Goal: Task Accomplishment & Management: Manage account settings

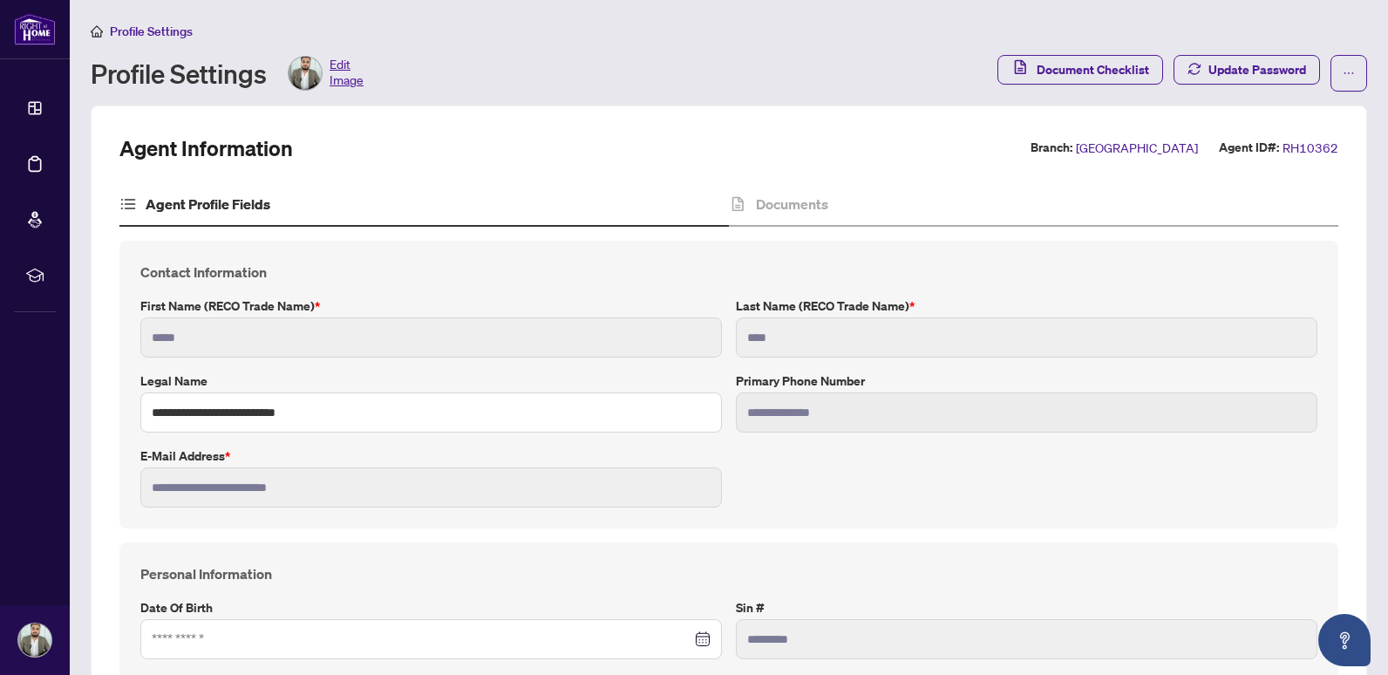
type input "**********"
type input "****"
type input "**********"
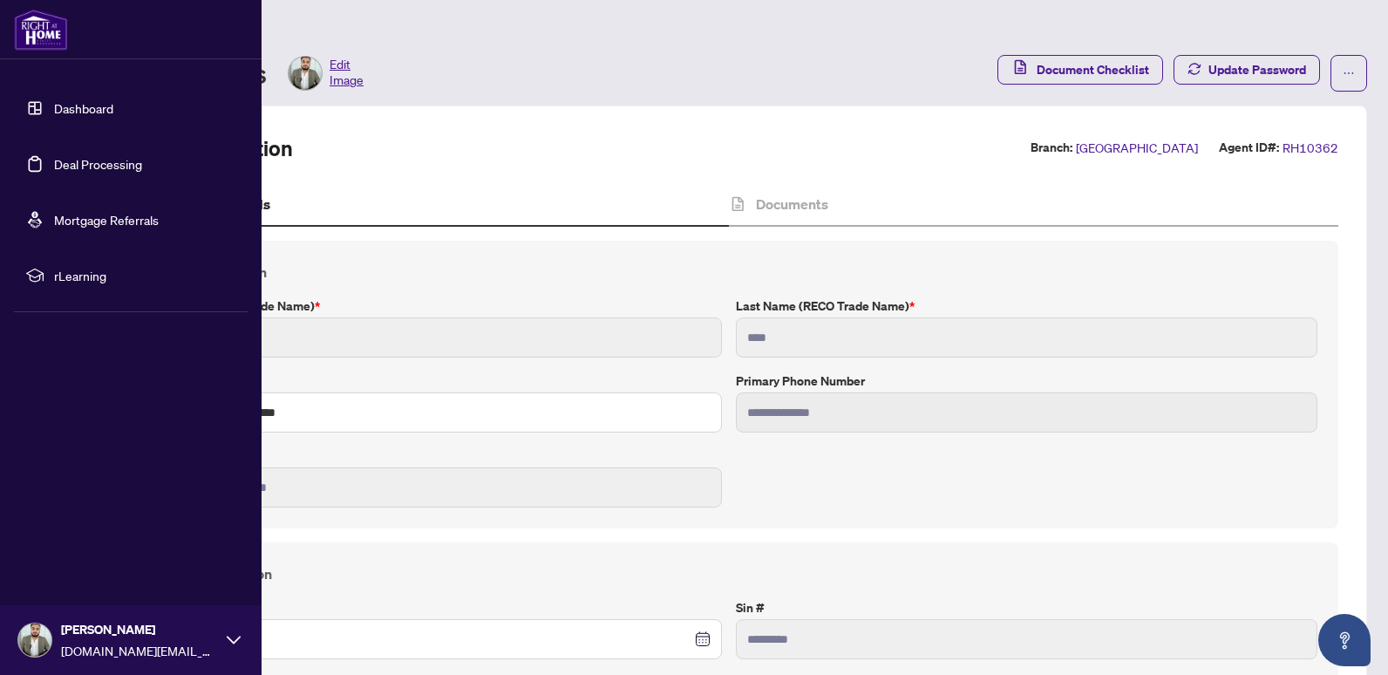
click at [54, 171] on link "Deal Processing" at bounding box center [98, 164] width 88 height 16
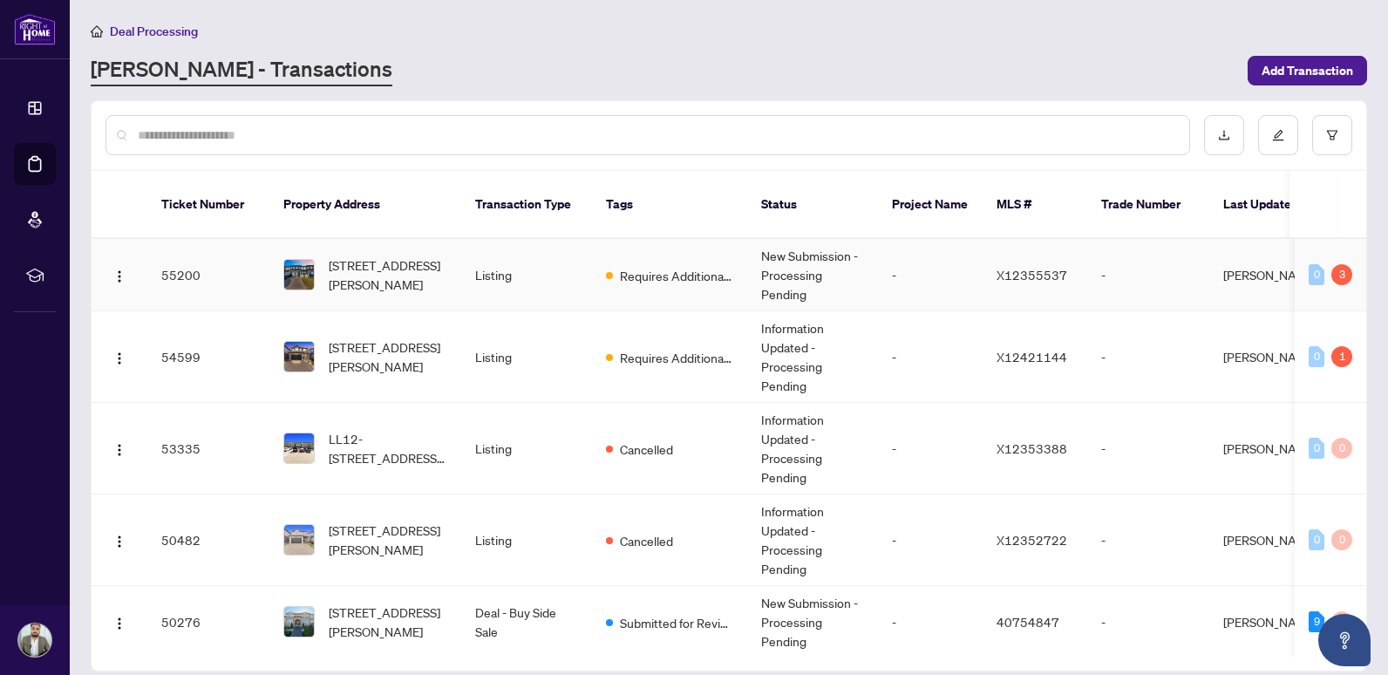
scroll to position [7, 0]
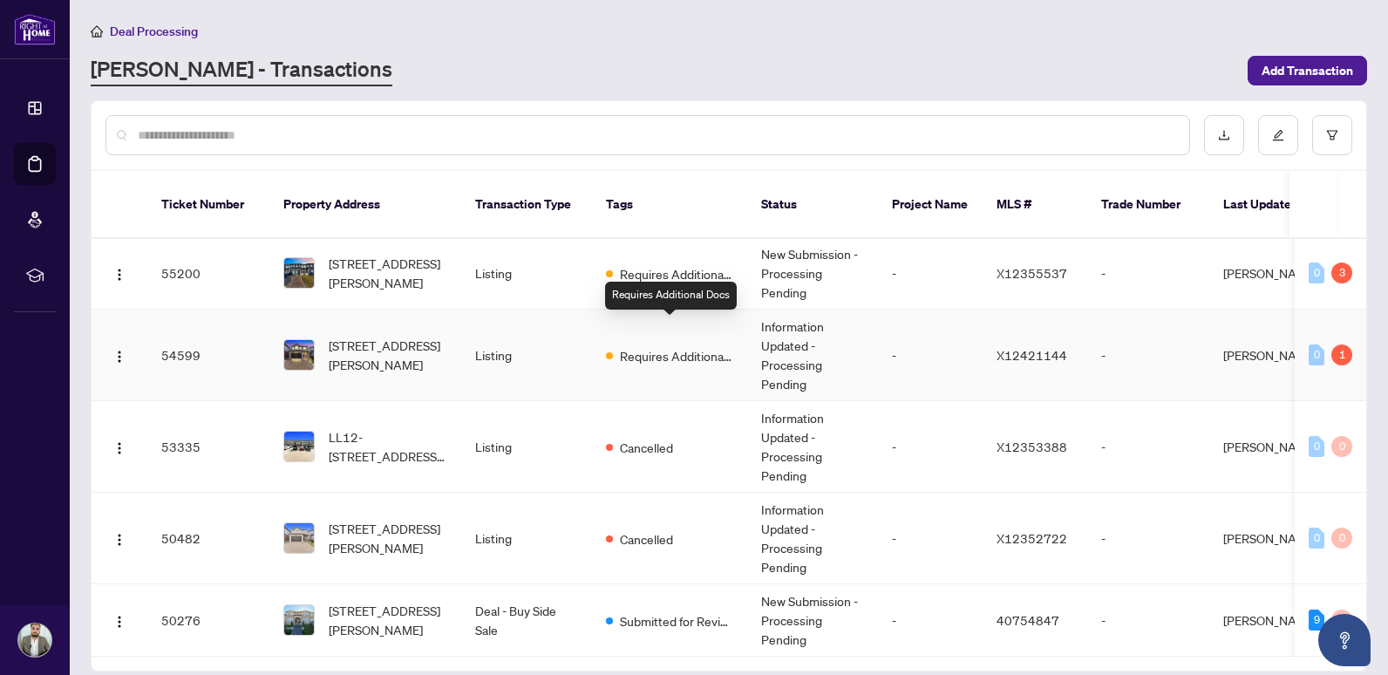
click at [660, 346] on span "Requires Additional Docs" at bounding box center [676, 355] width 113 height 19
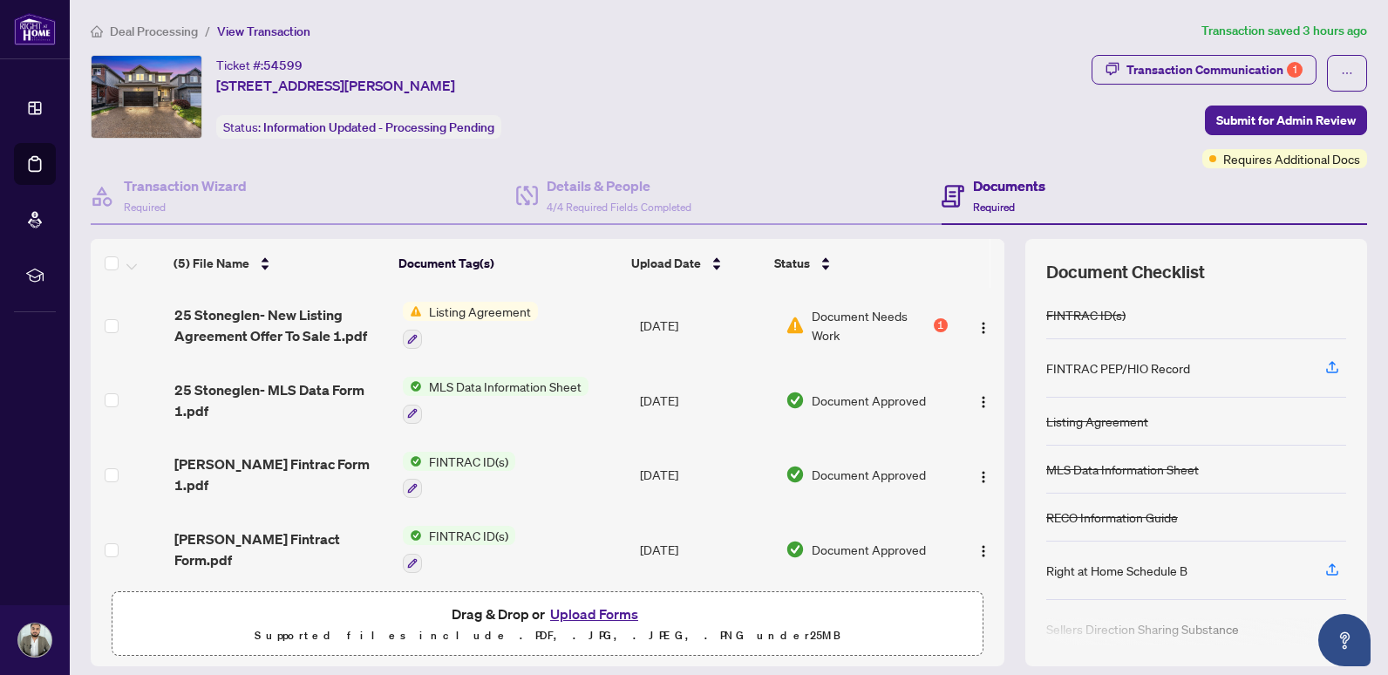
click at [881, 318] on span "Document Needs Work" at bounding box center [871, 325] width 119 height 38
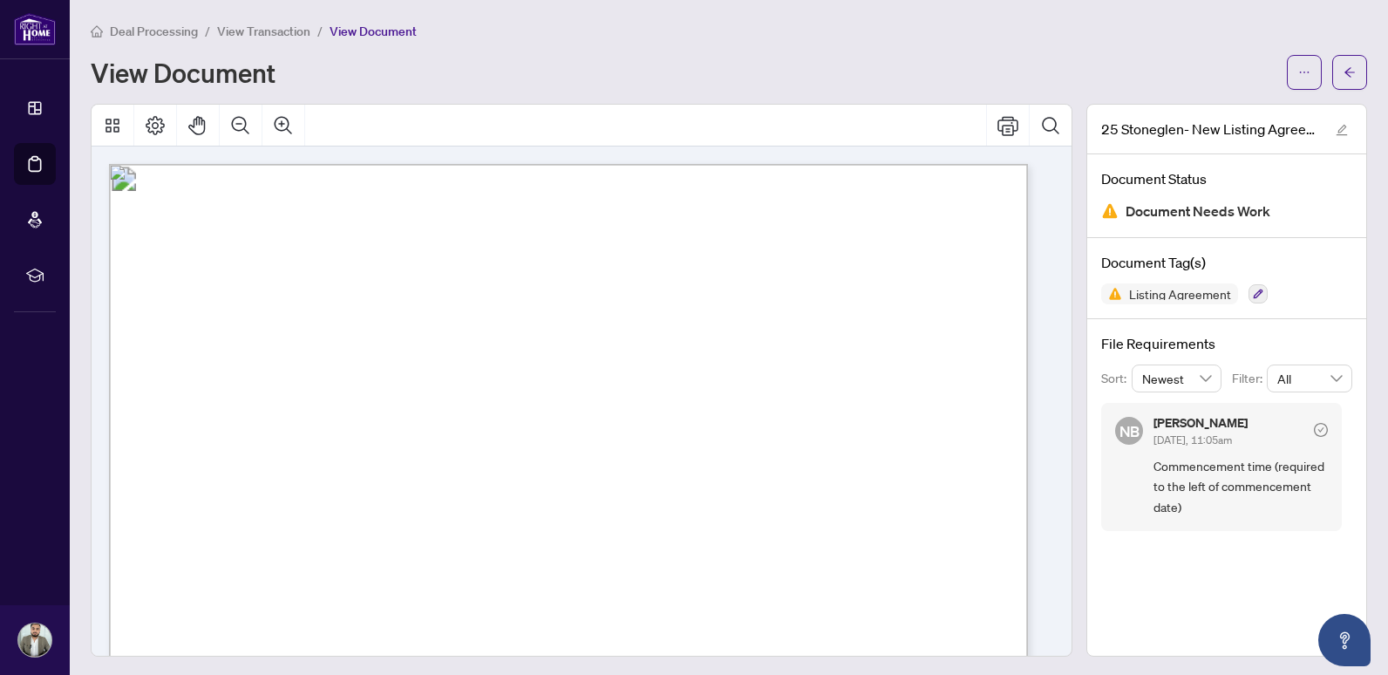
scroll to position [174, 0]
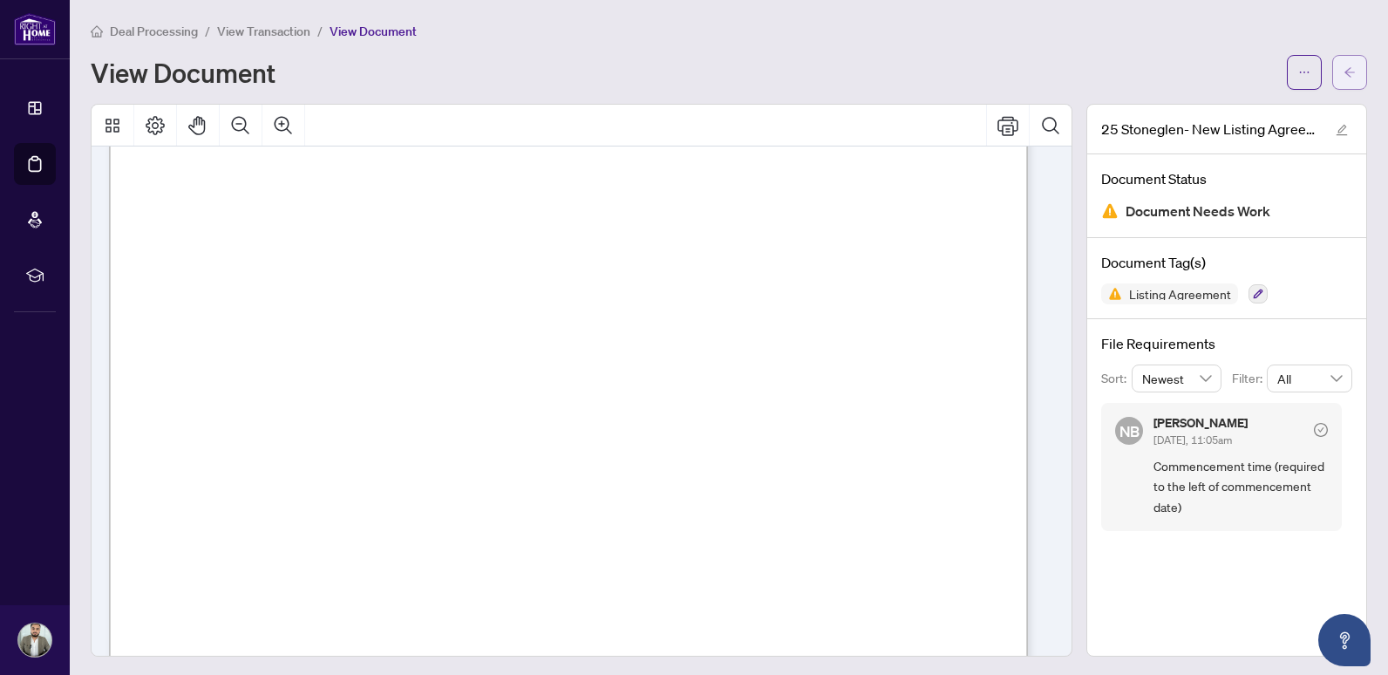
click at [1343, 75] on button "button" at bounding box center [1349, 72] width 35 height 35
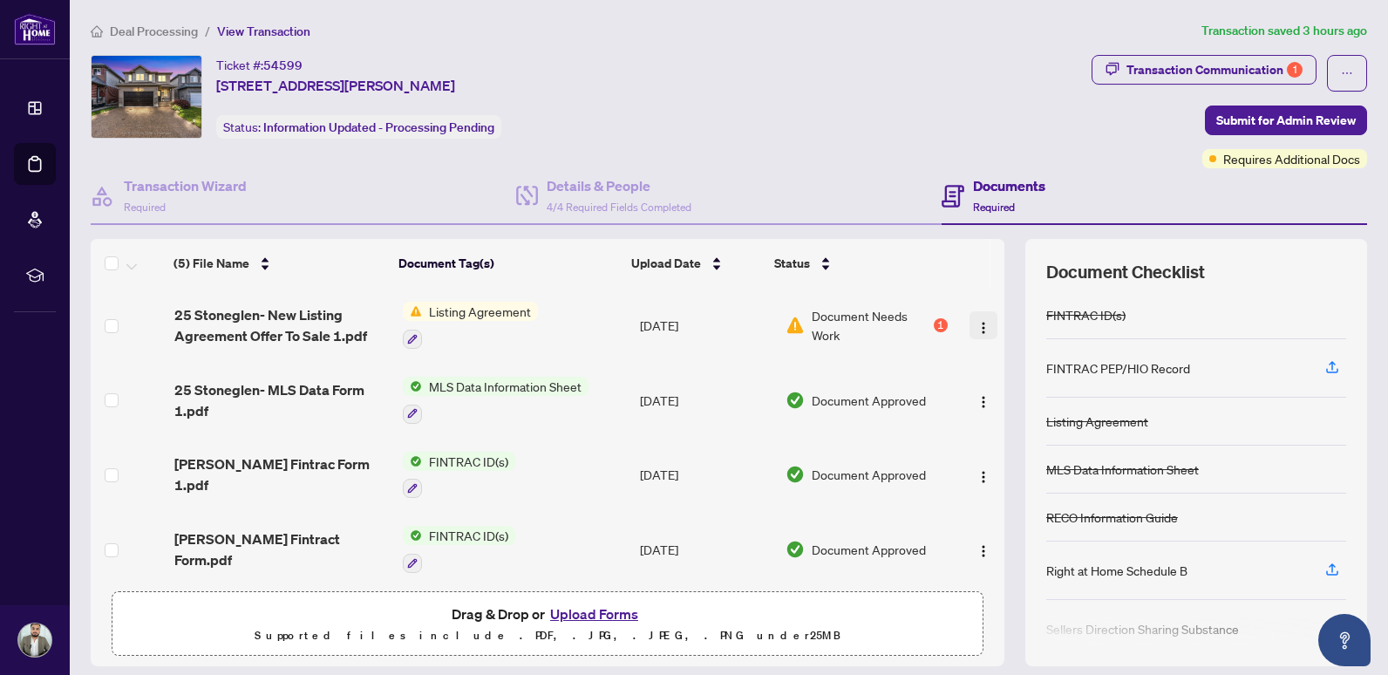
click at [974, 326] on button "button" at bounding box center [983, 325] width 28 height 28
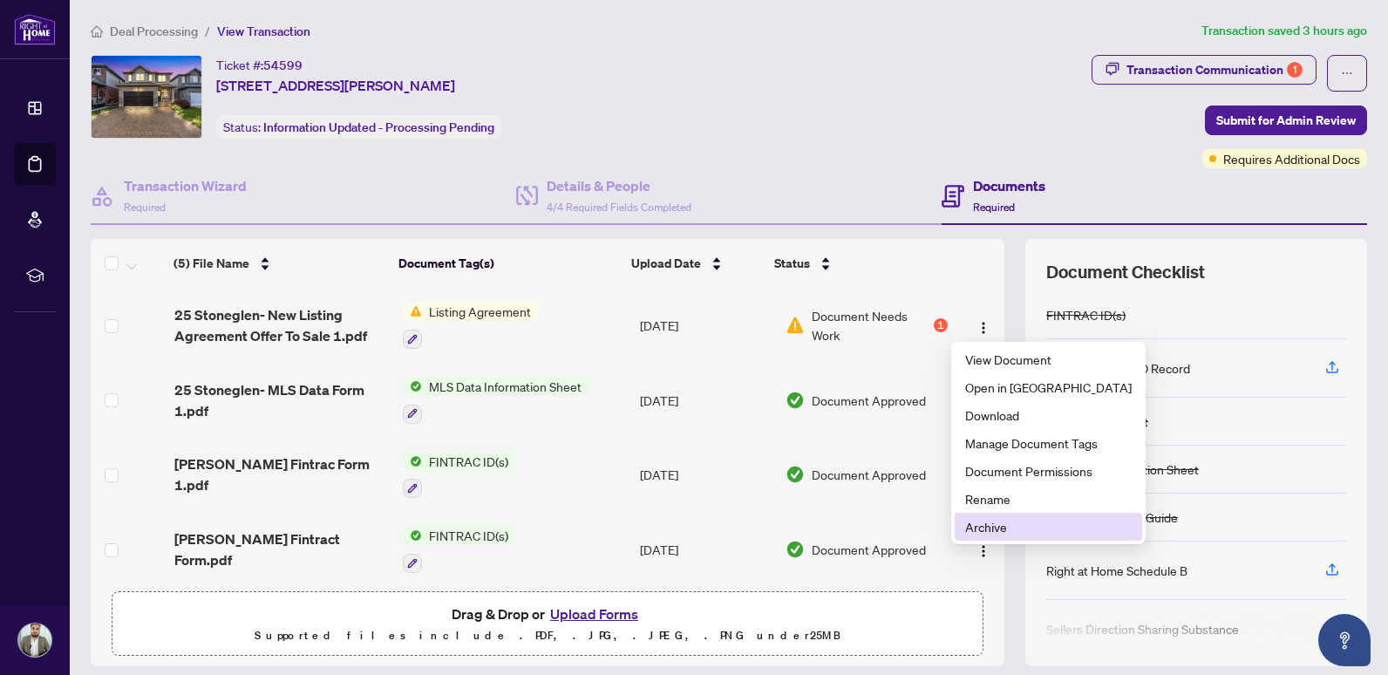
click at [997, 530] on span "Archive" at bounding box center [1048, 526] width 167 height 19
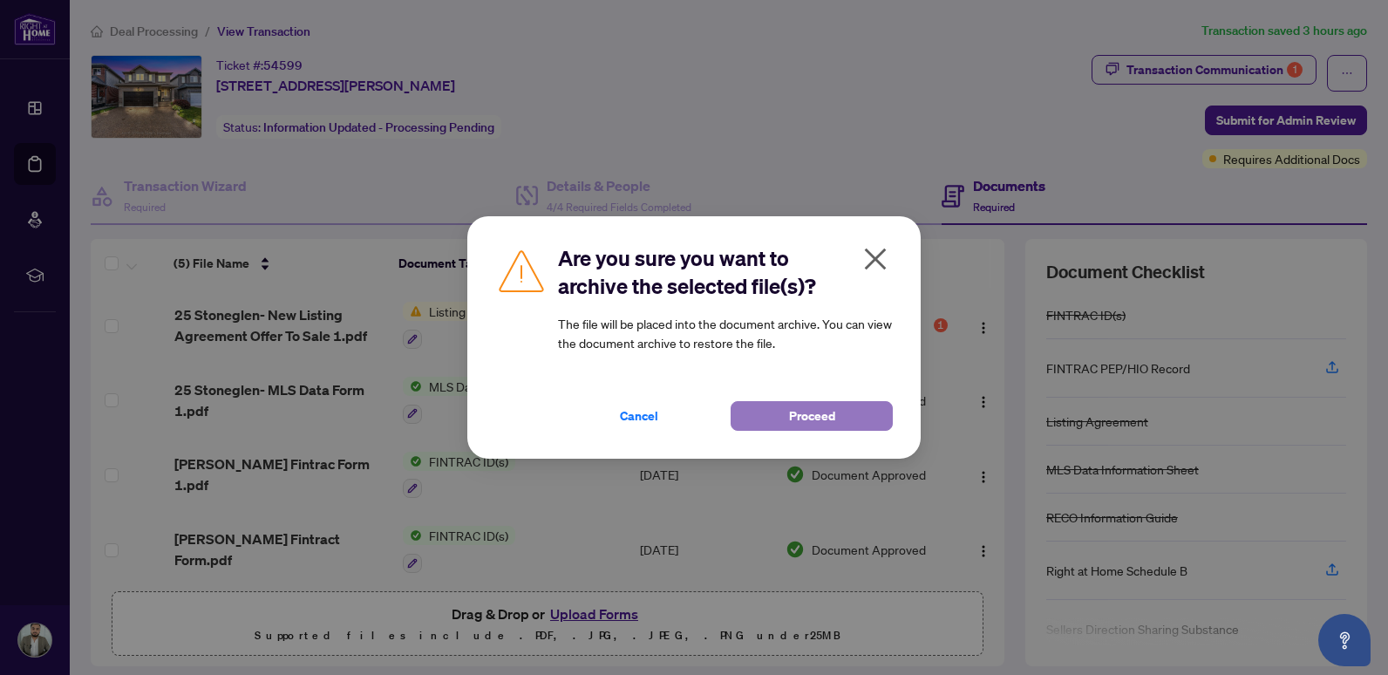
click at [815, 423] on span "Proceed" at bounding box center [812, 416] width 46 height 28
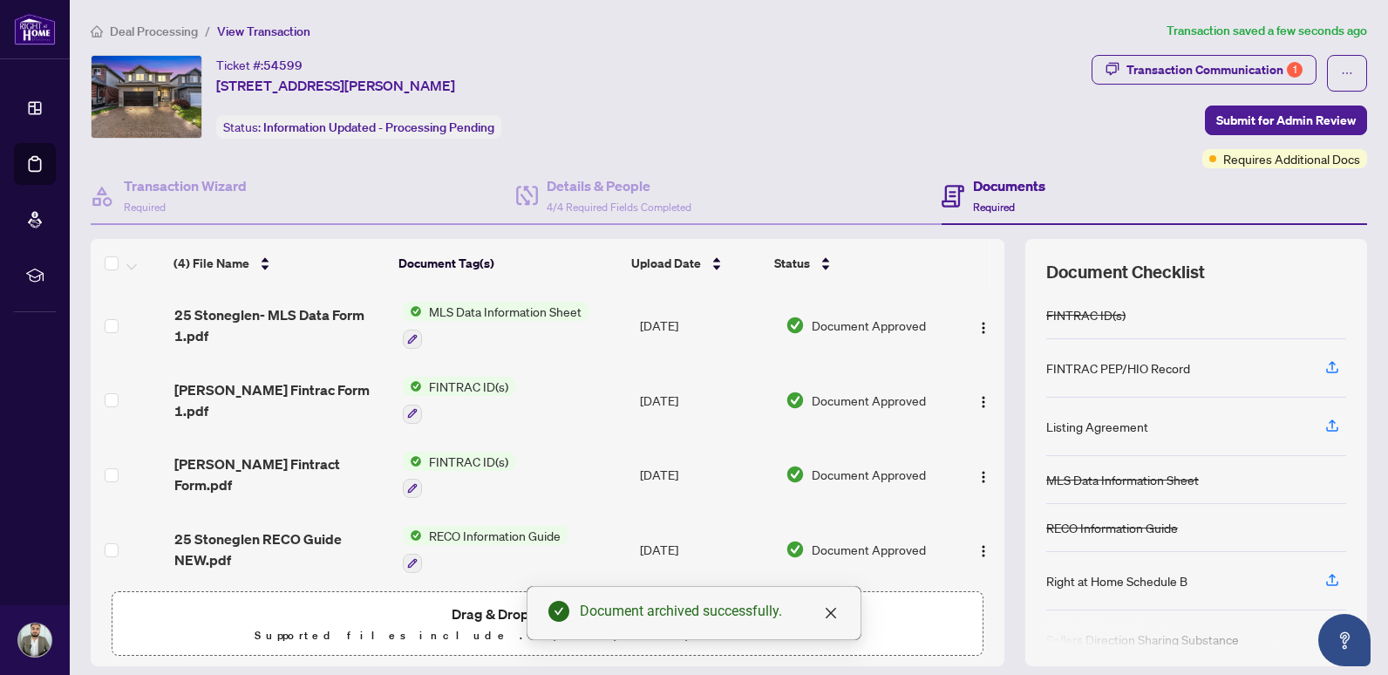
click at [463, 613] on span "Drag & Drop or Upload Forms" at bounding box center [548, 613] width 192 height 23
click at [828, 615] on icon "close" at bounding box center [831, 613] width 10 height 10
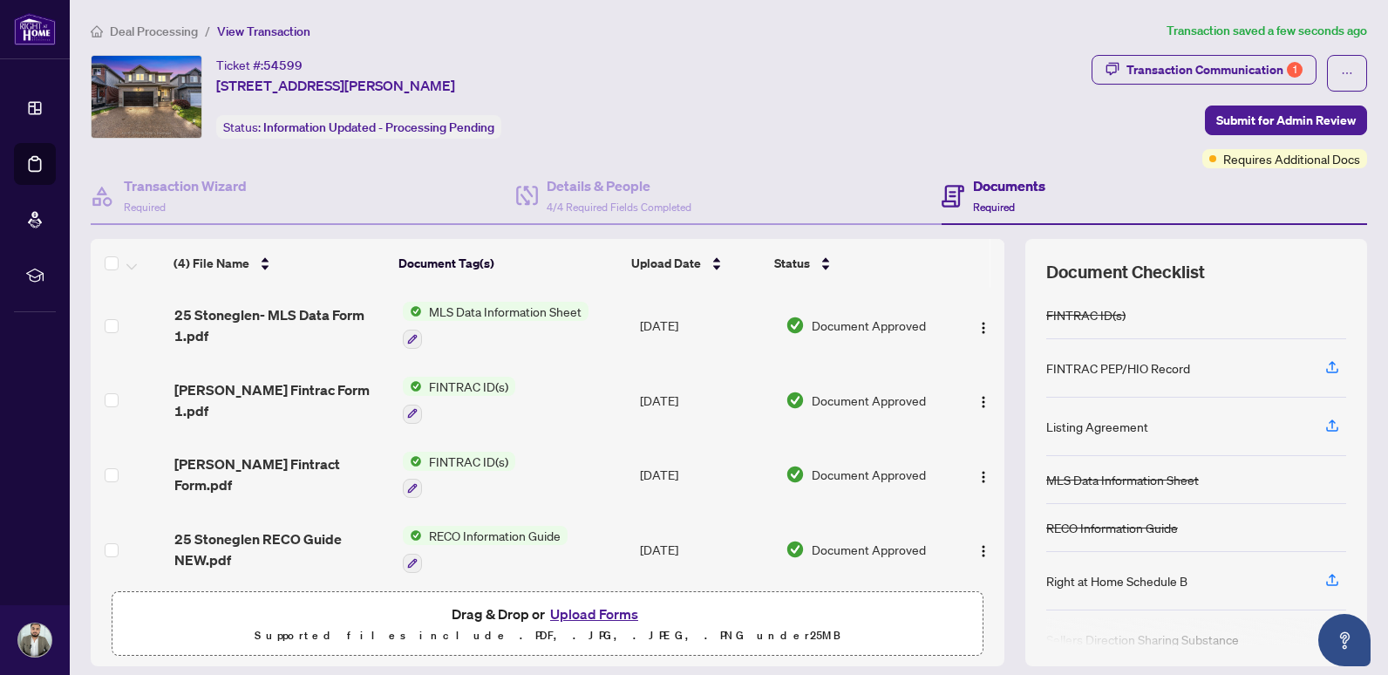
click at [619, 617] on button "Upload Forms" at bounding box center [594, 613] width 99 height 23
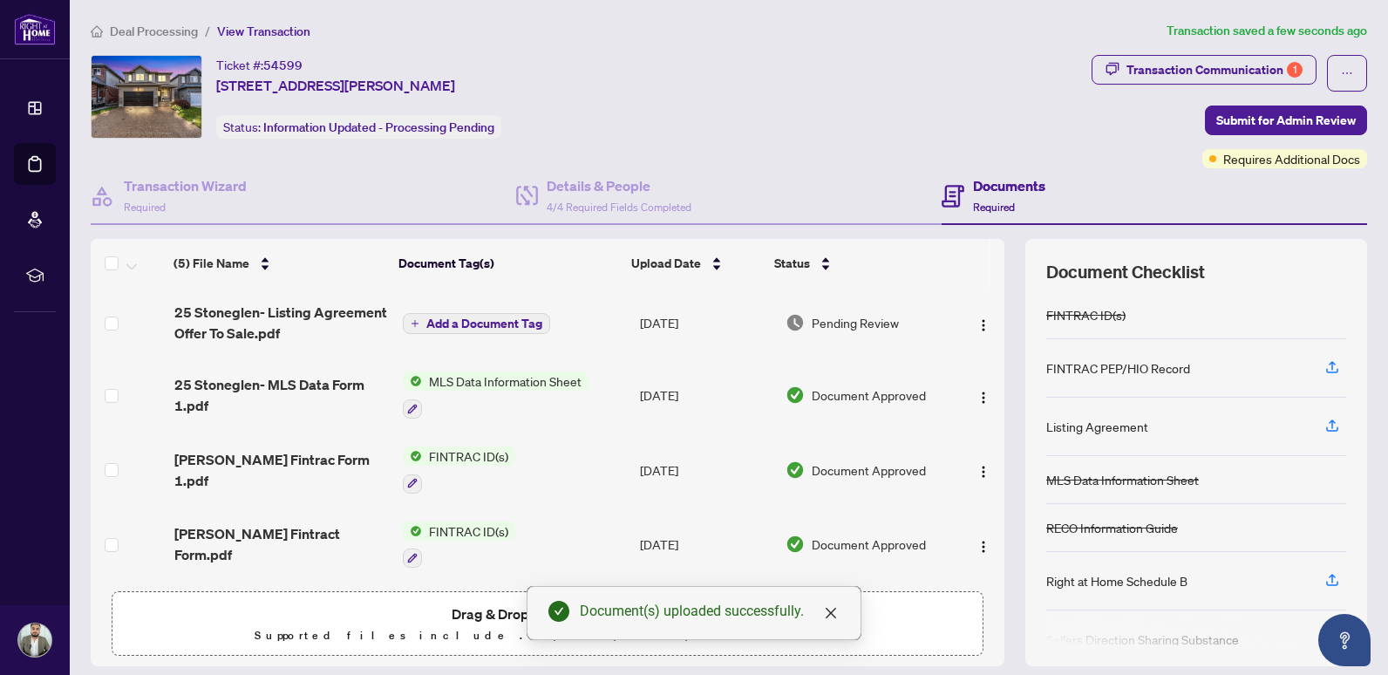
click at [418, 329] on button "Add a Document Tag" at bounding box center [476, 323] width 147 height 21
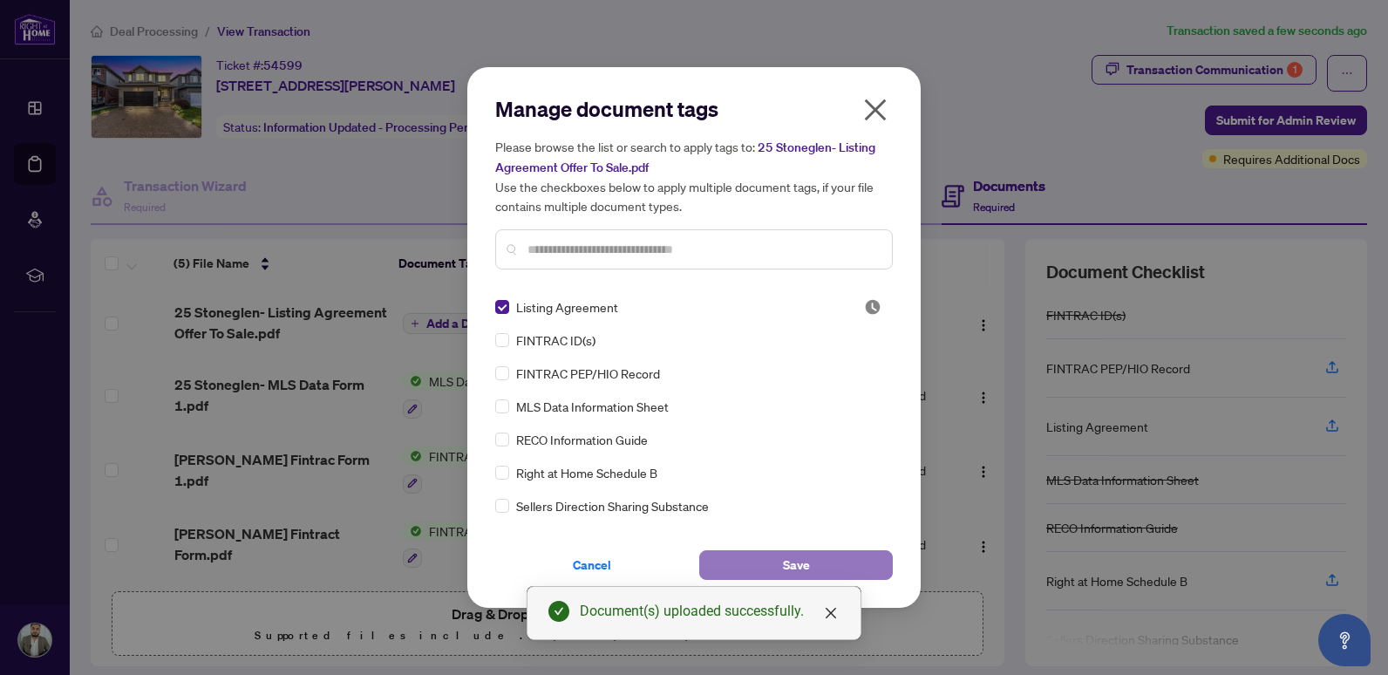
click at [820, 553] on button "Save" at bounding box center [796, 565] width 194 height 30
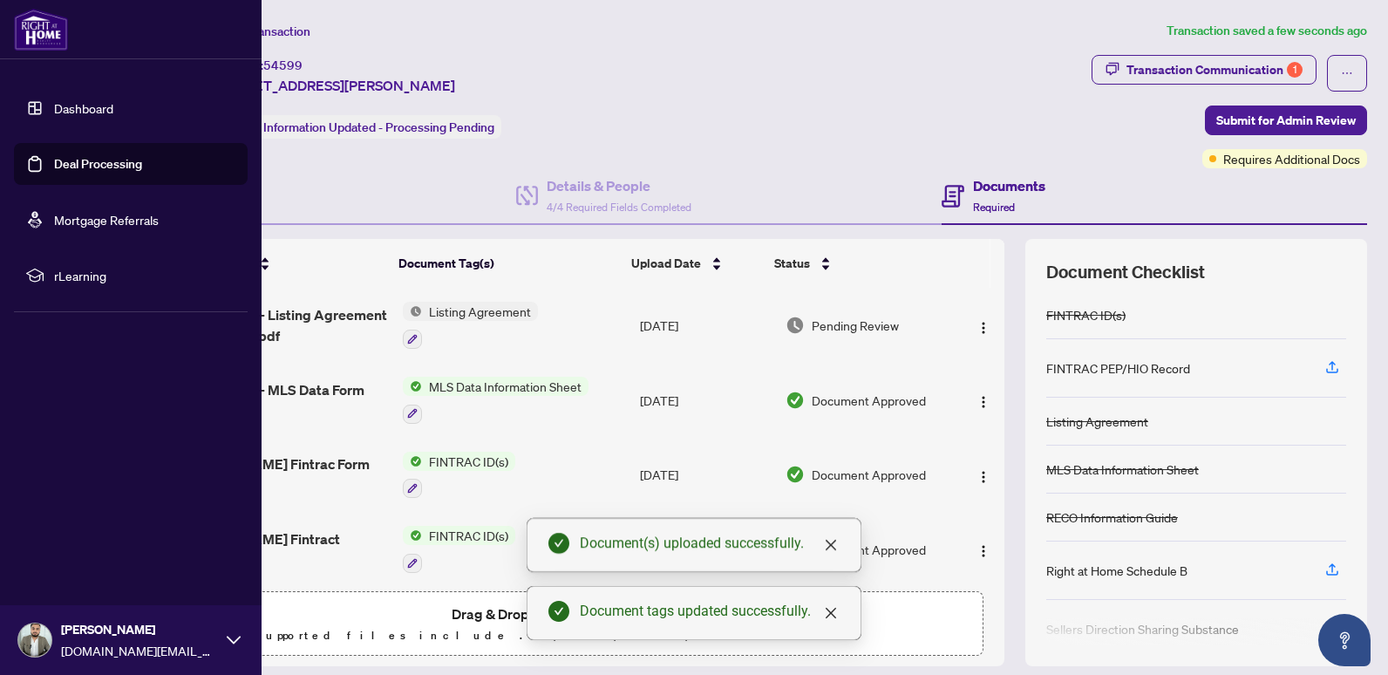
click at [54, 157] on link "Deal Processing" at bounding box center [98, 164] width 88 height 16
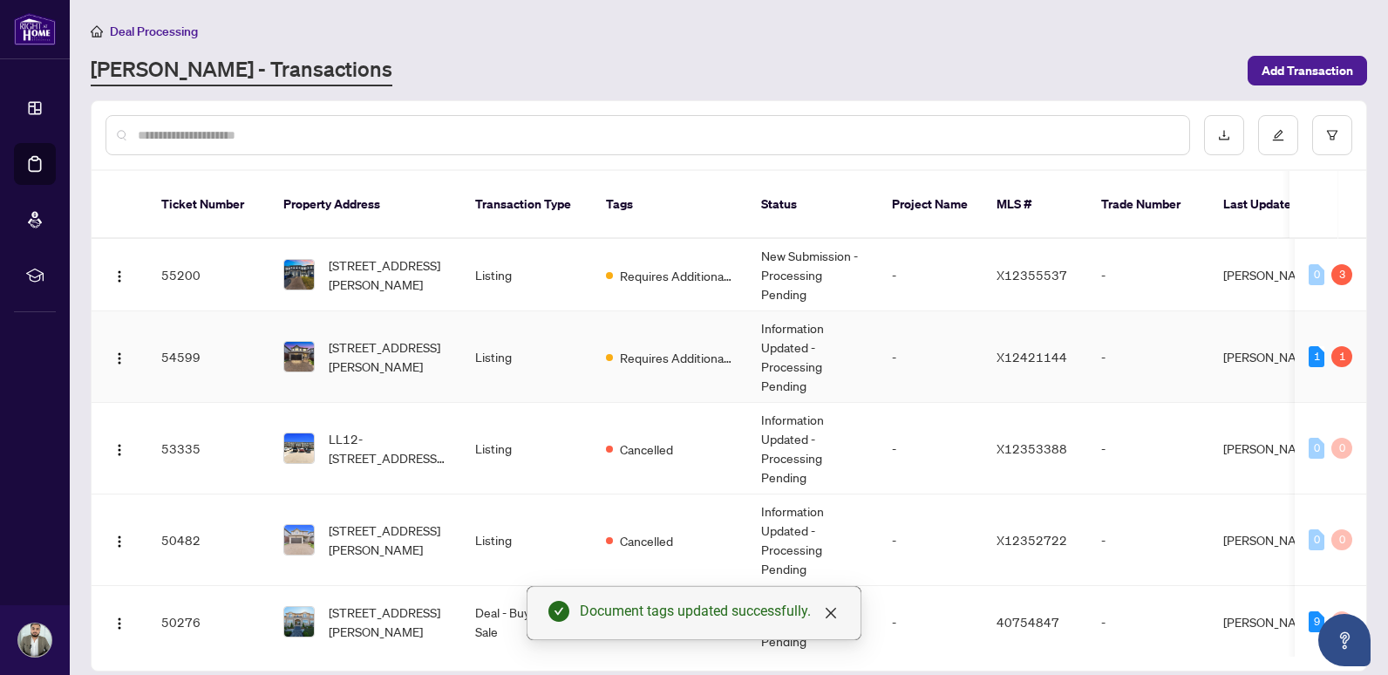
click at [337, 345] on span "[STREET_ADDRESS][PERSON_NAME]" at bounding box center [388, 356] width 119 height 38
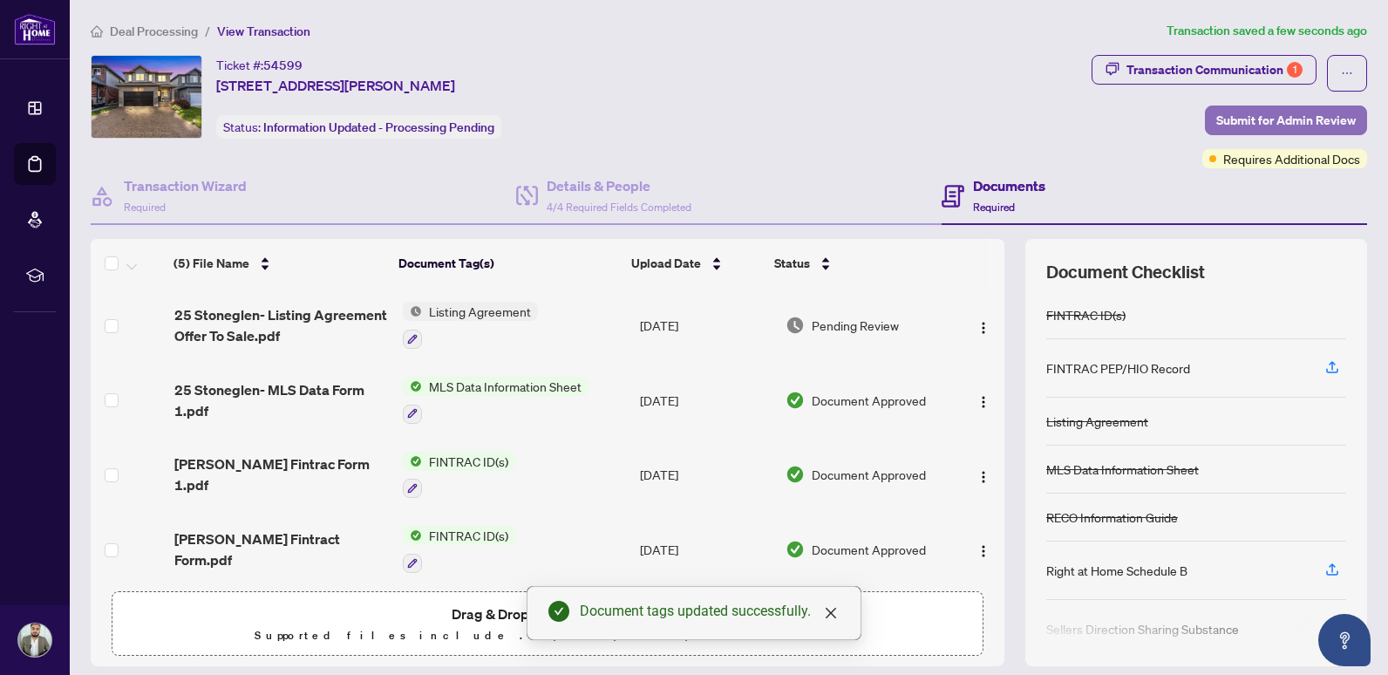
click at [1224, 120] on span "Submit for Admin Review" at bounding box center [1285, 120] width 139 height 28
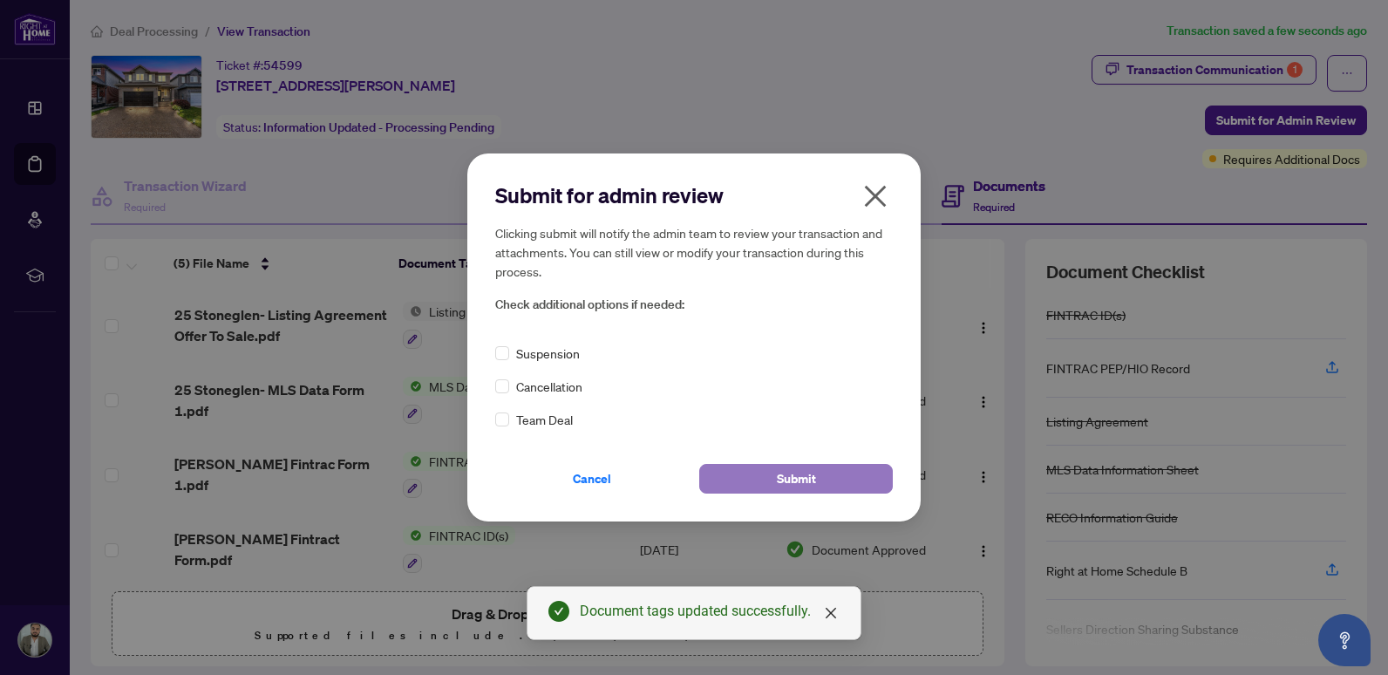
click at [782, 473] on span "Submit" at bounding box center [796, 479] width 39 height 28
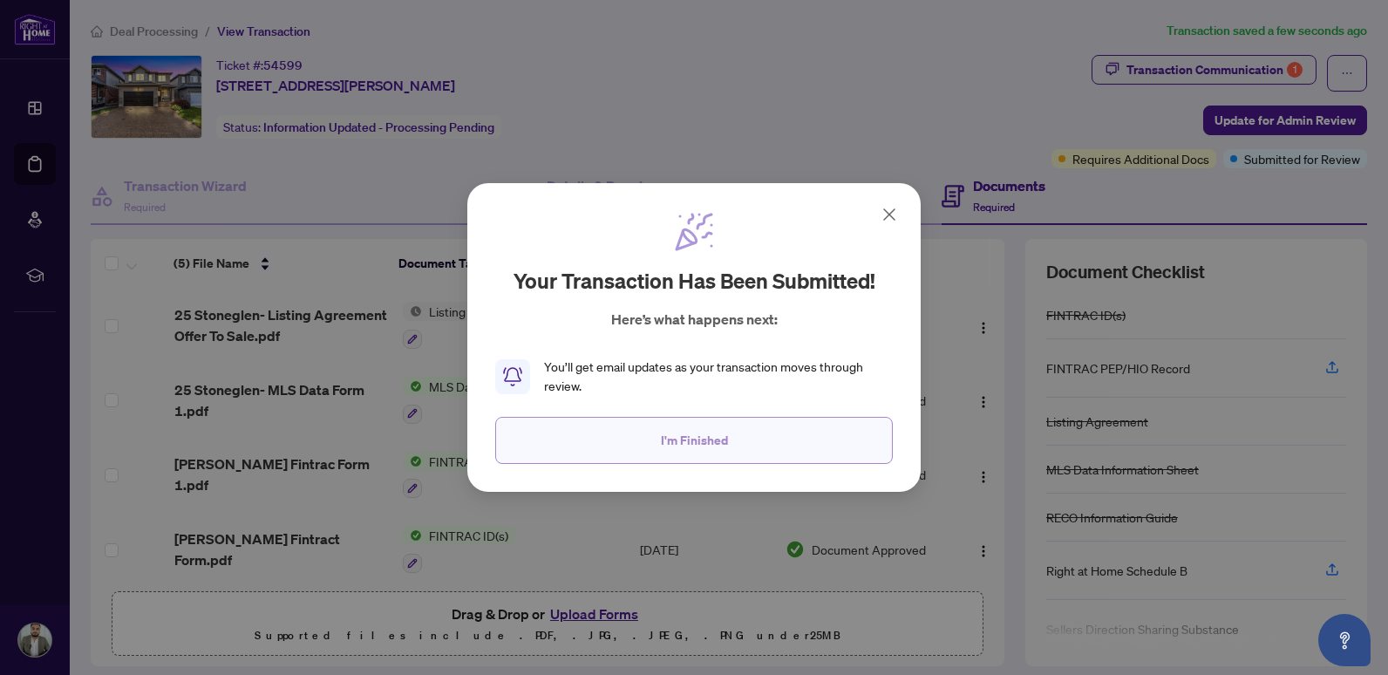
click at [752, 426] on button "I'm Finished" at bounding box center [694, 440] width 398 height 47
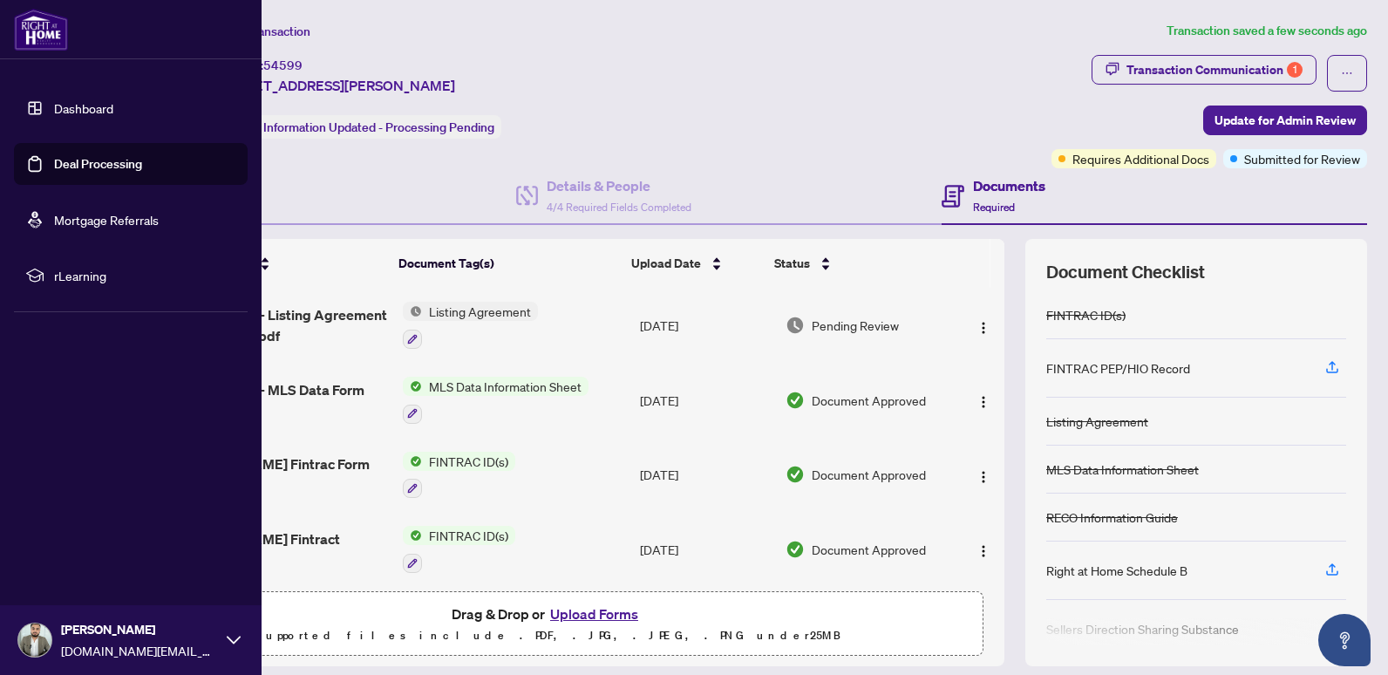
click at [54, 162] on link "Deal Processing" at bounding box center [98, 164] width 88 height 16
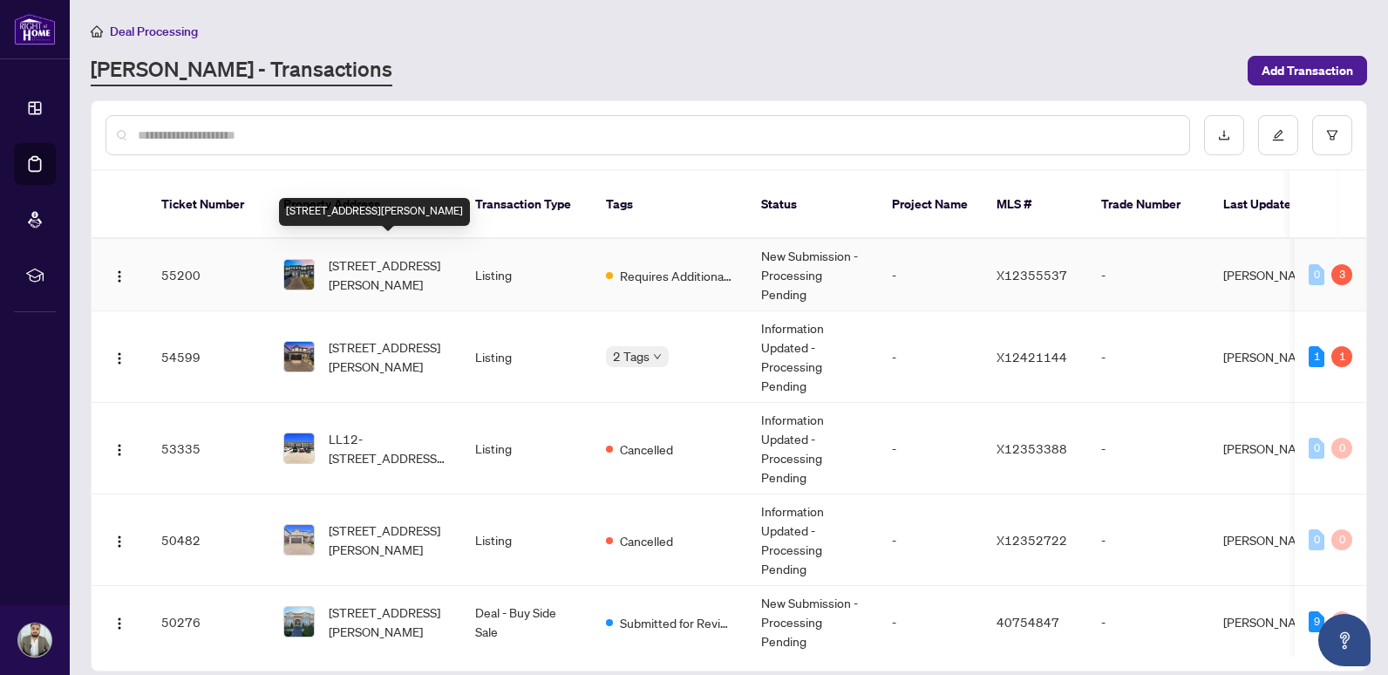
click at [432, 257] on span "[STREET_ADDRESS][PERSON_NAME]" at bounding box center [388, 274] width 119 height 38
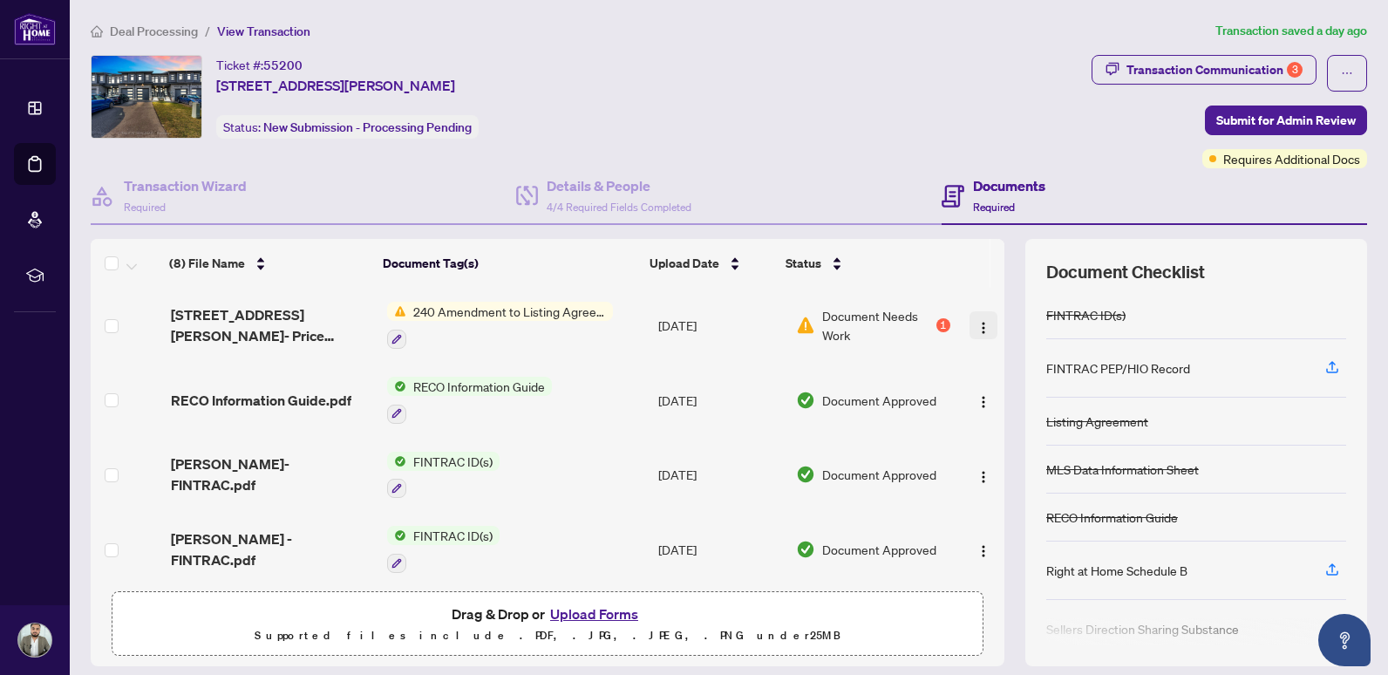
click at [976, 328] on img "button" at bounding box center [983, 328] width 14 height 14
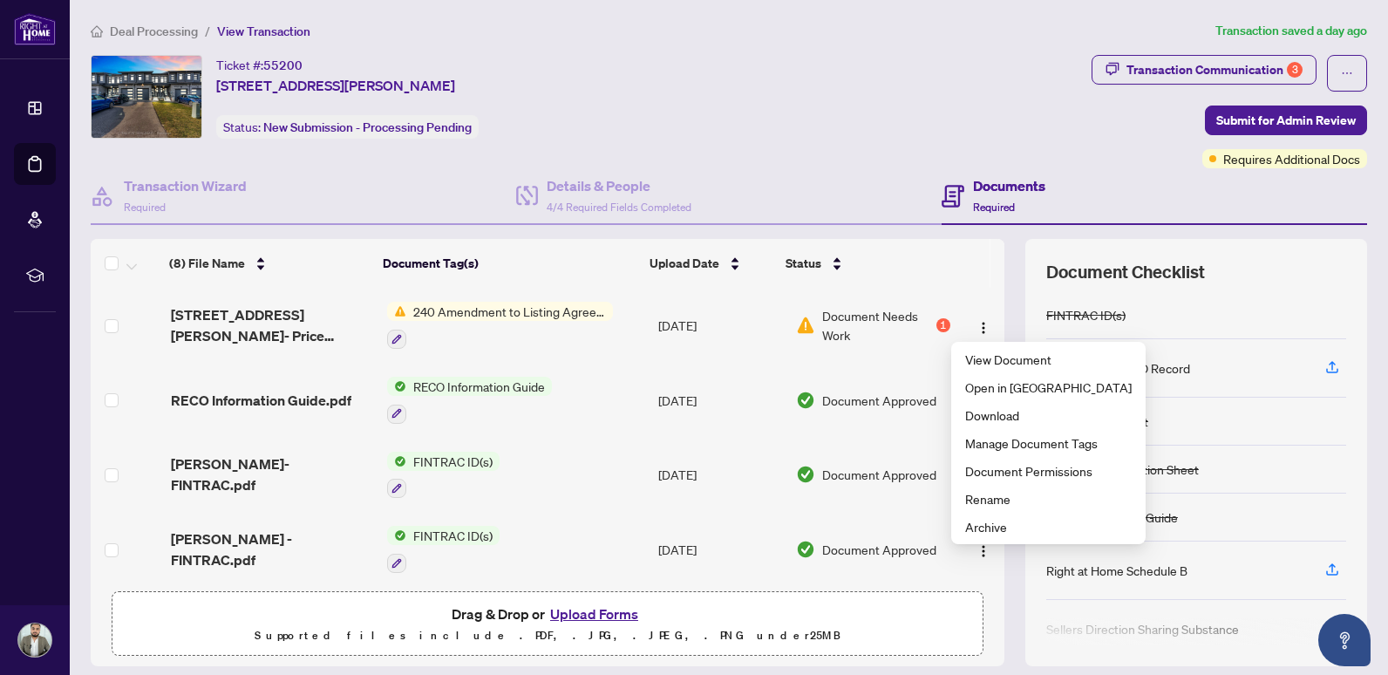
click at [833, 322] on span "Document Needs Work" at bounding box center [877, 325] width 110 height 38
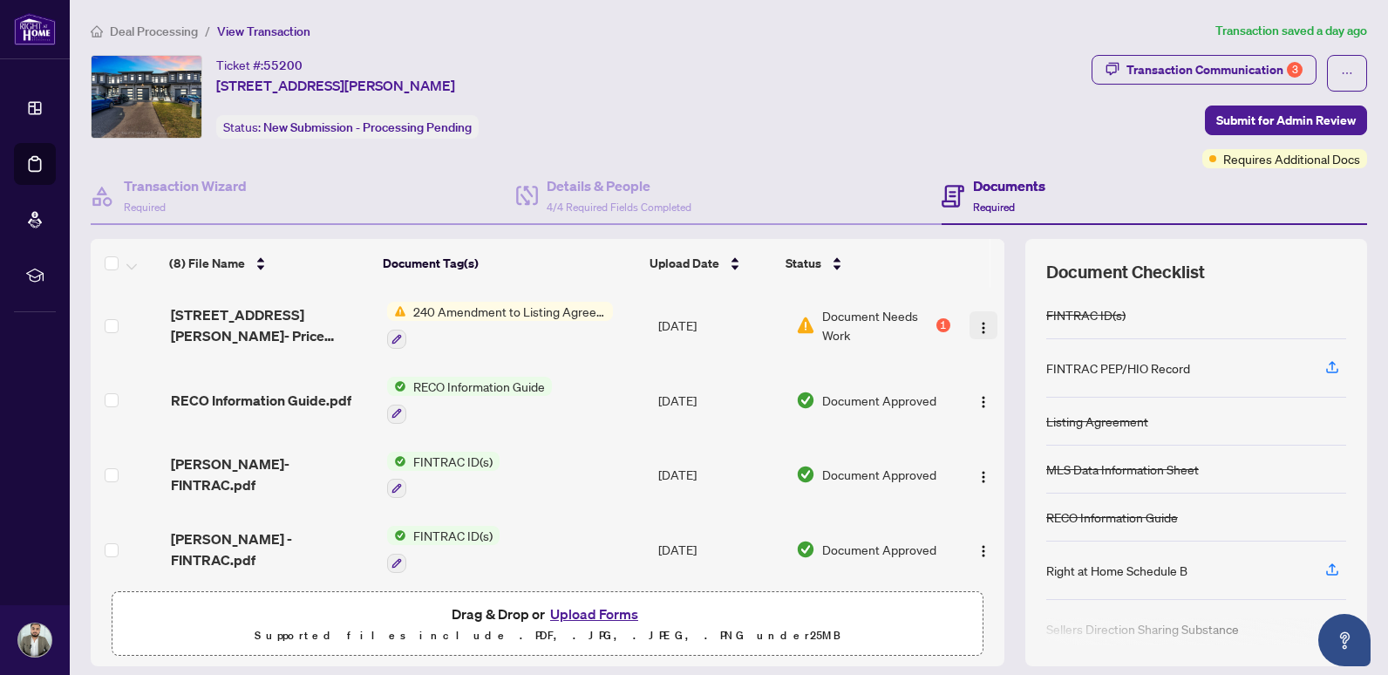
click at [976, 329] on img "button" at bounding box center [983, 328] width 14 height 14
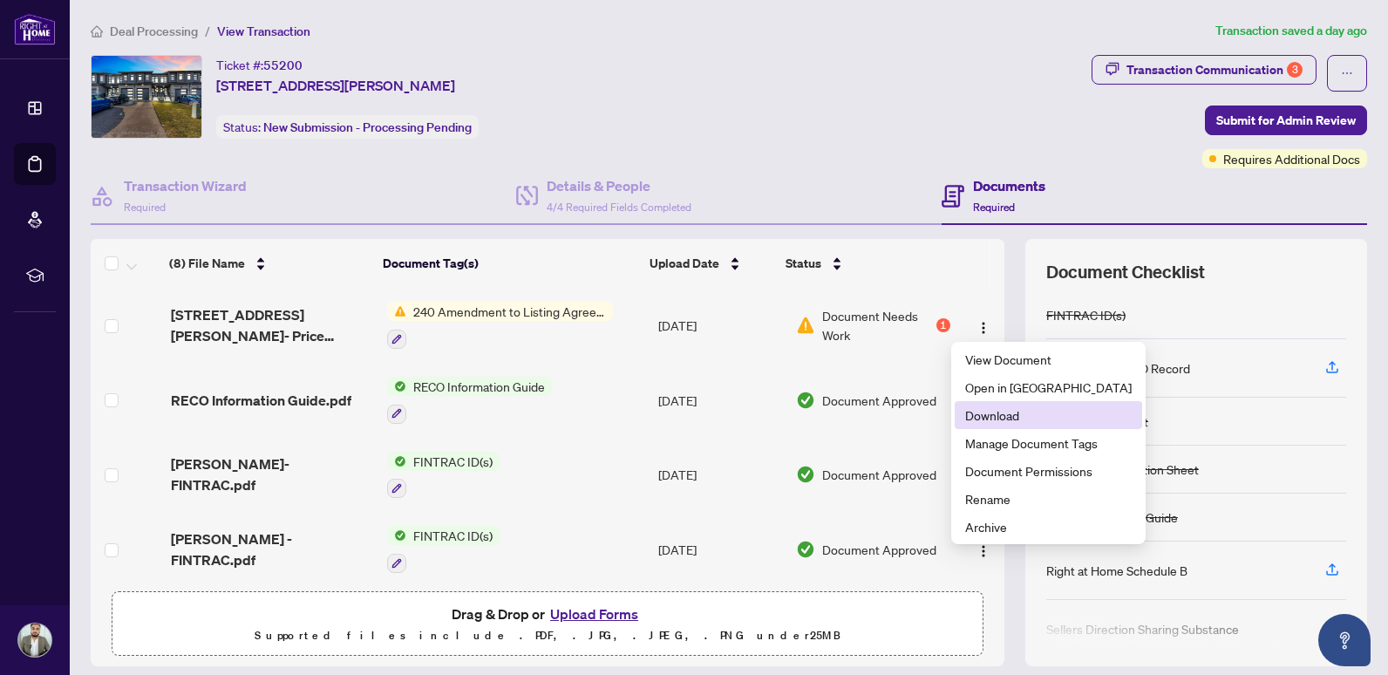
click at [981, 405] on li "Download" at bounding box center [1048, 415] width 187 height 28
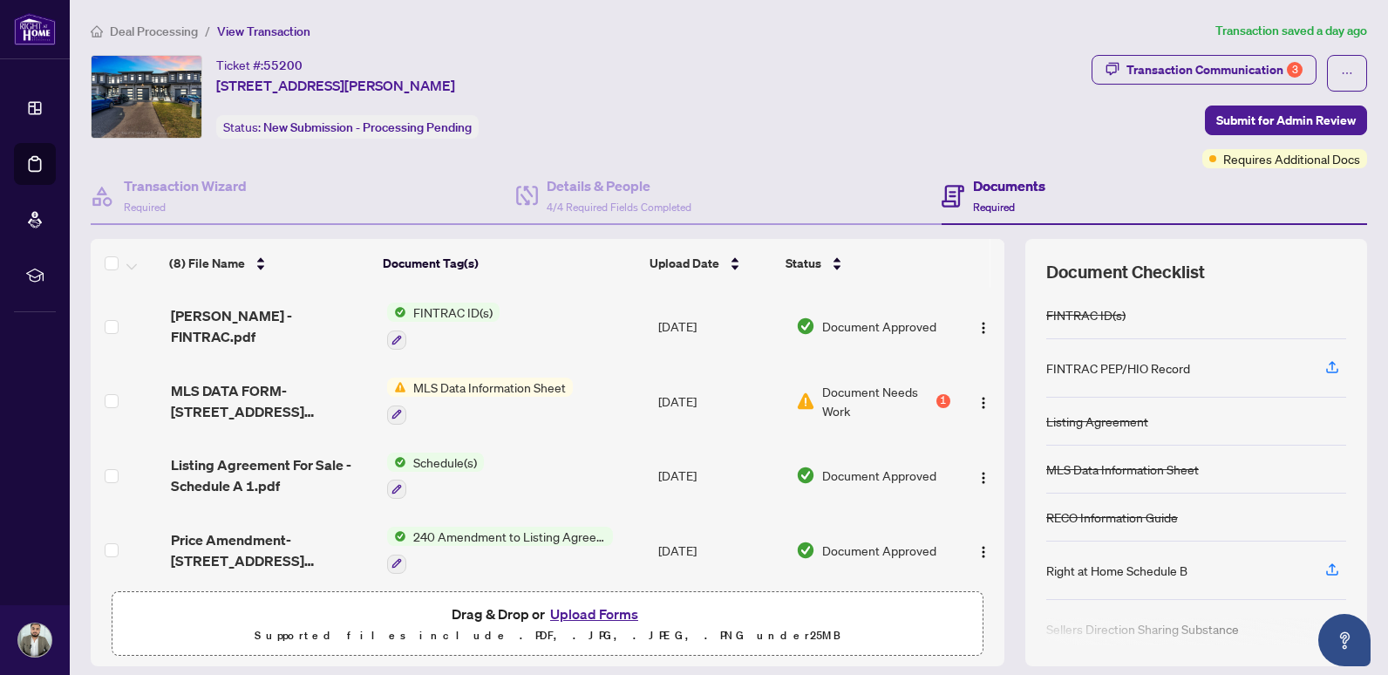
scroll to position [262, 0]
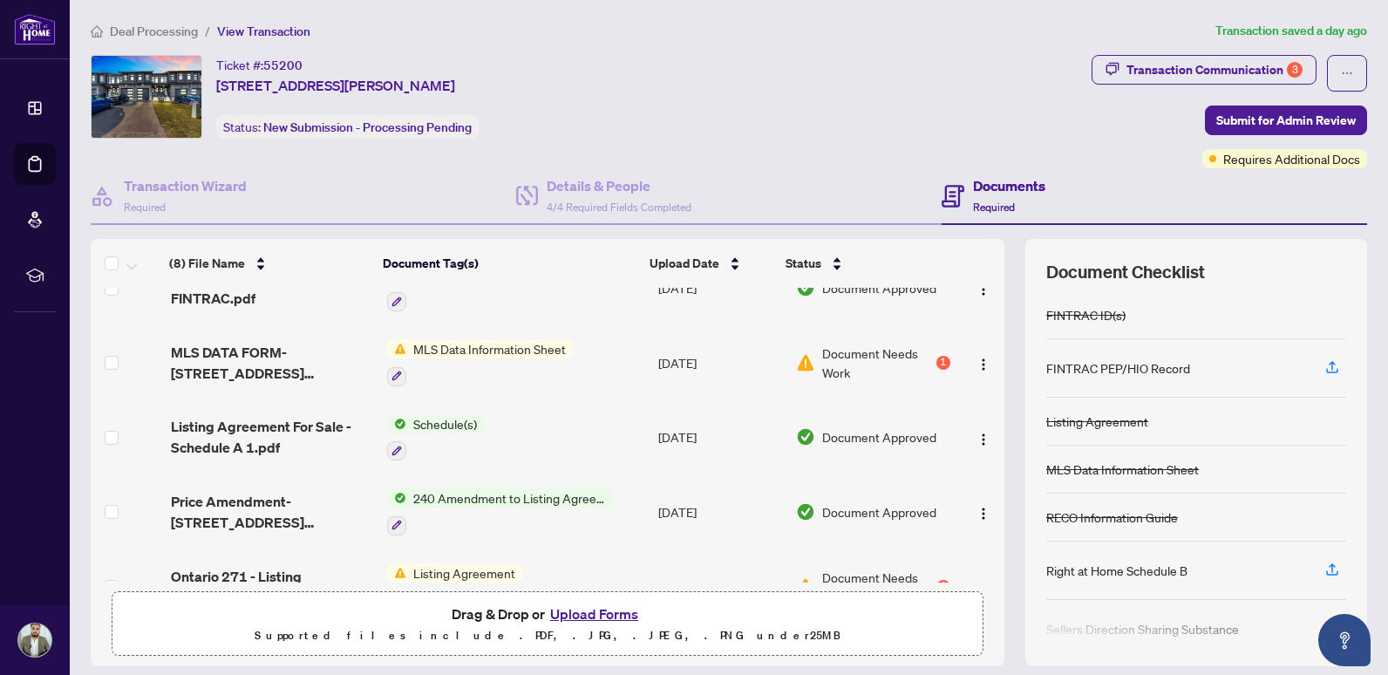
click at [803, 109] on div "Ticket #: 55200 [STREET_ADDRESS][PERSON_NAME] Status: New Submission - Processi…" at bounding box center [588, 97] width 994 height 84
click at [886, 362] on span "Document Needs Work" at bounding box center [877, 363] width 110 height 38
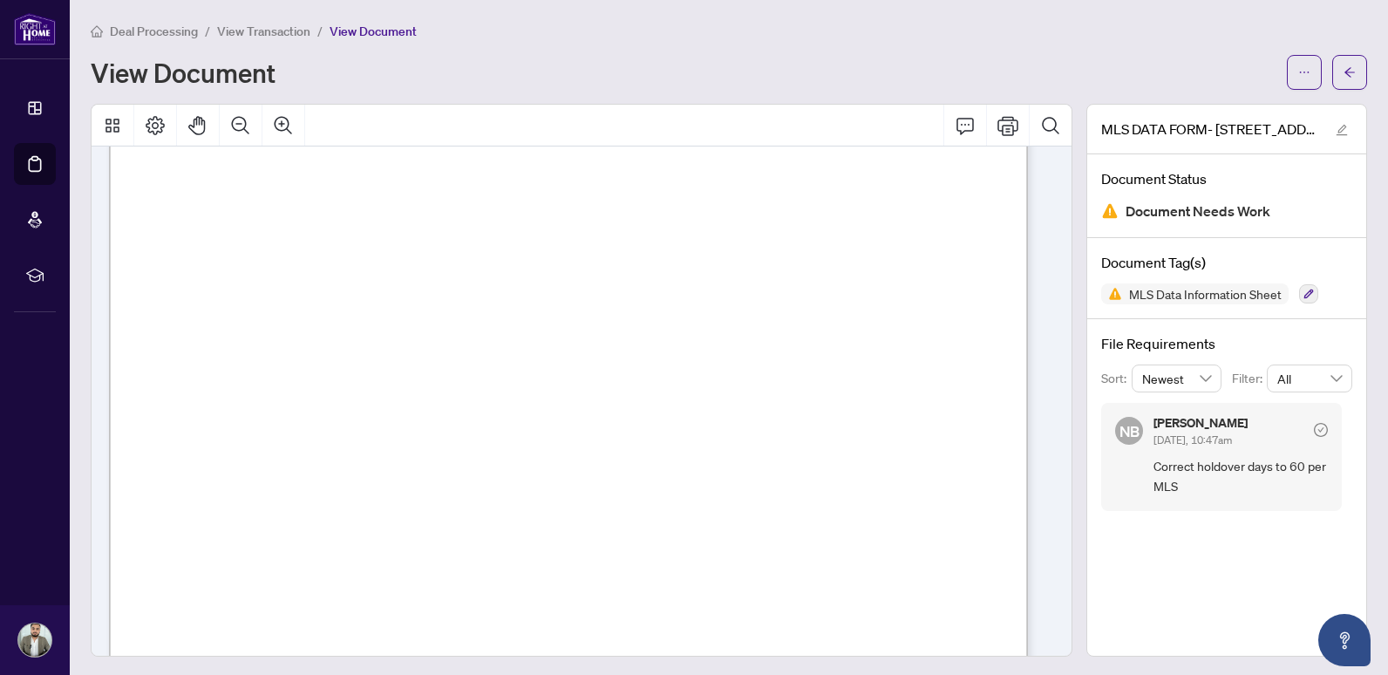
scroll to position [436, 0]
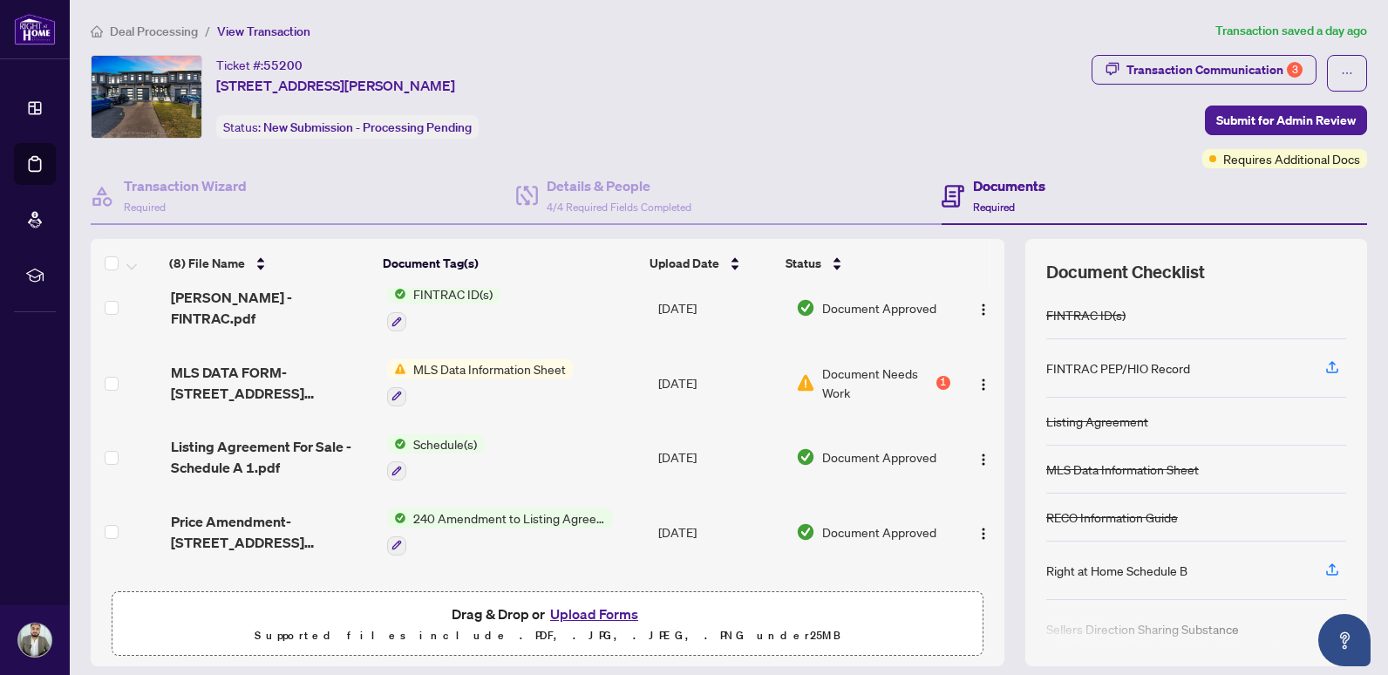
scroll to position [262, 0]
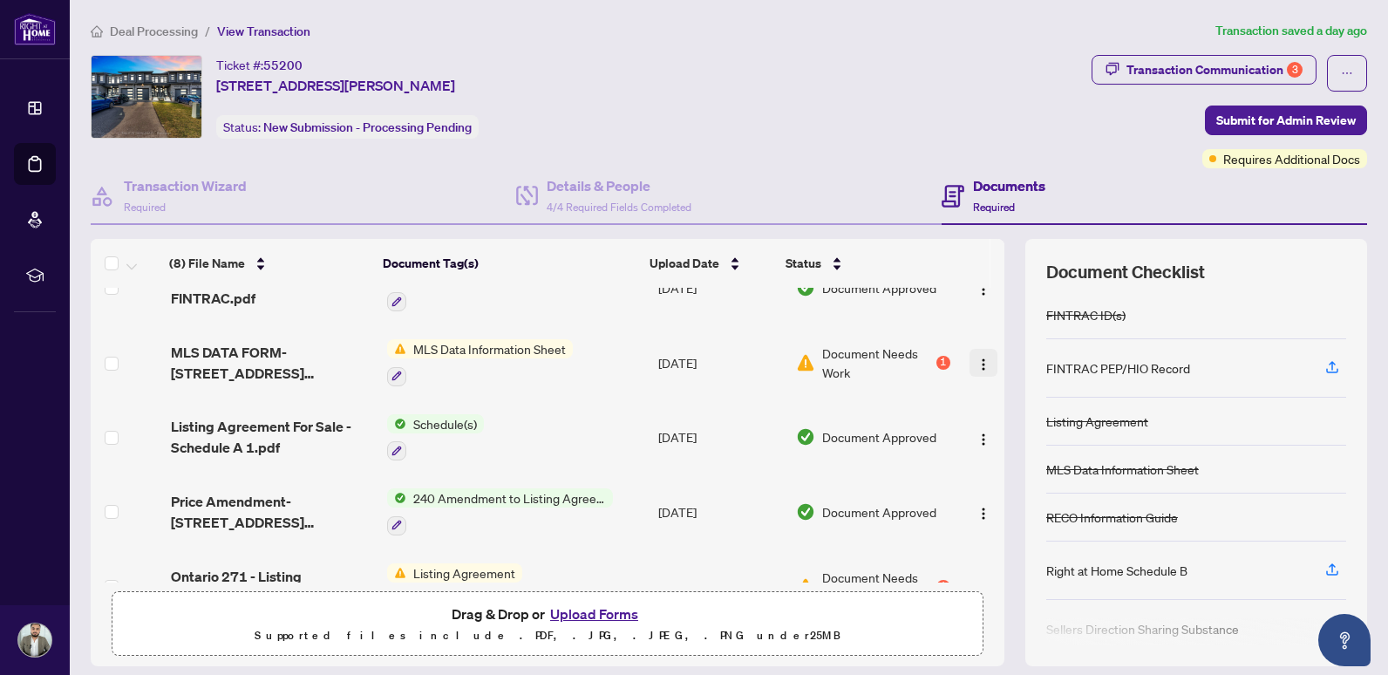
click at [976, 364] on img "button" at bounding box center [983, 364] width 14 height 14
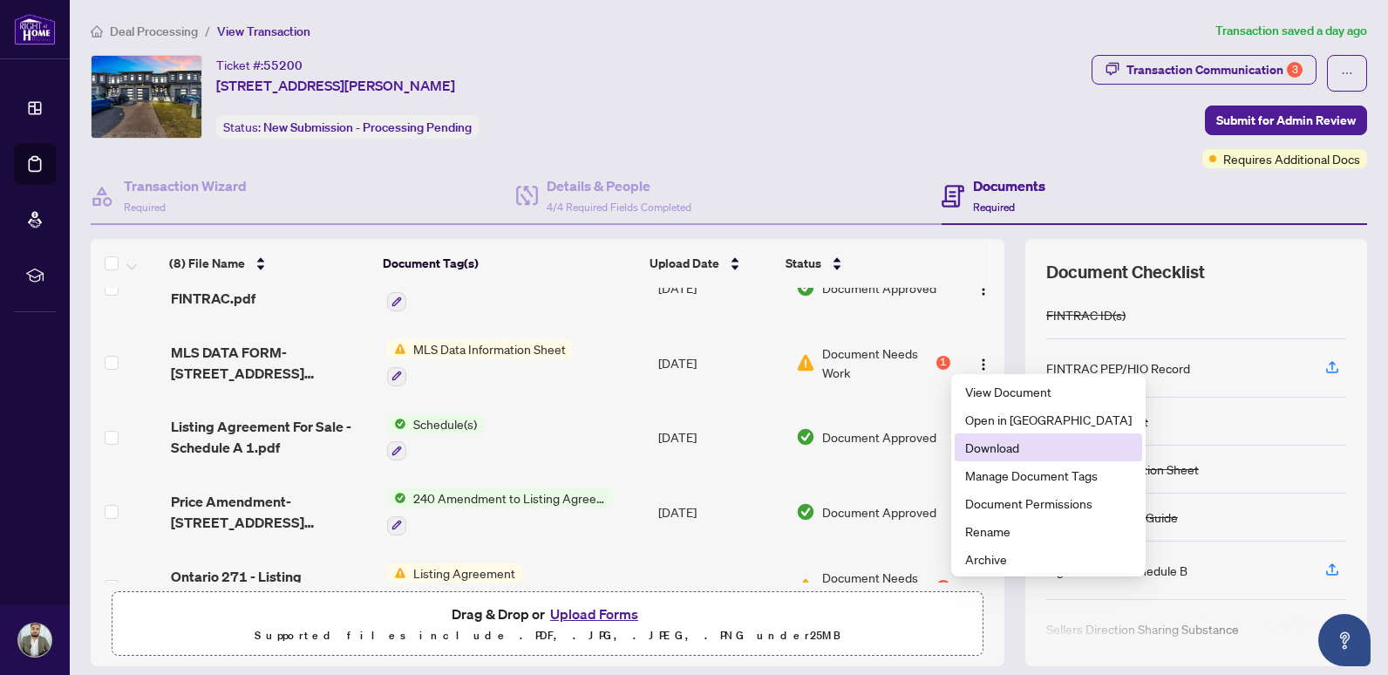
click at [1002, 448] on span "Download" at bounding box center [1048, 447] width 167 height 19
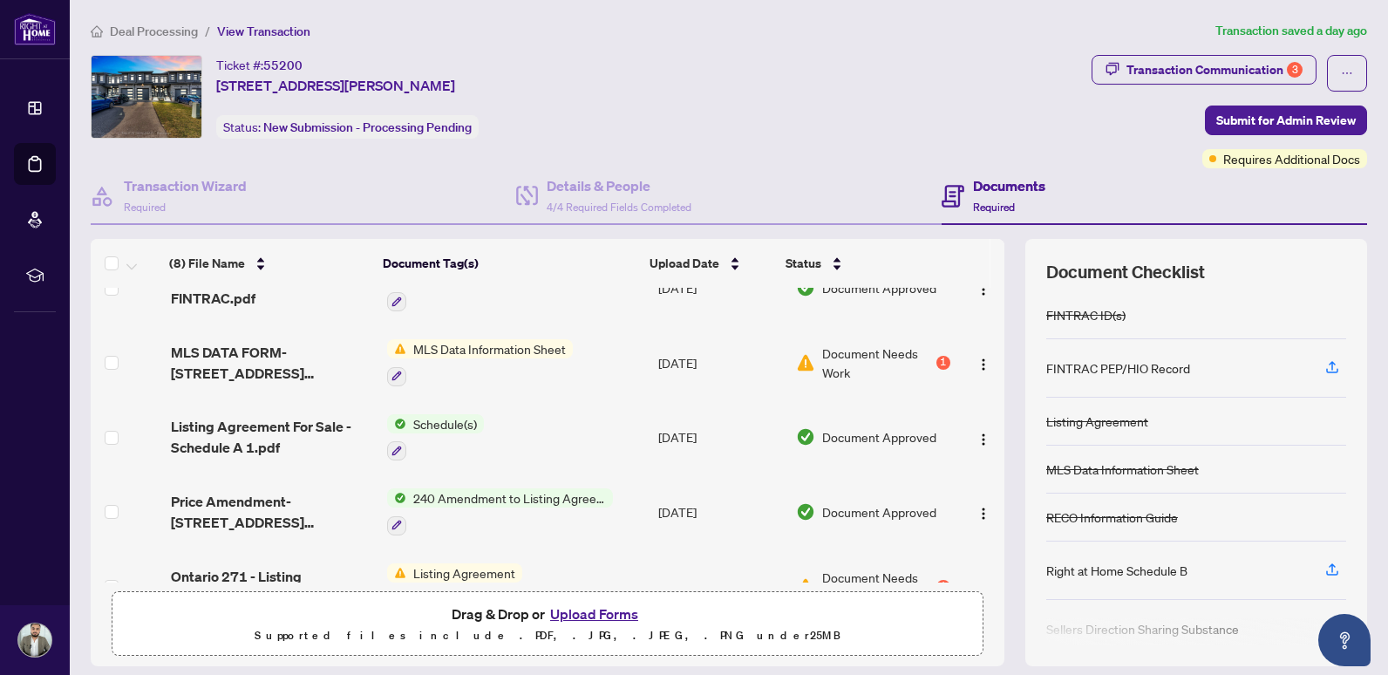
scroll to position [299, 0]
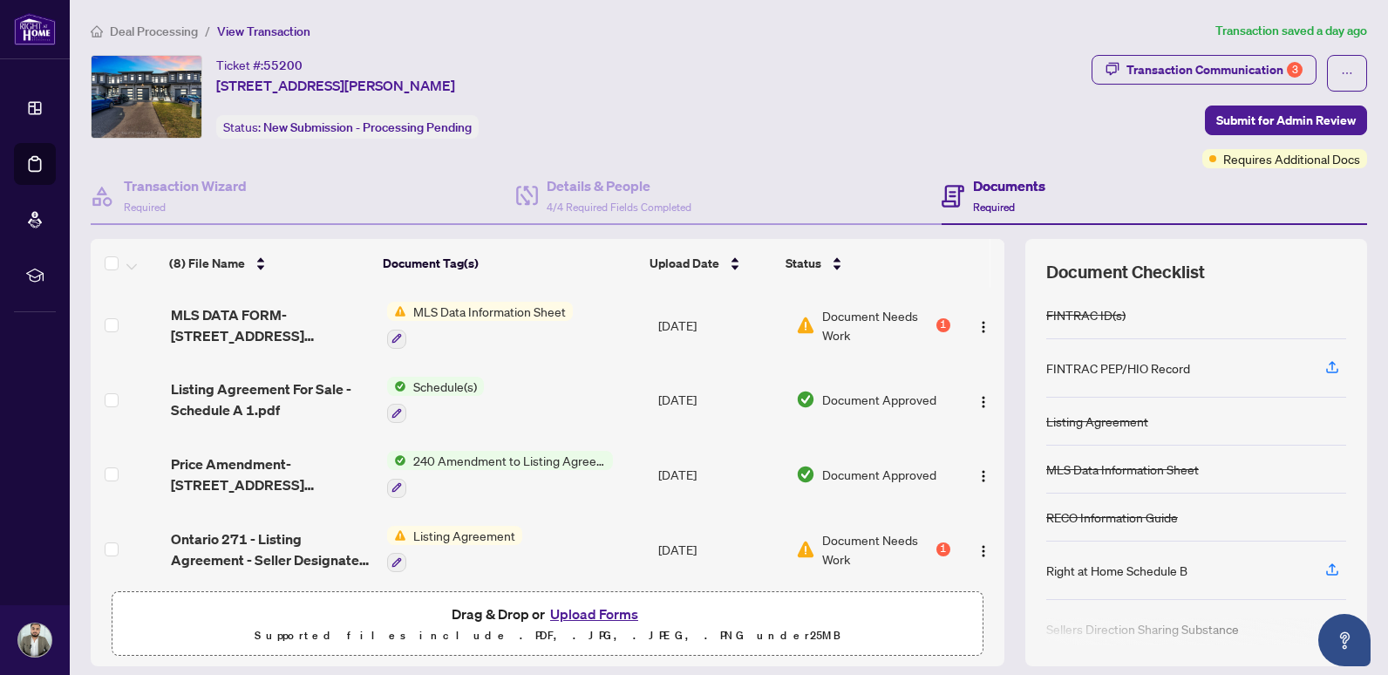
click at [748, 161] on div "Ticket #: 55200 [STREET_ADDRESS][PERSON_NAME] Status: New Submission - Processi…" at bounding box center [587, 111] width 1001 height 113
click at [969, 549] on button "button" at bounding box center [983, 549] width 28 height 28
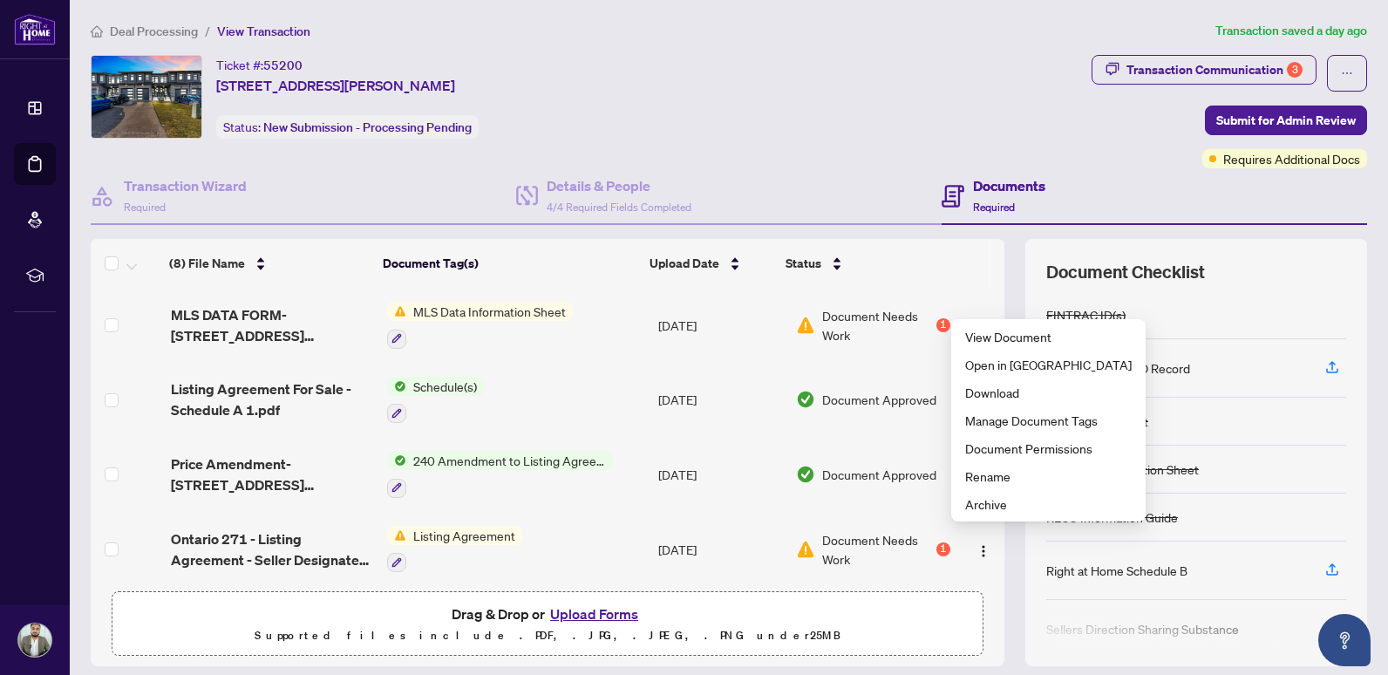
click at [898, 537] on span "Document Needs Work" at bounding box center [877, 549] width 110 height 38
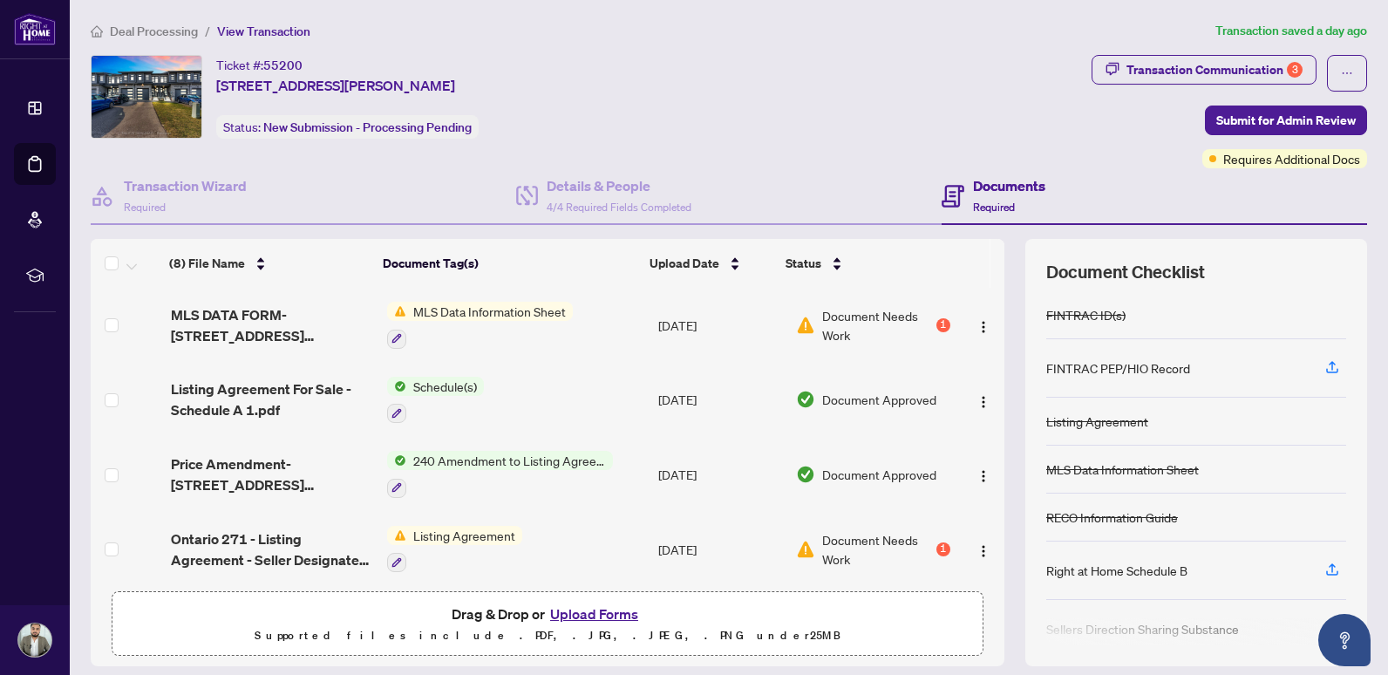
scroll to position [56, 0]
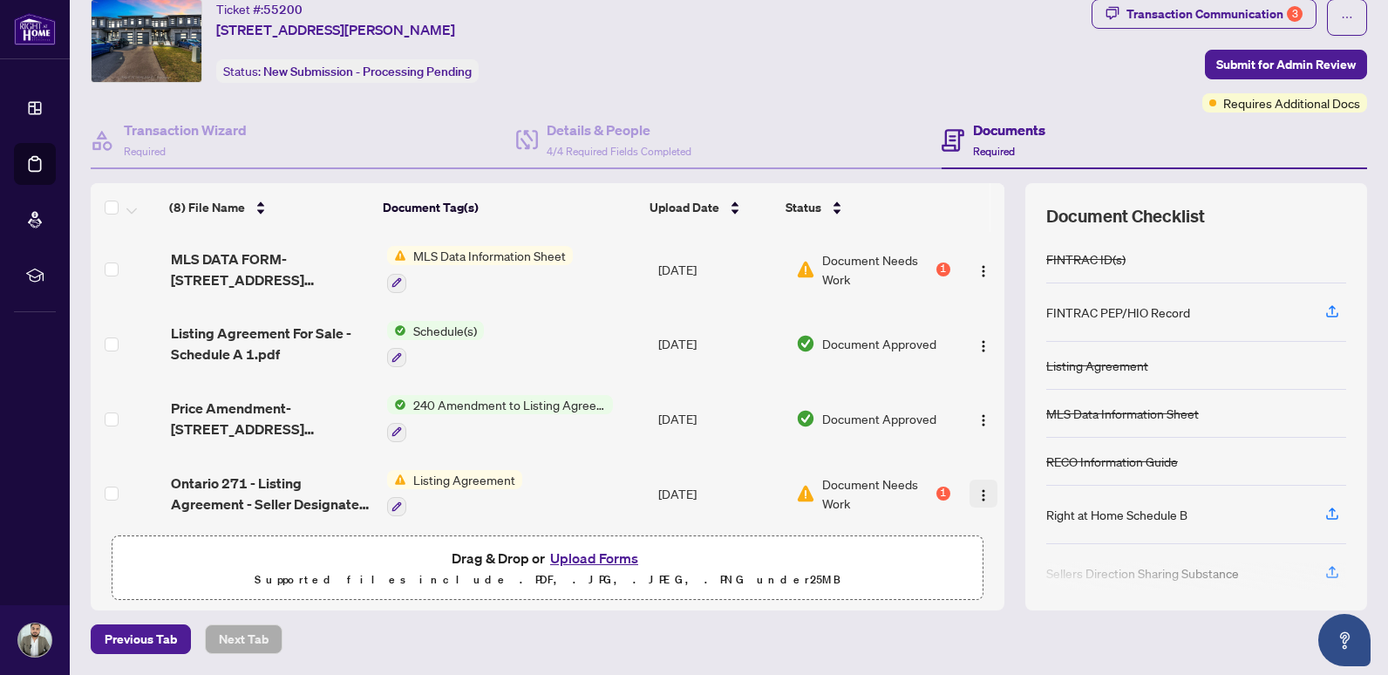
click at [976, 489] on img "button" at bounding box center [983, 495] width 14 height 14
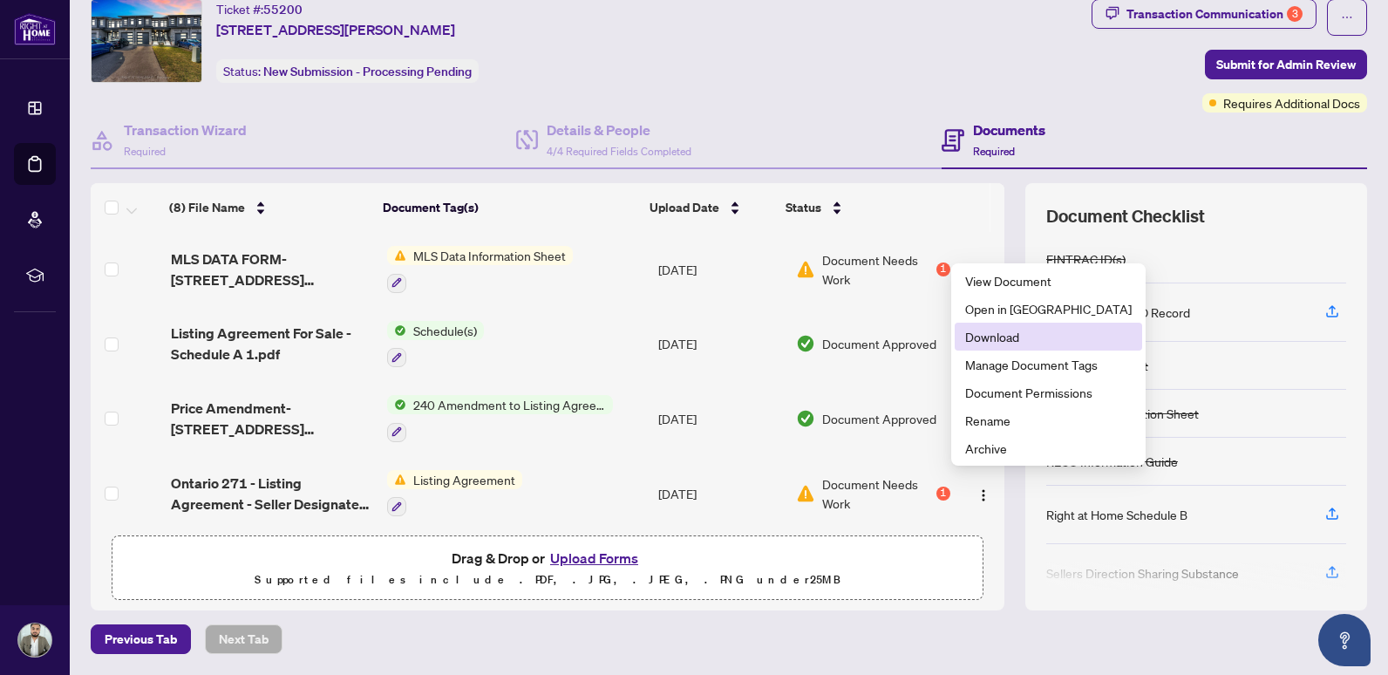
click at [985, 341] on span "Download" at bounding box center [1048, 336] width 167 height 19
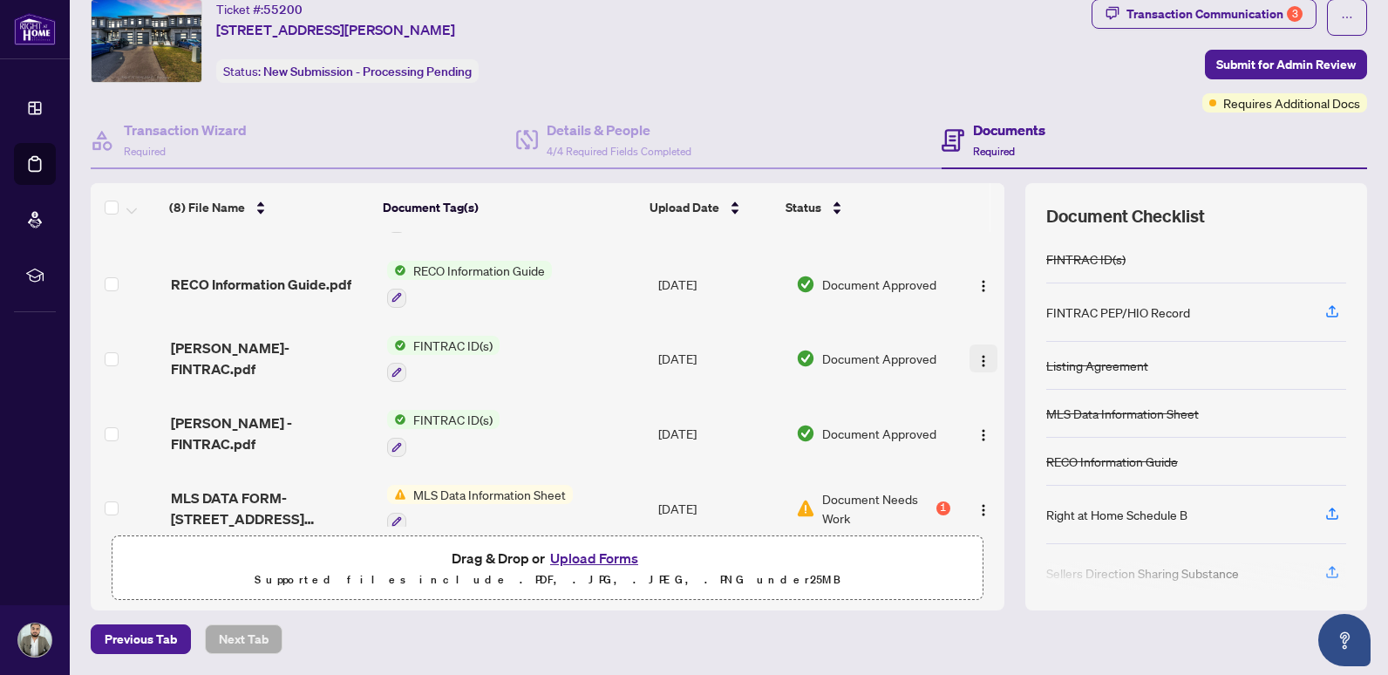
scroll to position [0, 0]
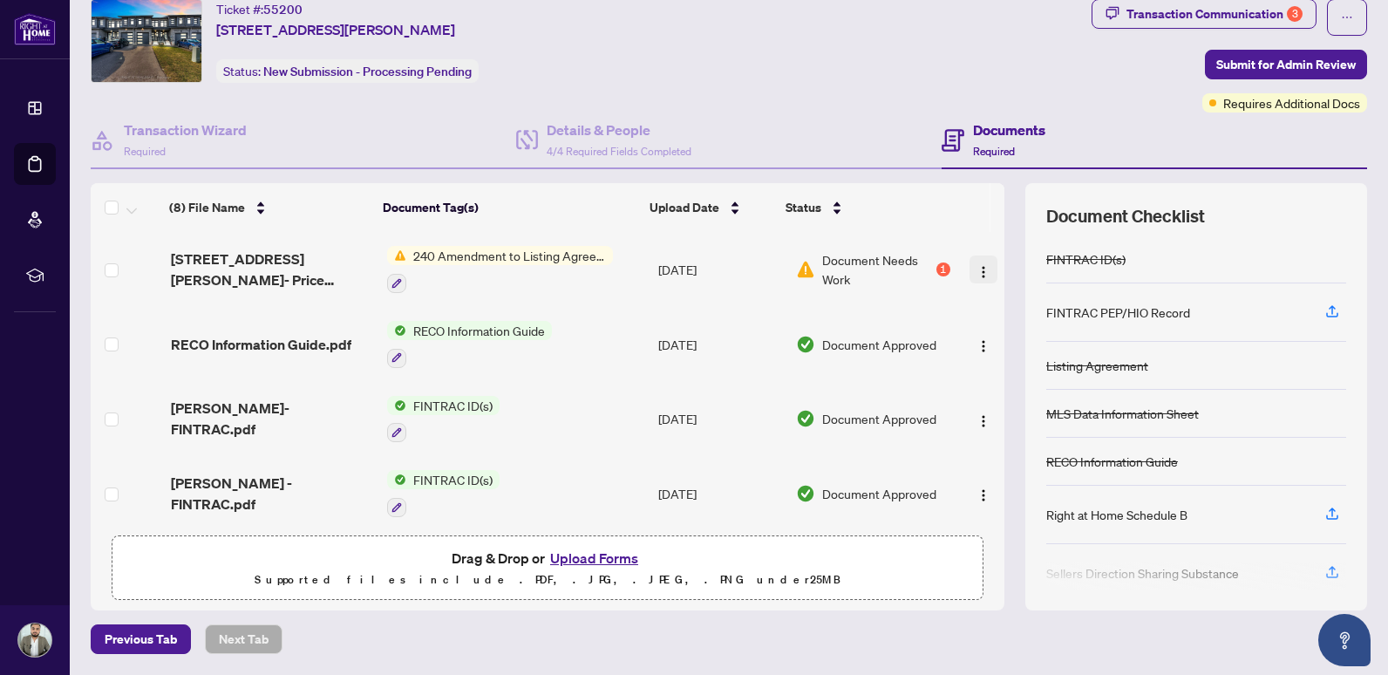
click at [969, 280] on button "button" at bounding box center [983, 269] width 28 height 28
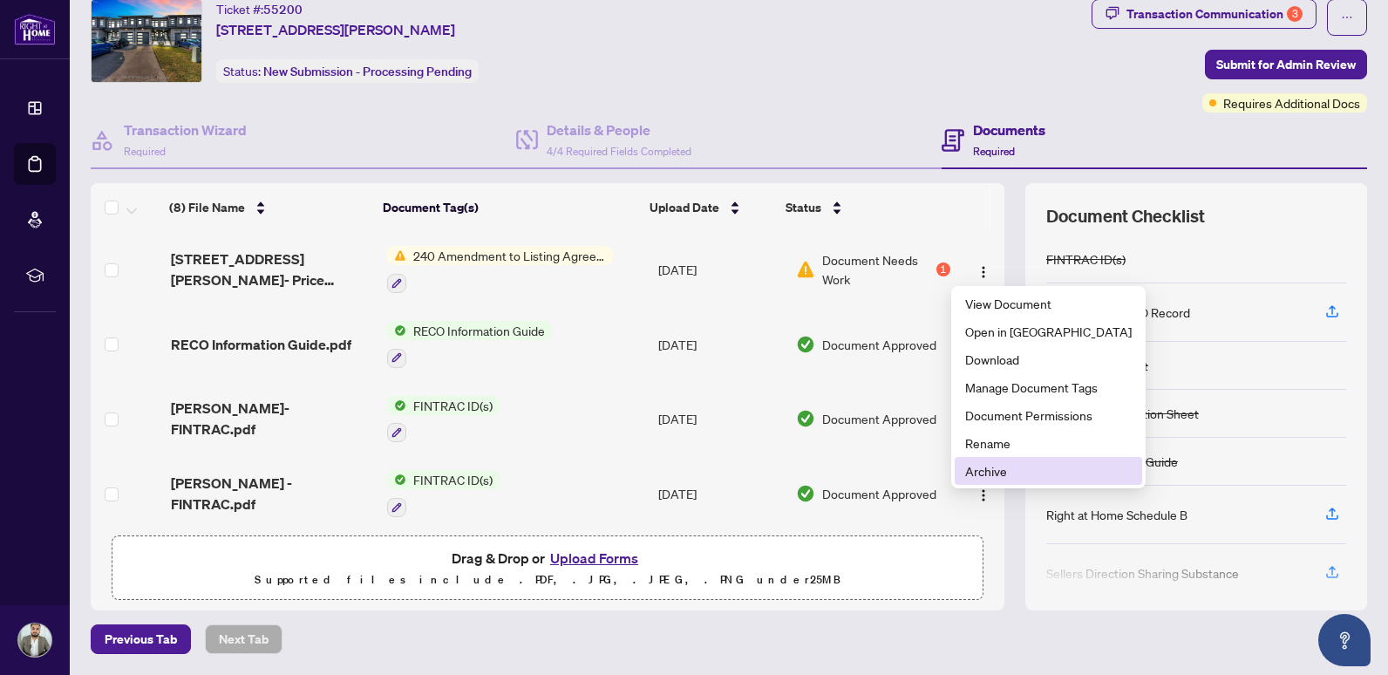
click at [997, 466] on span "Archive" at bounding box center [1048, 470] width 167 height 19
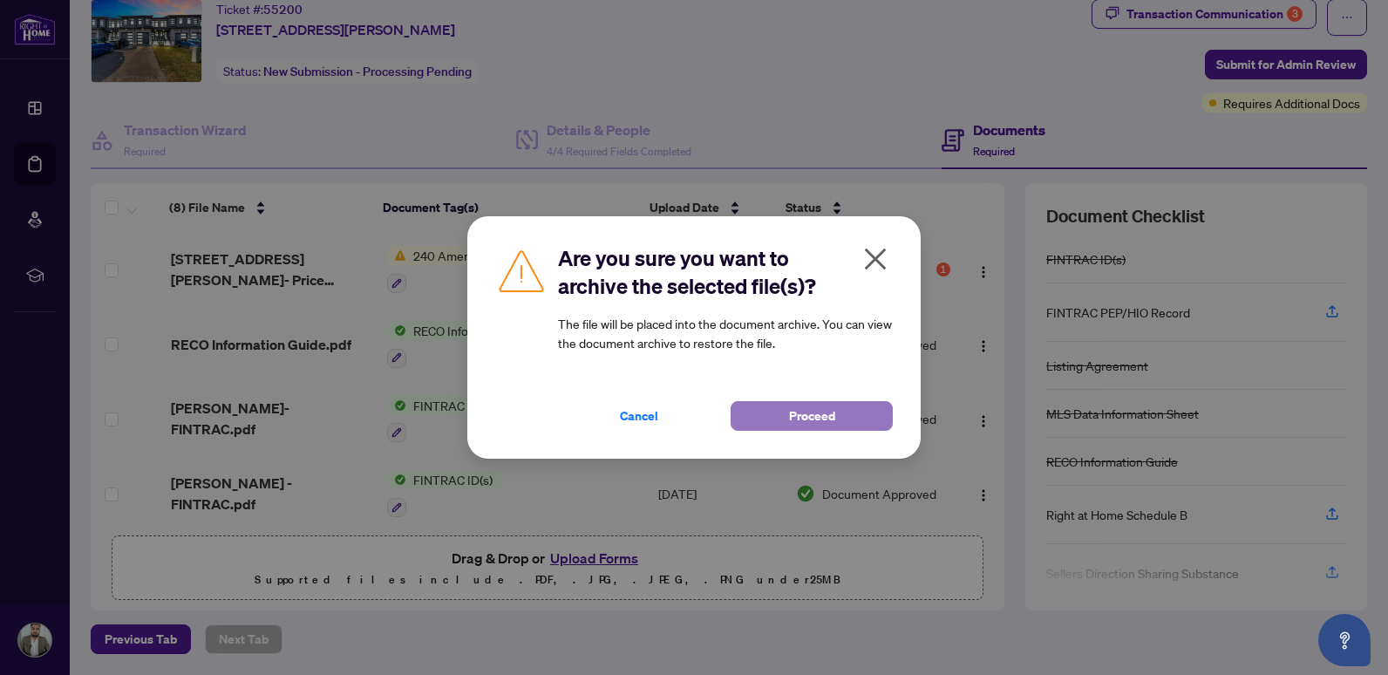
click at [825, 418] on span "Proceed" at bounding box center [812, 416] width 46 height 28
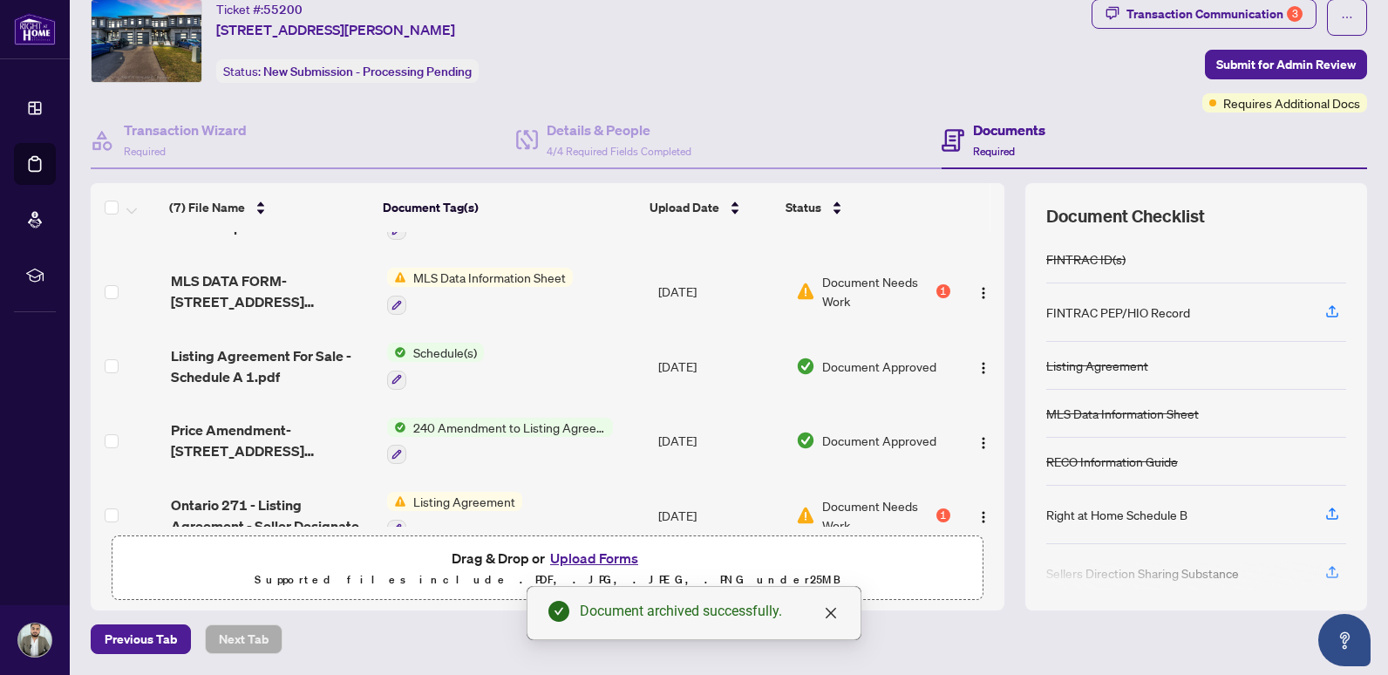
scroll to position [225, 0]
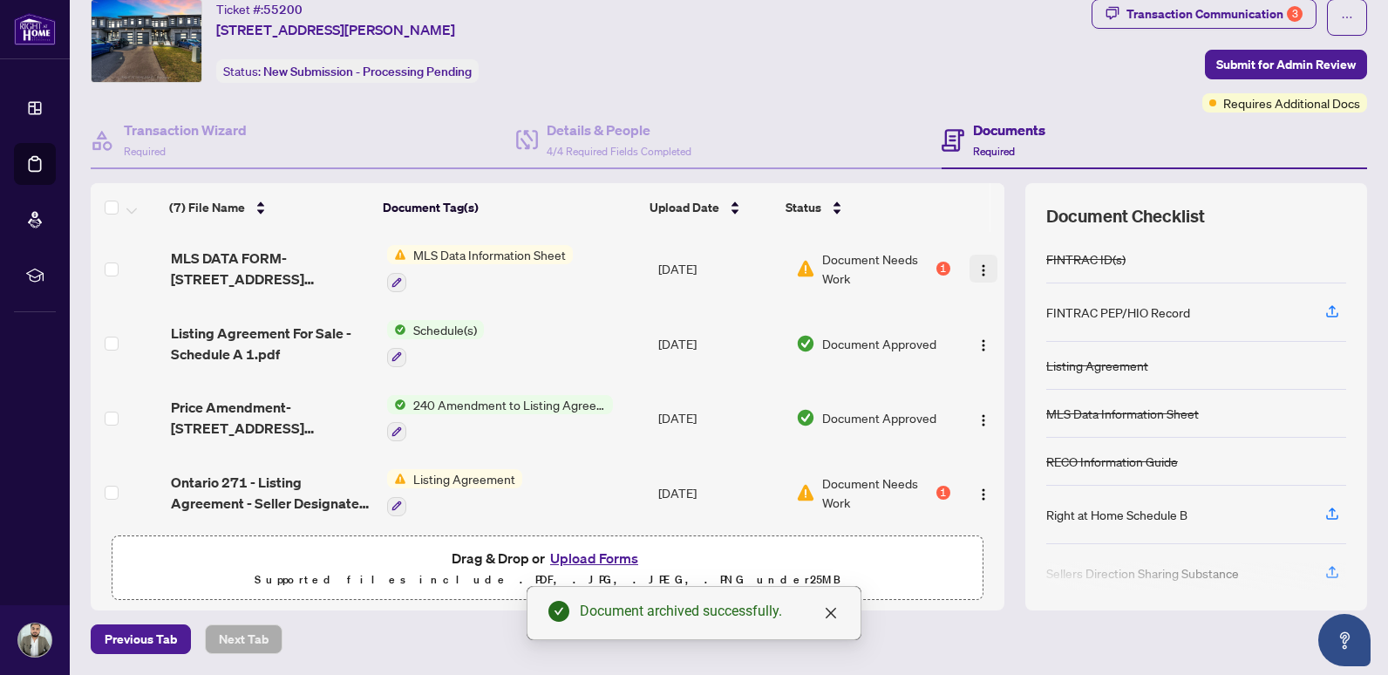
click at [976, 263] on img "button" at bounding box center [983, 270] width 14 height 14
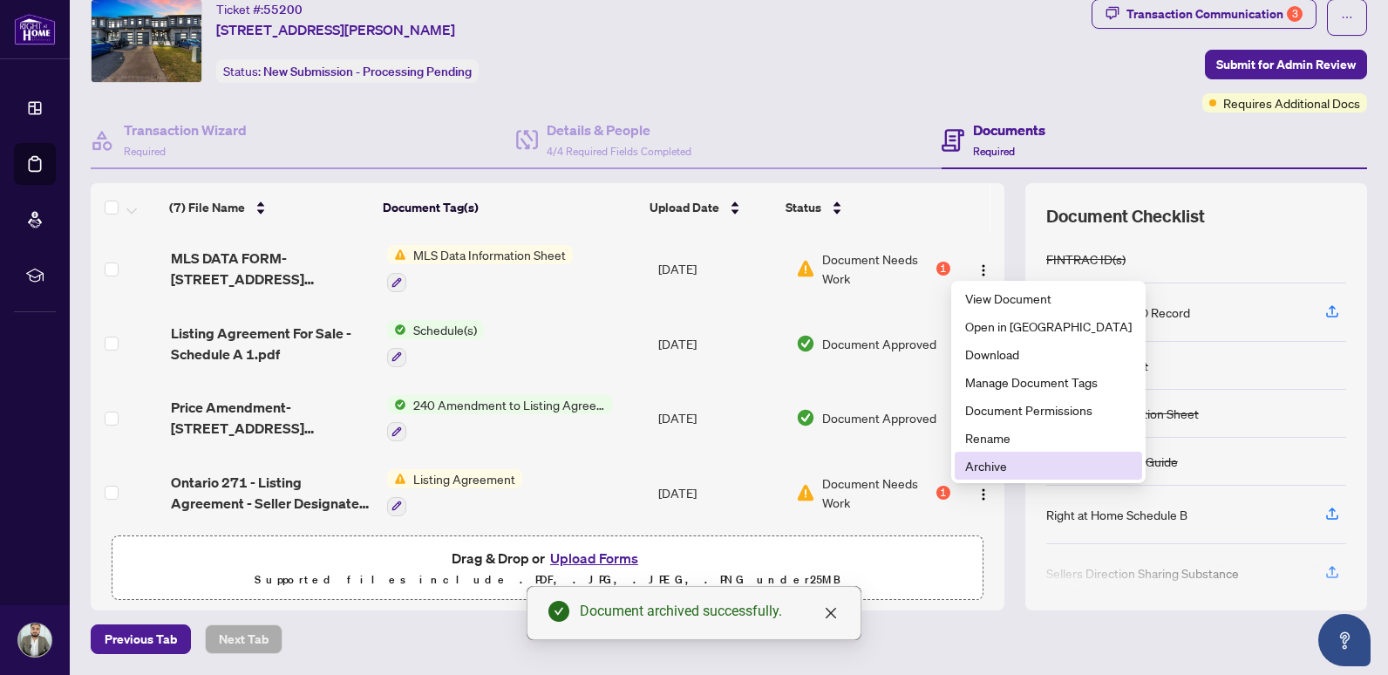
click at [979, 469] on span "Archive" at bounding box center [1048, 465] width 167 height 19
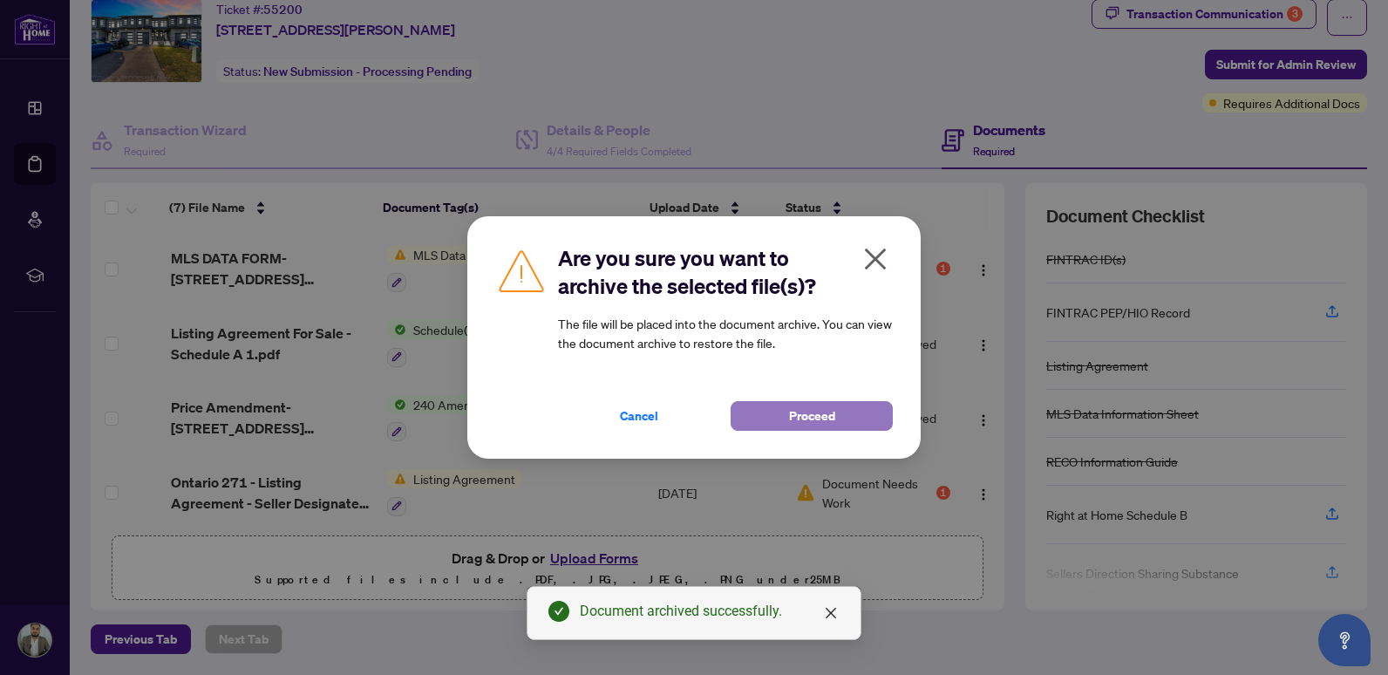
click at [807, 411] on span "Proceed" at bounding box center [812, 416] width 46 height 28
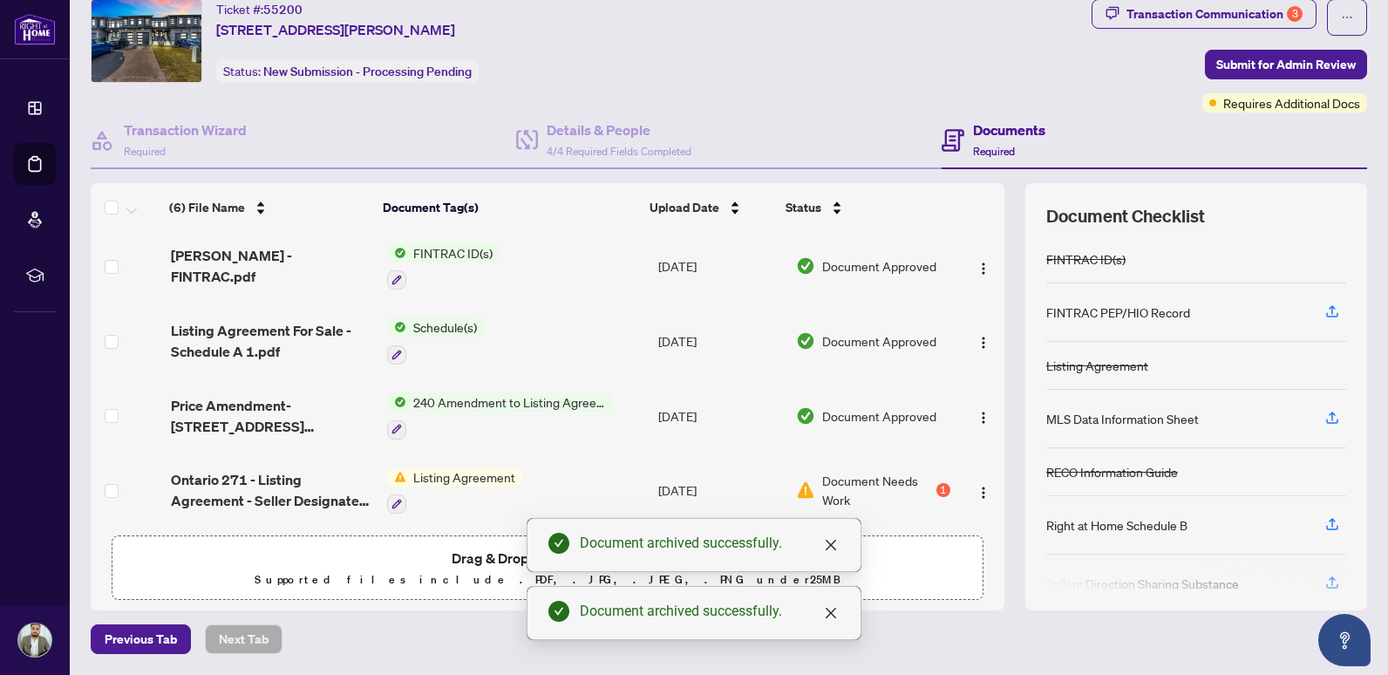
scroll to position [152, 0]
click at [976, 487] on img "button" at bounding box center [983, 493] width 14 height 14
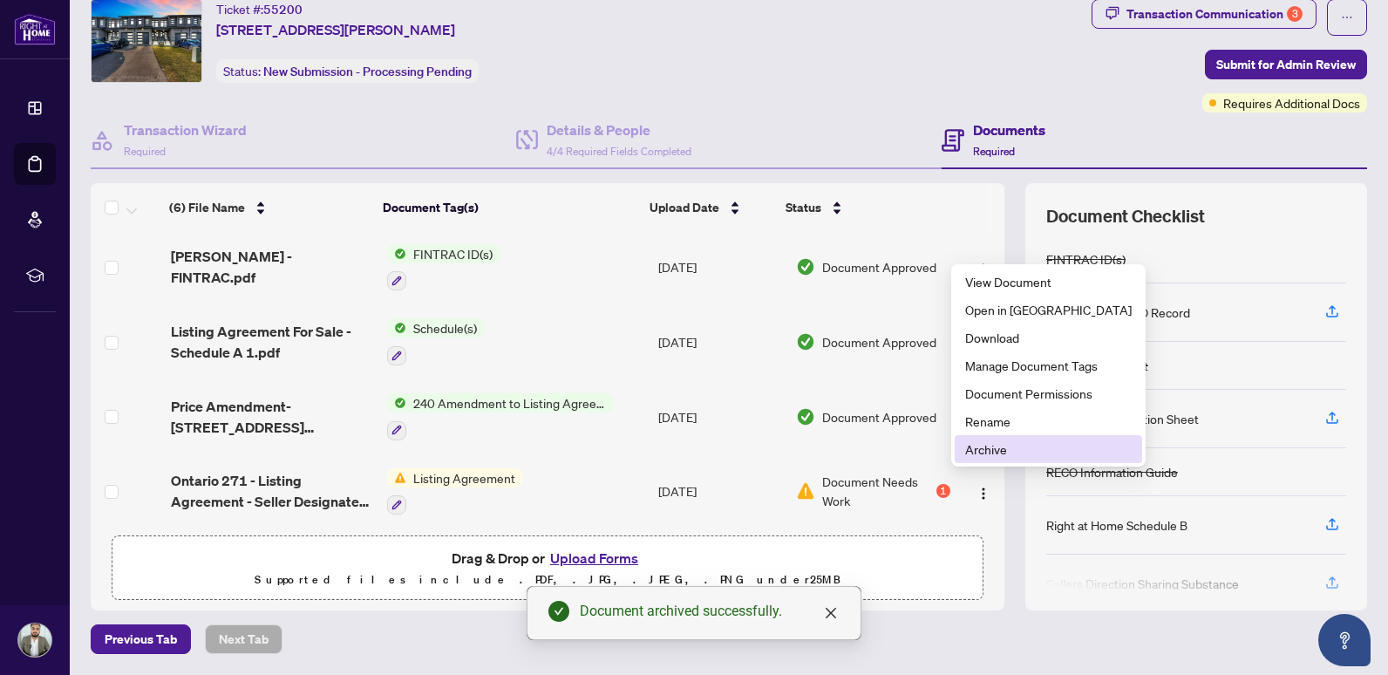
click at [974, 448] on span "Archive" at bounding box center [1048, 448] width 167 height 19
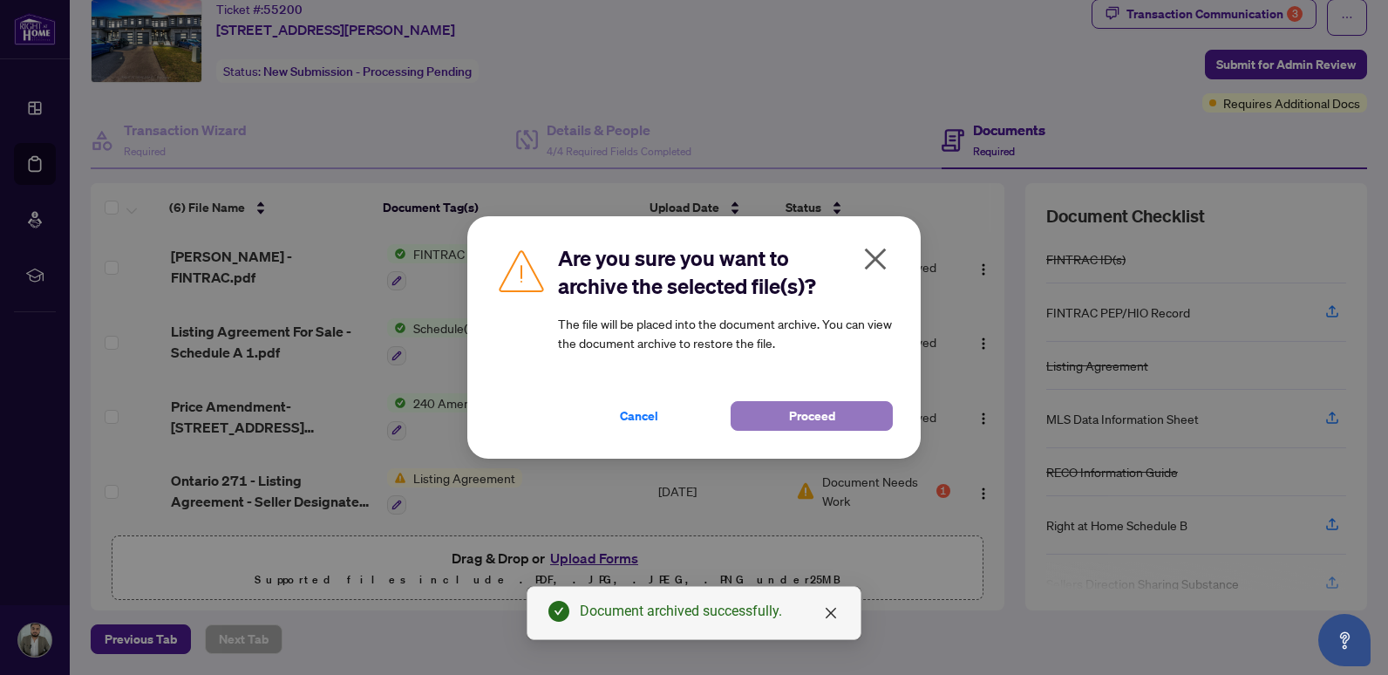
click at [839, 413] on button "Proceed" at bounding box center [812, 416] width 162 height 30
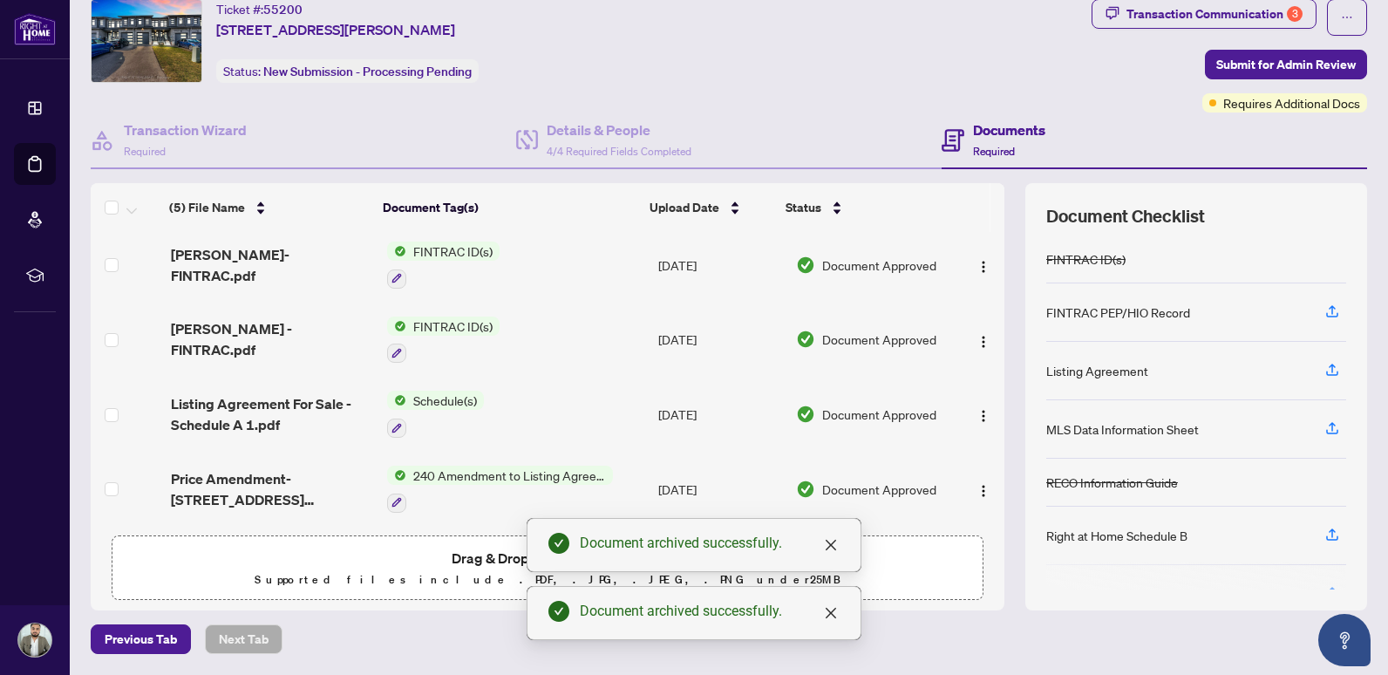
scroll to position [78, 0]
click at [461, 556] on span "Drag & Drop or Upload Forms" at bounding box center [548, 558] width 192 height 23
click at [498, 575] on p "Supported files include .PDF, .JPG, .JPEG, .PNG under 25 MB" at bounding box center [547, 579] width 849 height 21
click at [836, 543] on icon "close" at bounding box center [831, 545] width 14 height 14
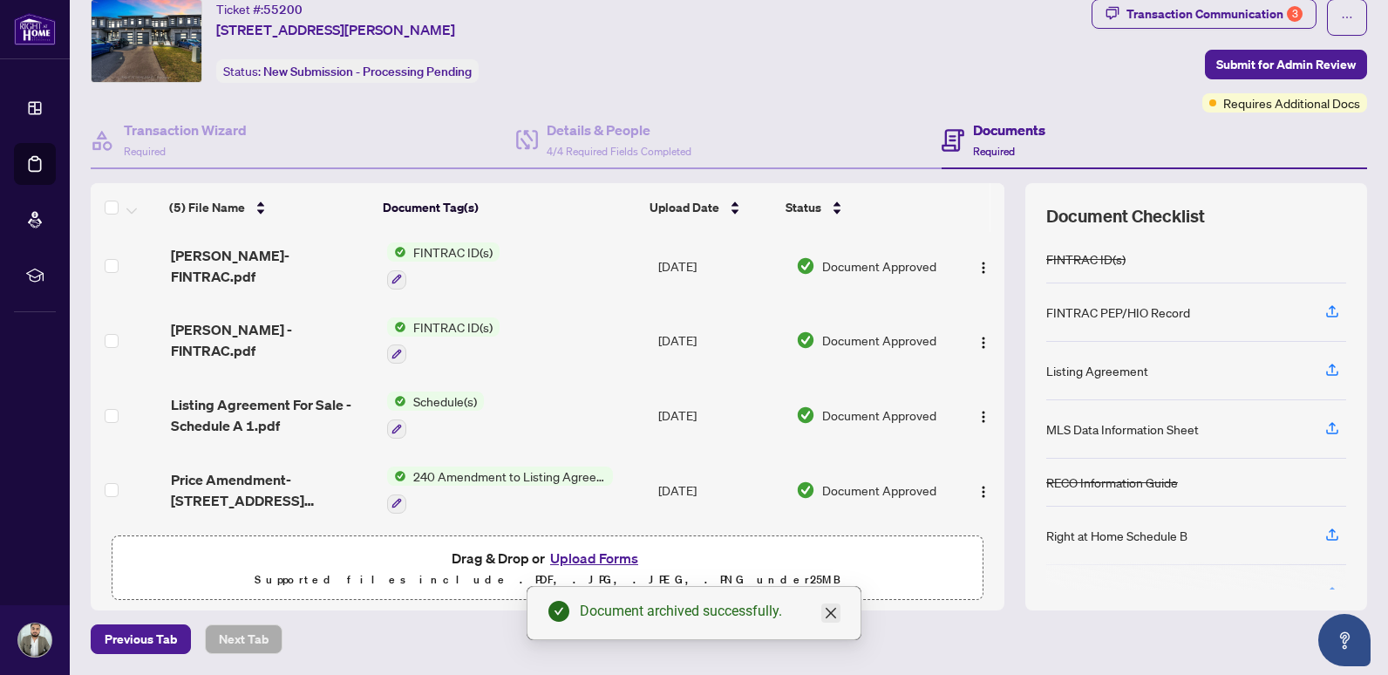
click at [830, 614] on icon "close" at bounding box center [831, 613] width 10 height 10
click at [551, 548] on button "Upload Forms" at bounding box center [594, 558] width 99 height 23
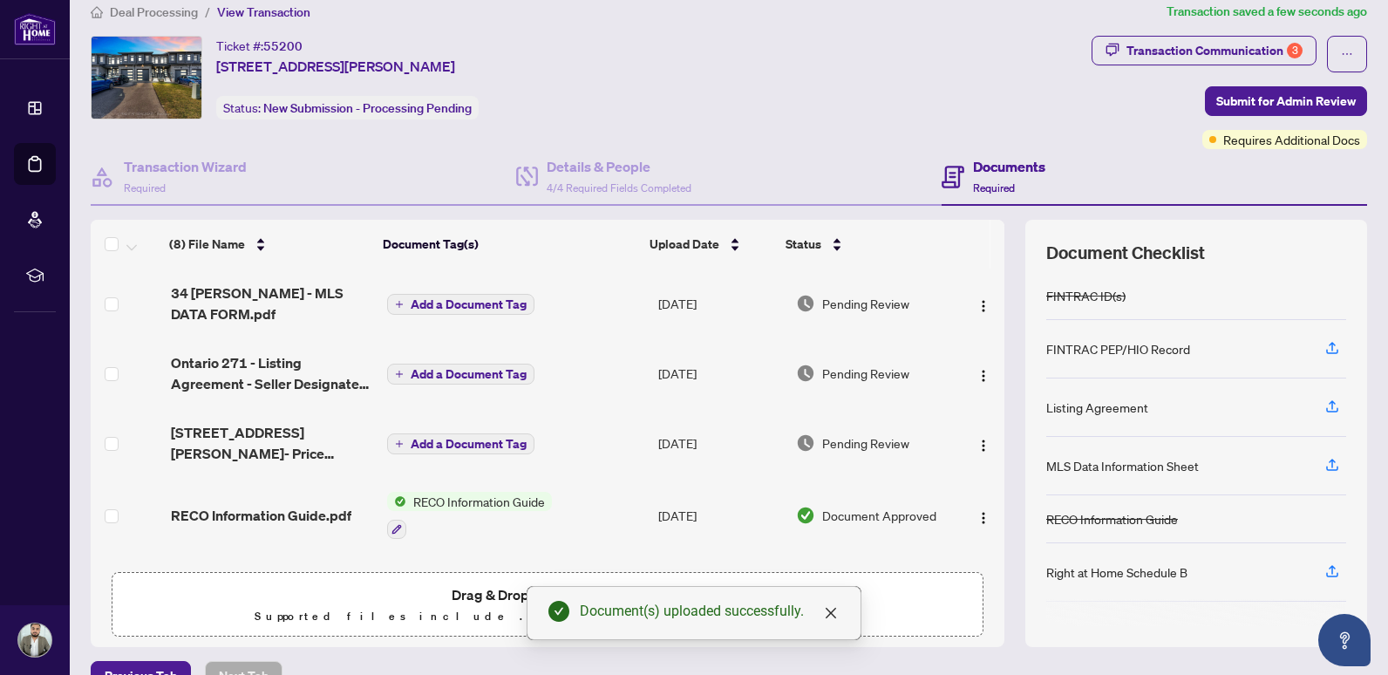
scroll to position [0, 0]
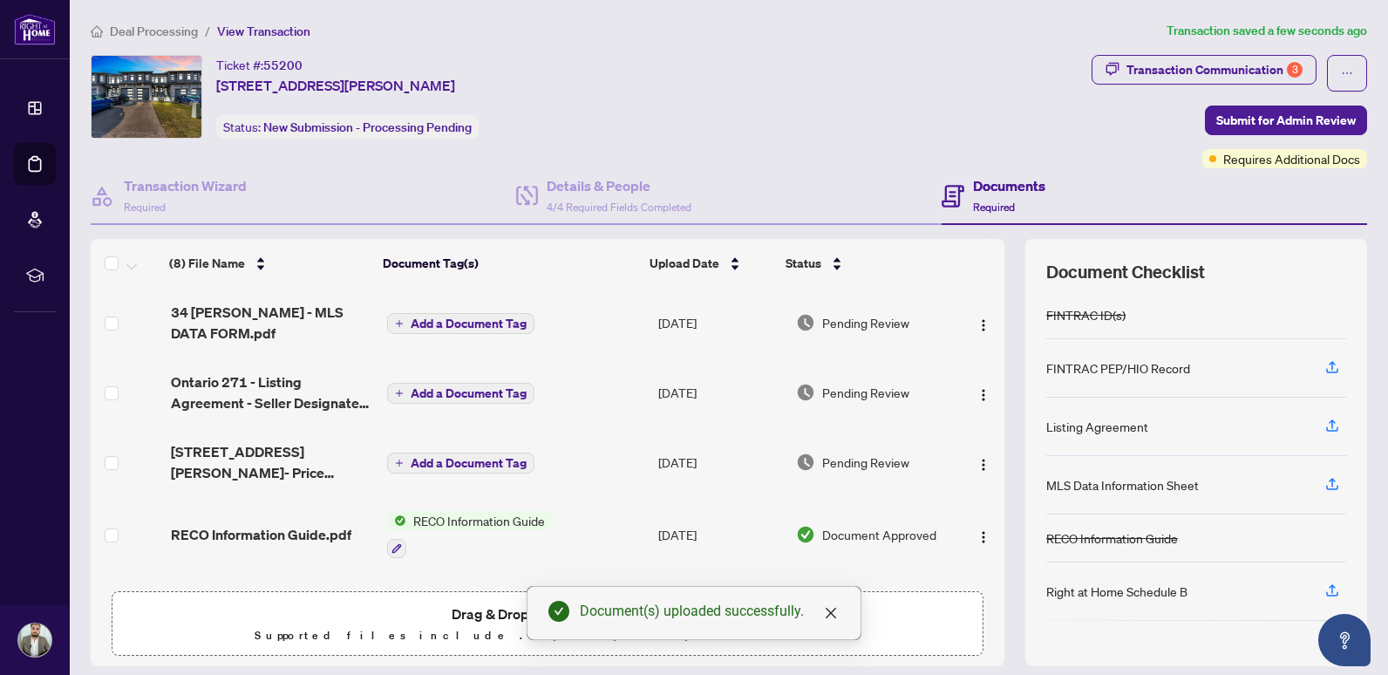
click at [446, 326] on span "Add a Document Tag" at bounding box center [469, 323] width 116 height 12
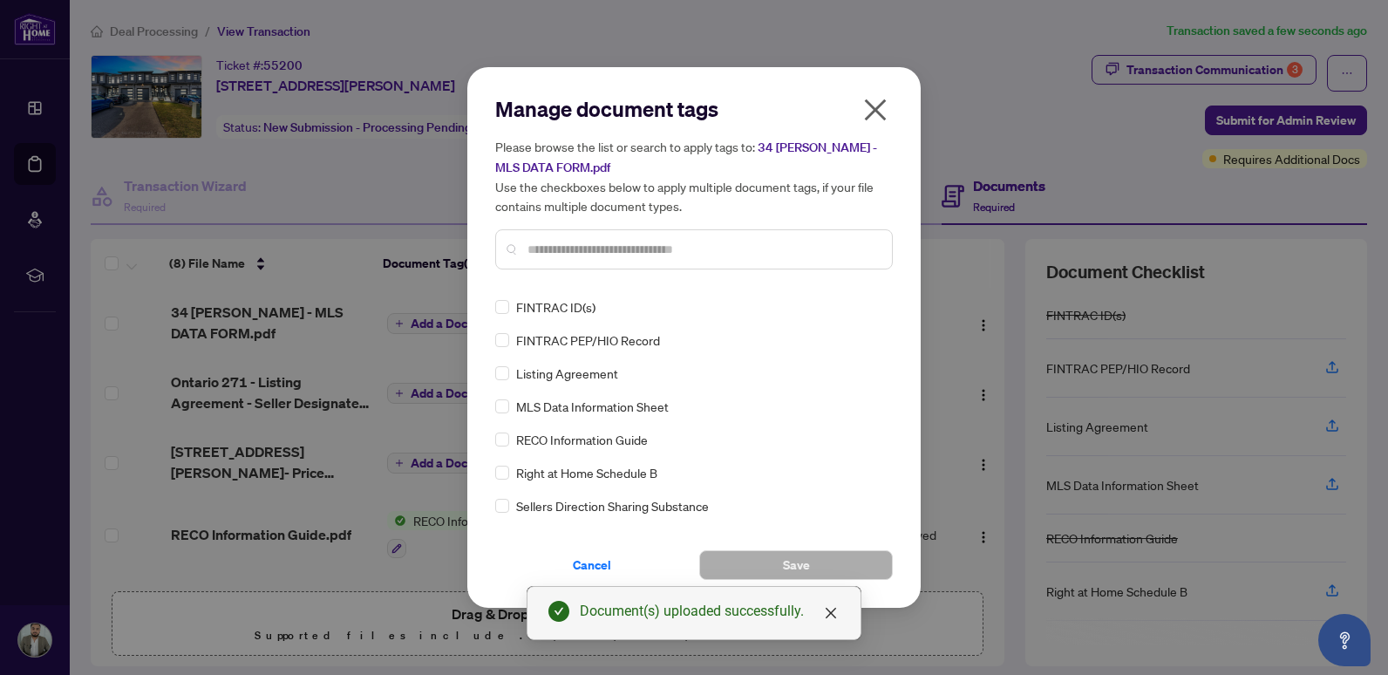
click at [503, 402] on div "MLS Data Information Sheet" at bounding box center [688, 406] width 387 height 19
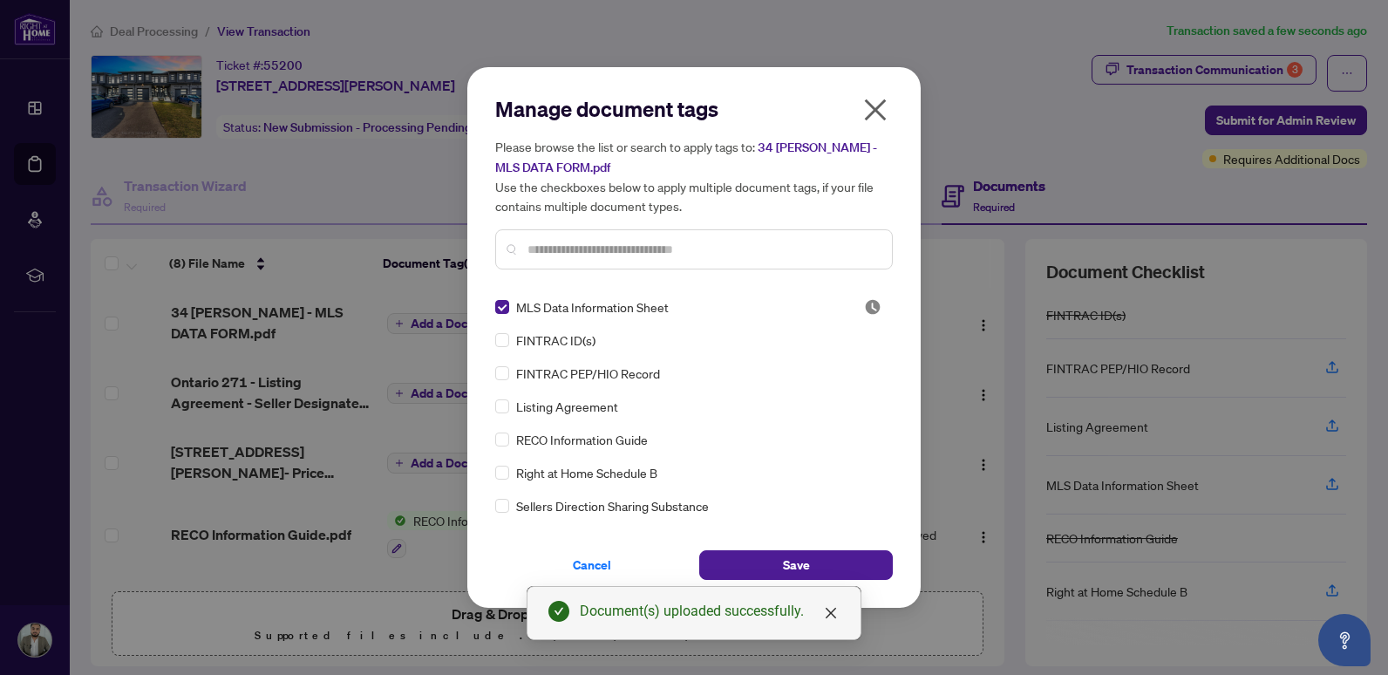
click at [816, 548] on div "Cancel Save" at bounding box center [694, 554] width 398 height 51
click at [831, 562] on button "Save" at bounding box center [796, 565] width 194 height 30
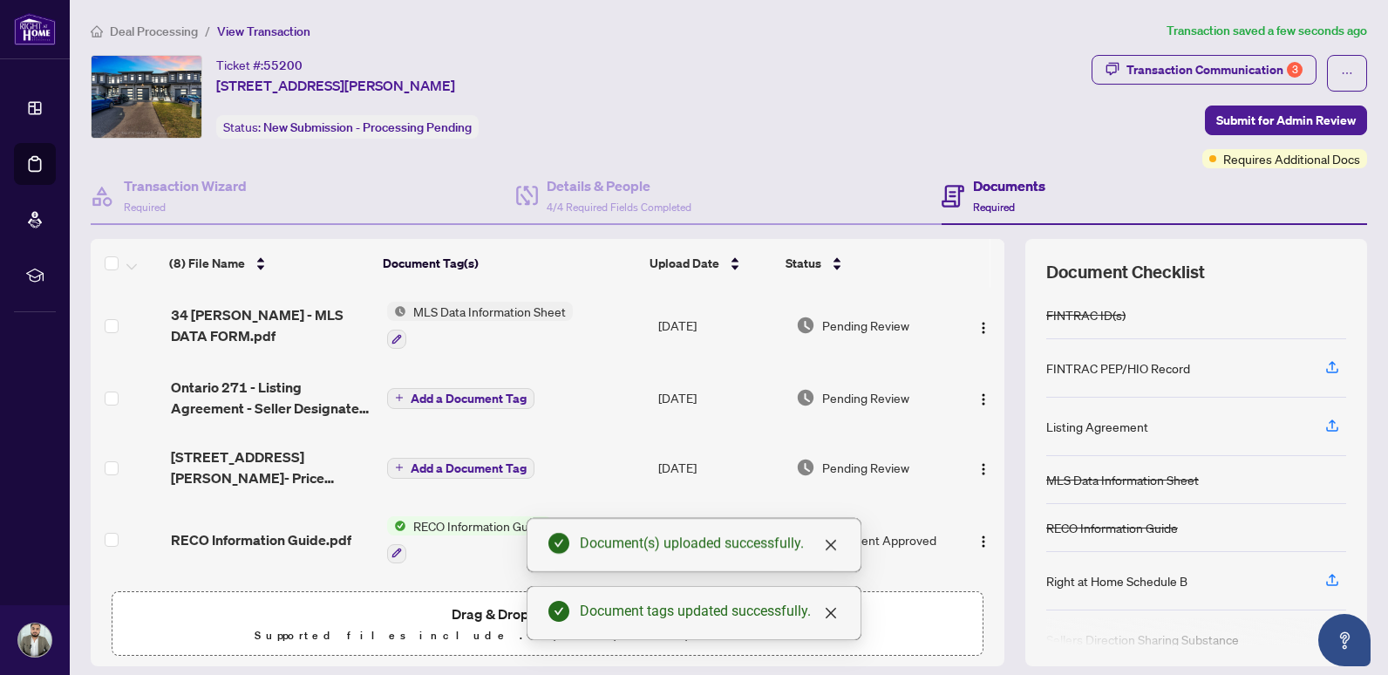
click at [461, 401] on span "Add a Document Tag" at bounding box center [469, 398] width 116 height 12
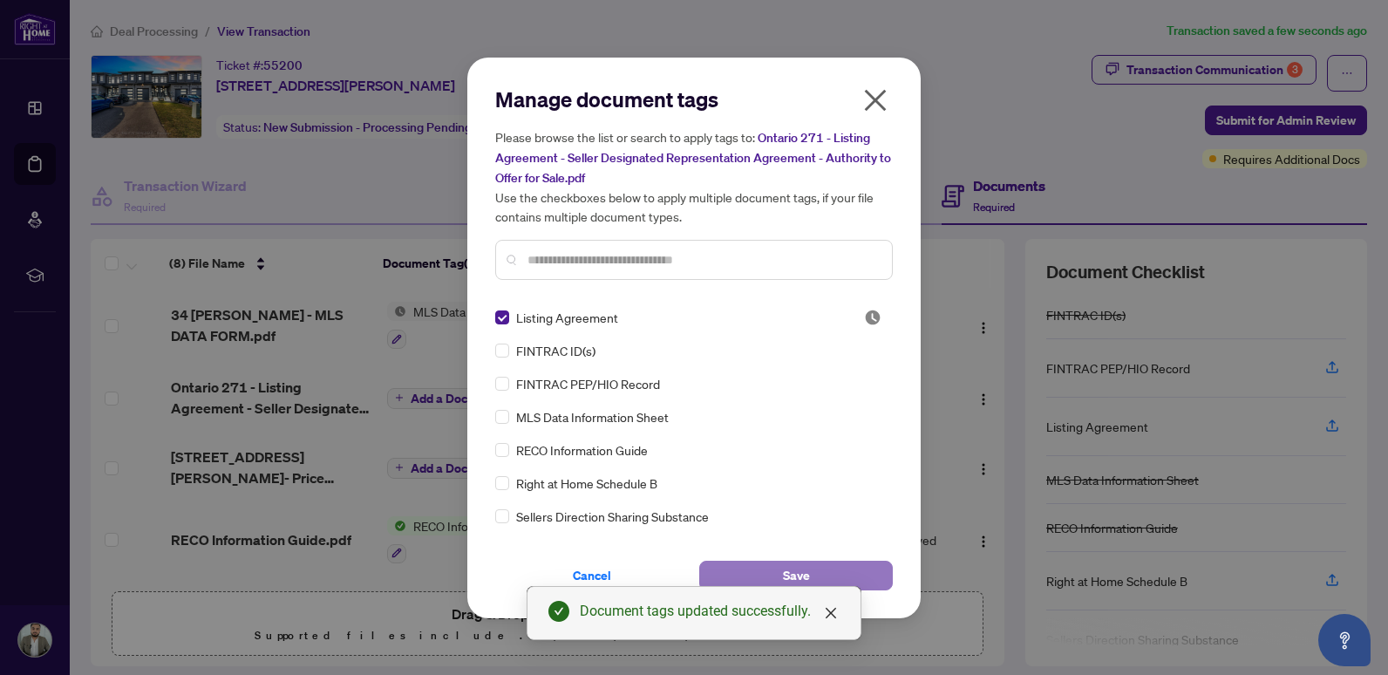
click at [778, 579] on button "Save" at bounding box center [796, 576] width 194 height 30
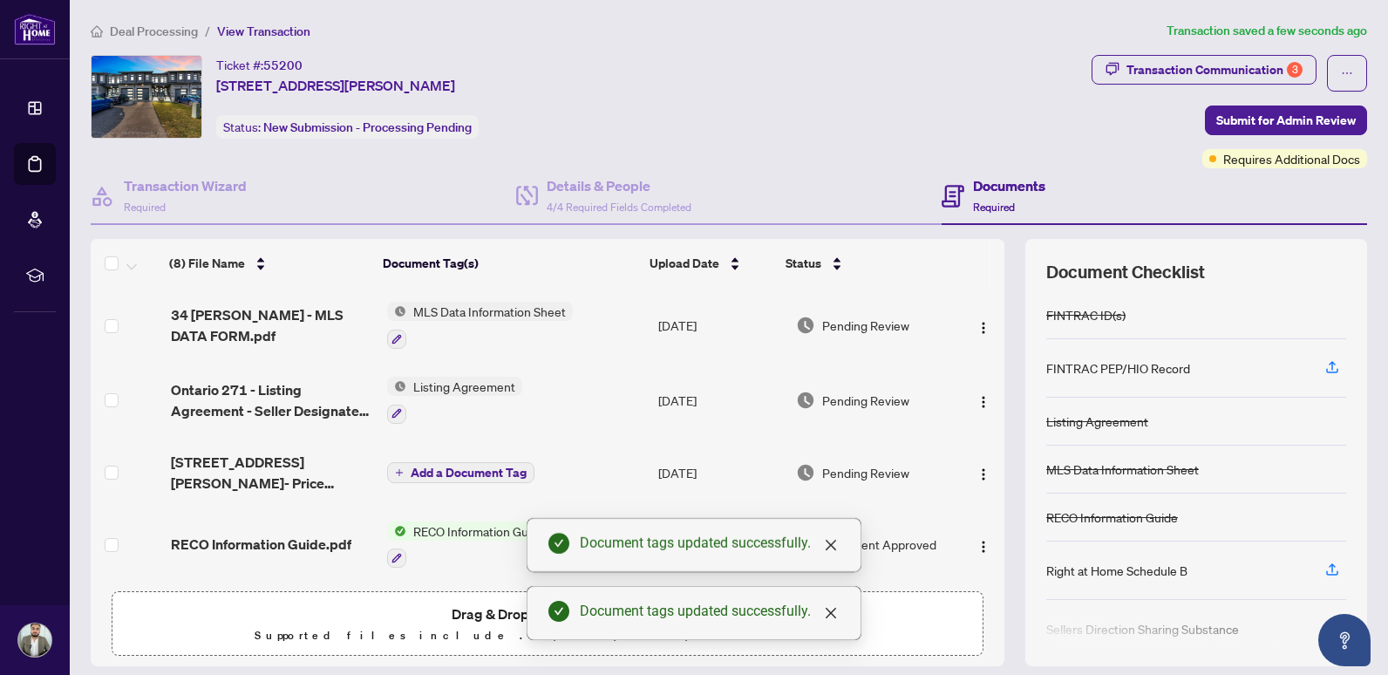
click at [452, 462] on button "Add a Document Tag" at bounding box center [460, 472] width 147 height 21
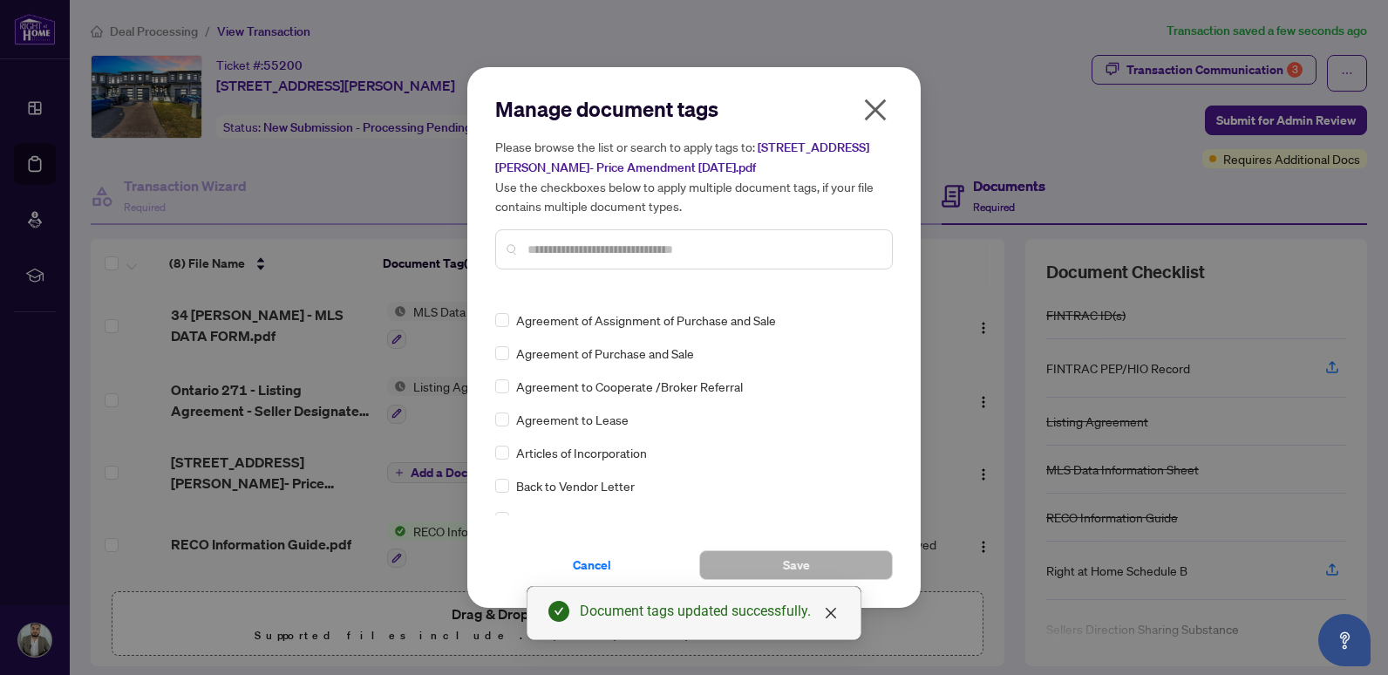
scroll to position [436, 0]
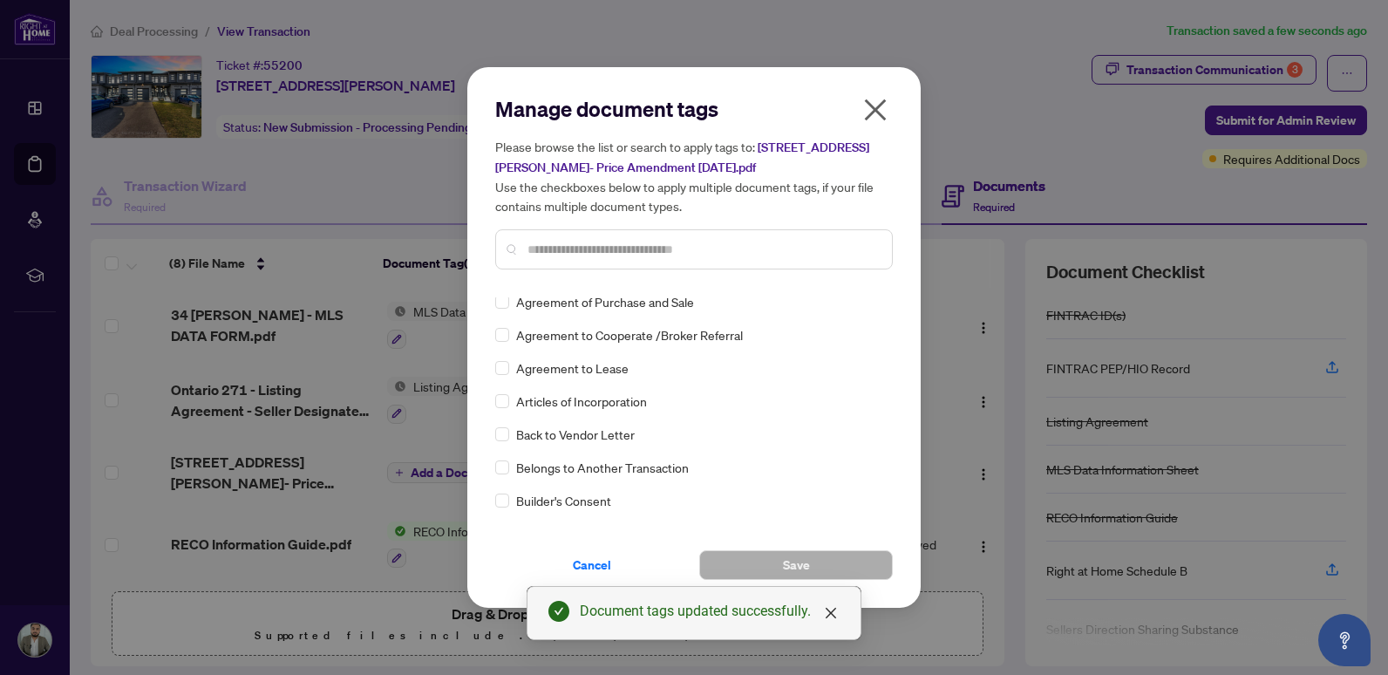
click at [596, 253] on input "text" at bounding box center [702, 249] width 350 height 19
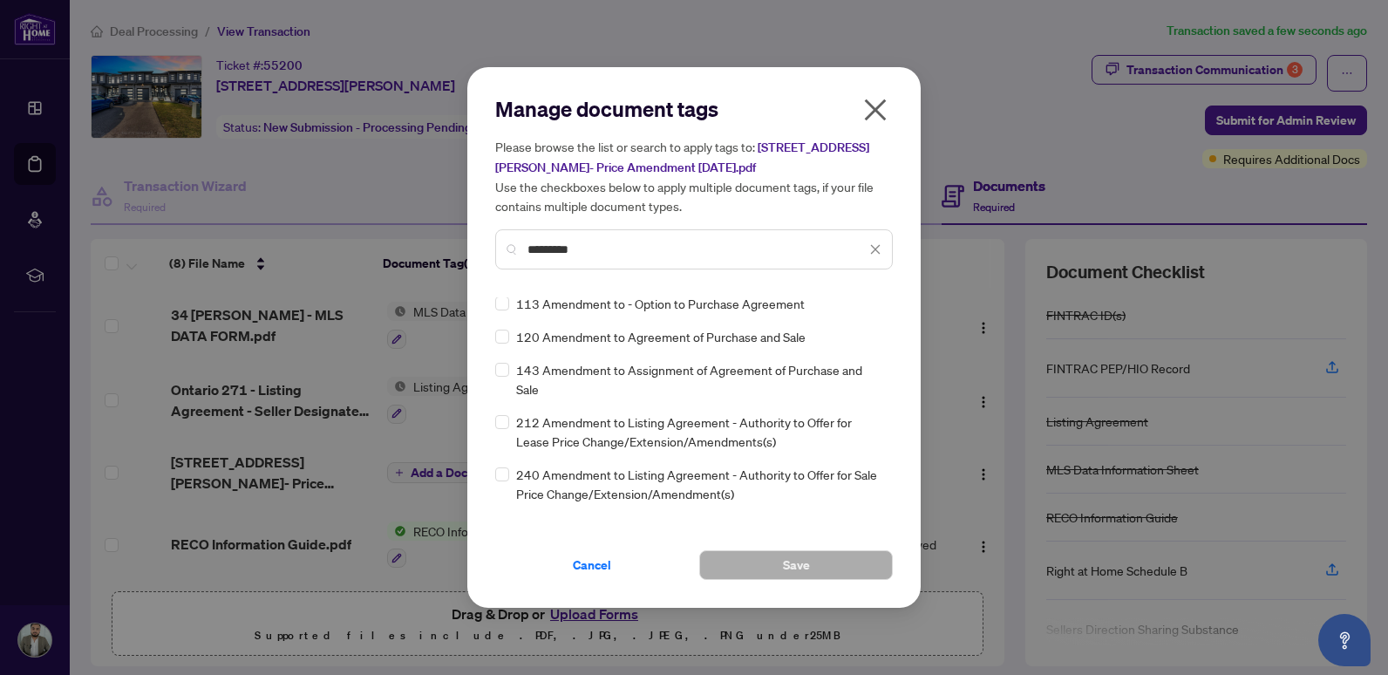
scroll to position [0, 0]
type input "*********"
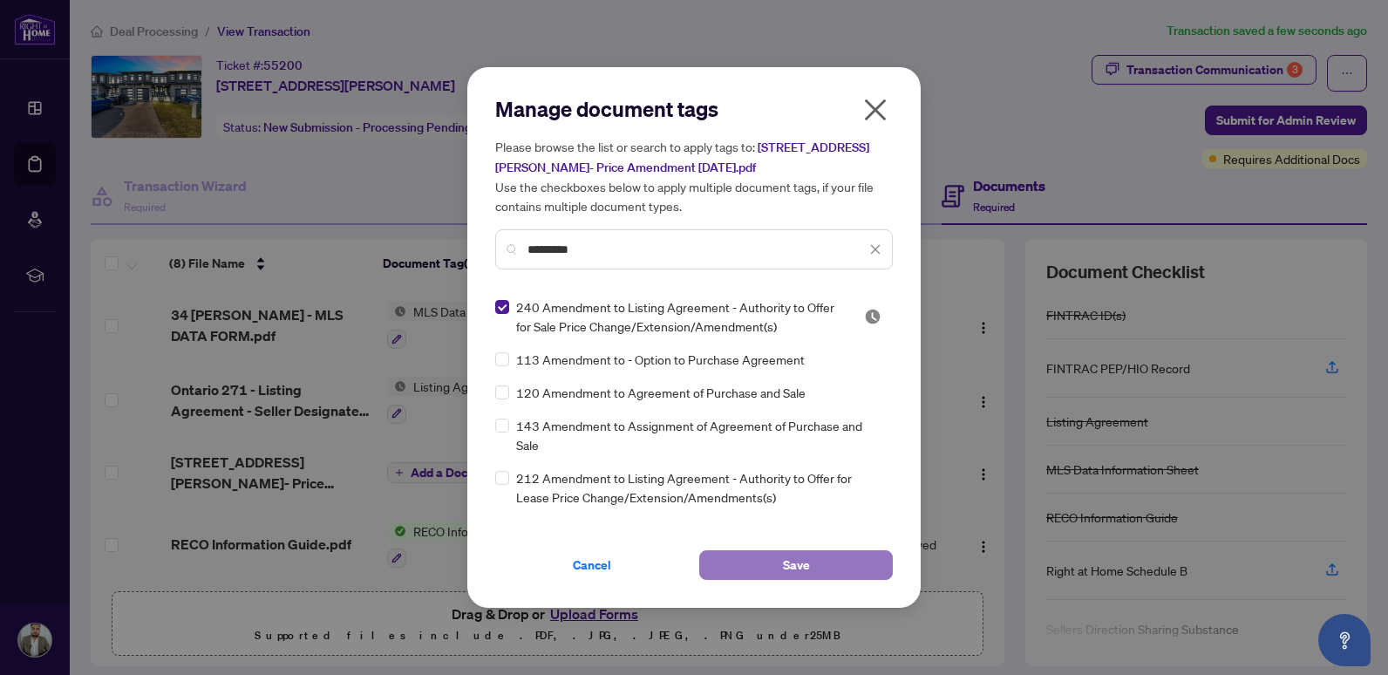
click at [779, 556] on button "Save" at bounding box center [796, 565] width 194 height 30
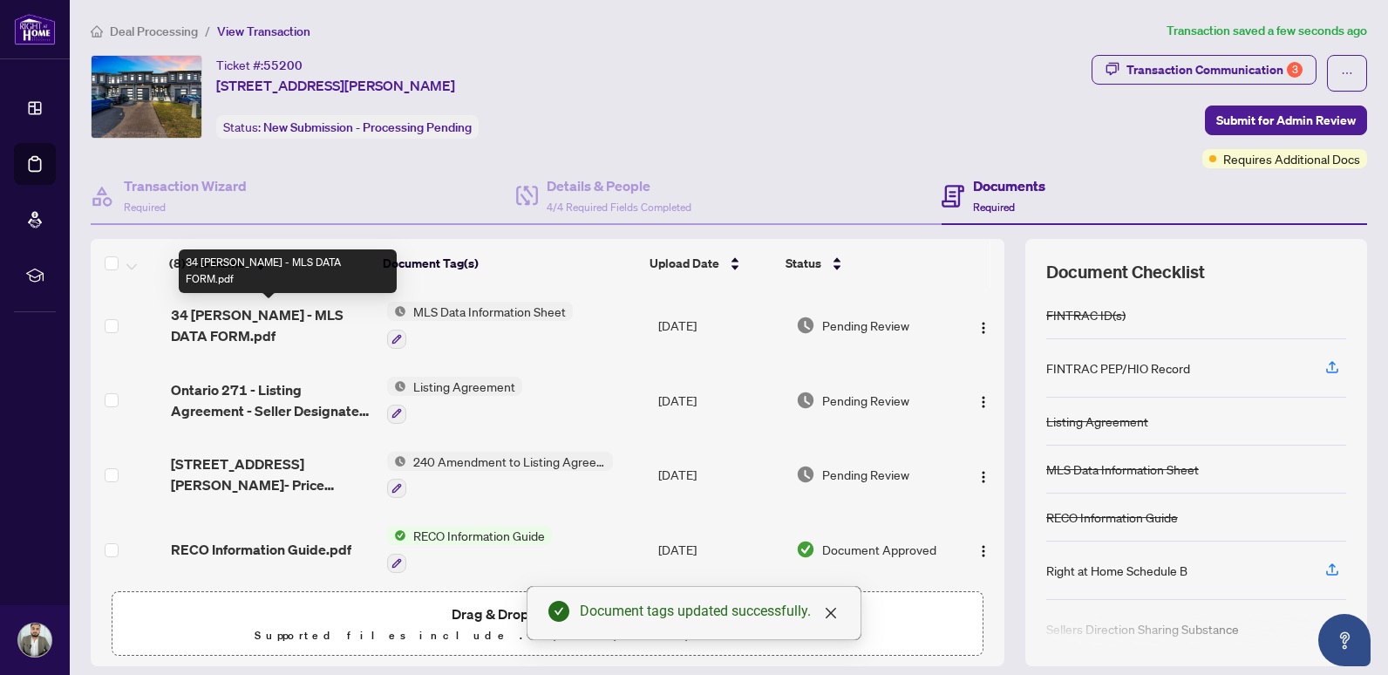
click at [222, 323] on span "34 [PERSON_NAME] - MLS DATA FORM.pdf" at bounding box center [272, 325] width 203 height 42
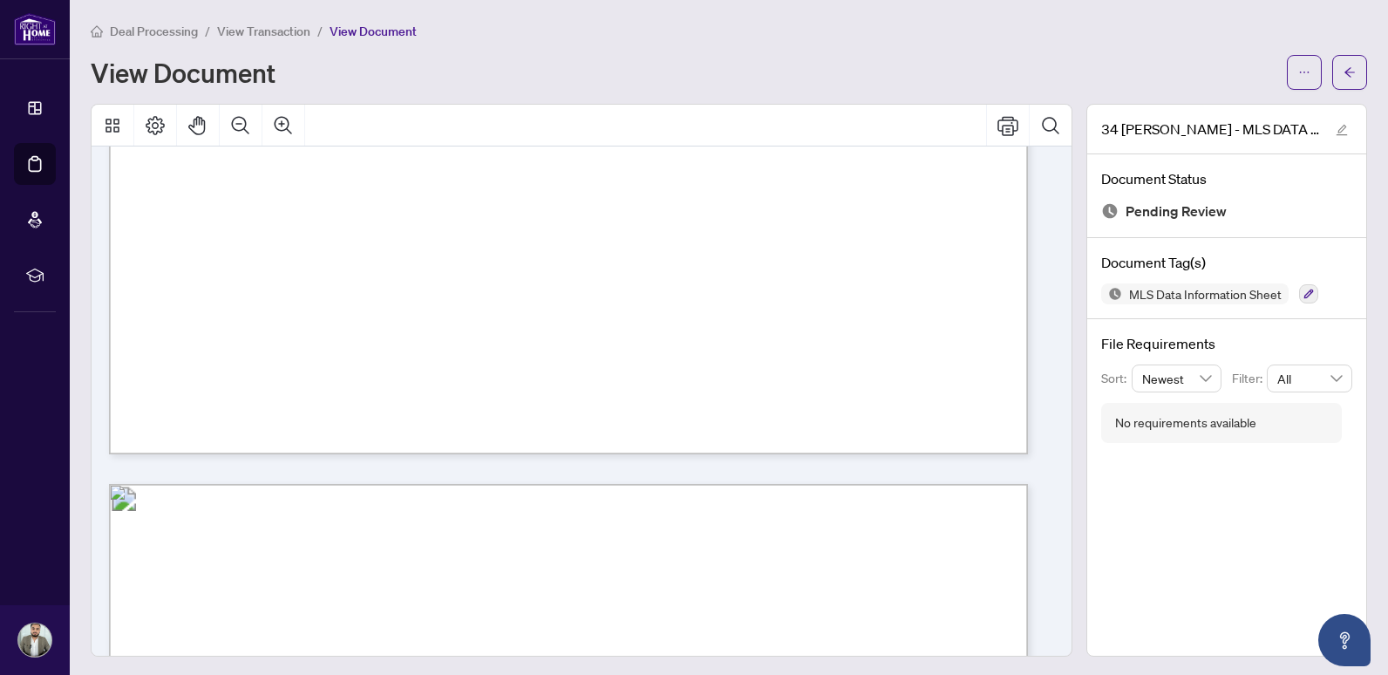
scroll to position [1221, 0]
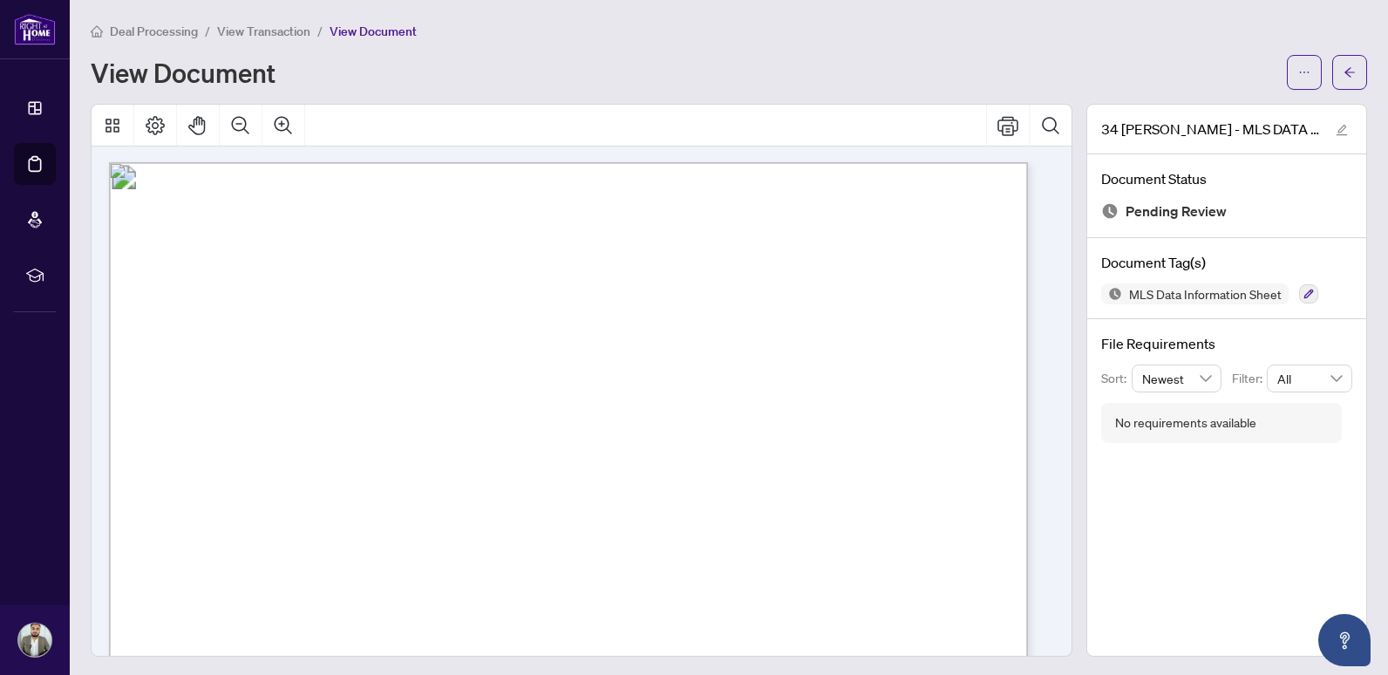
click at [1203, 418] on div "No requirements available" at bounding box center [1185, 422] width 141 height 19
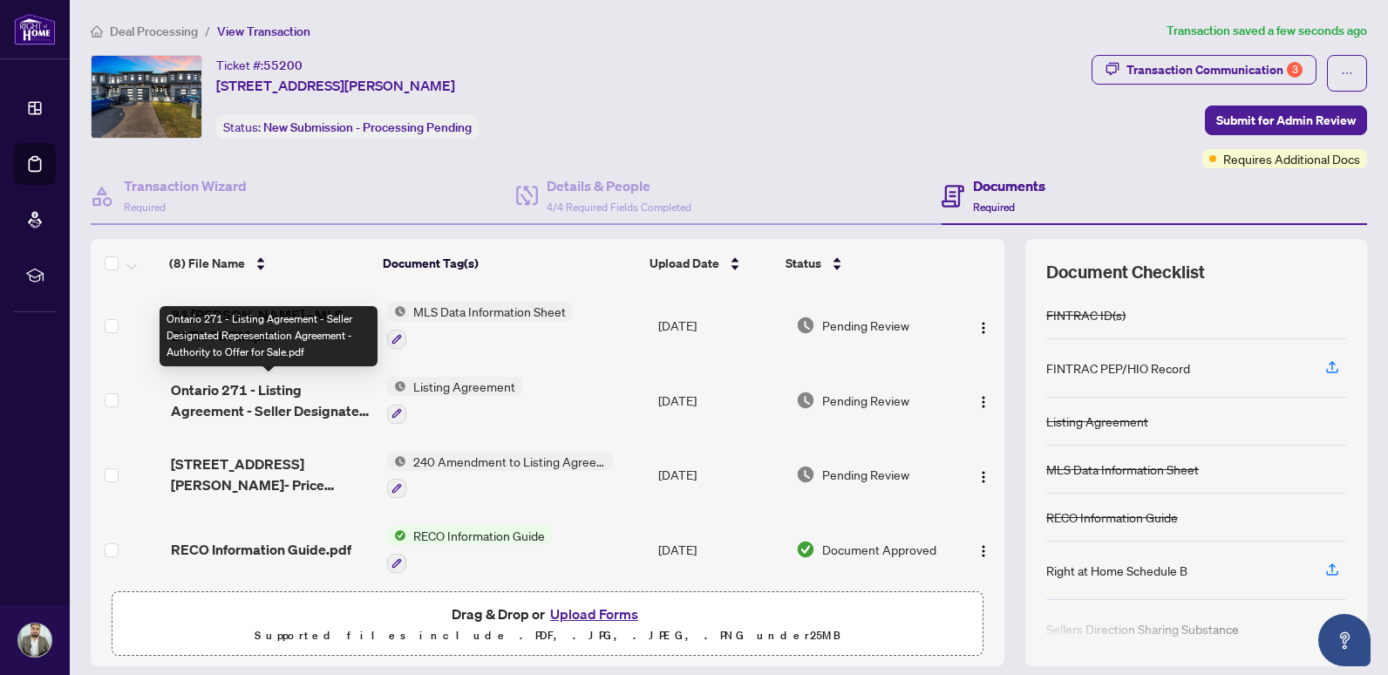
click at [300, 391] on span "Ontario 271 - Listing Agreement - Seller Designated Representation Agreement - …" at bounding box center [272, 400] width 203 height 42
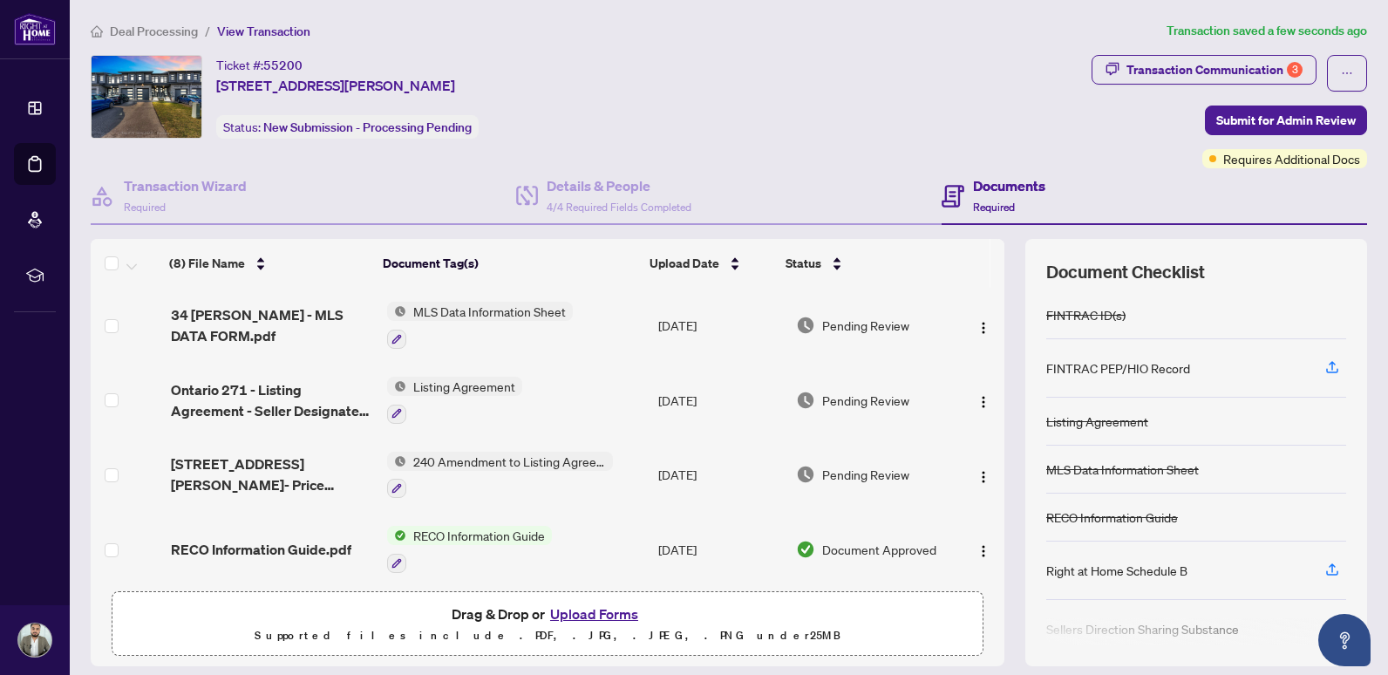
click at [469, 458] on span "240 Amendment to Listing Agreement - Authority to Offer for Sale Price Change/E…" at bounding box center [509, 461] width 207 height 19
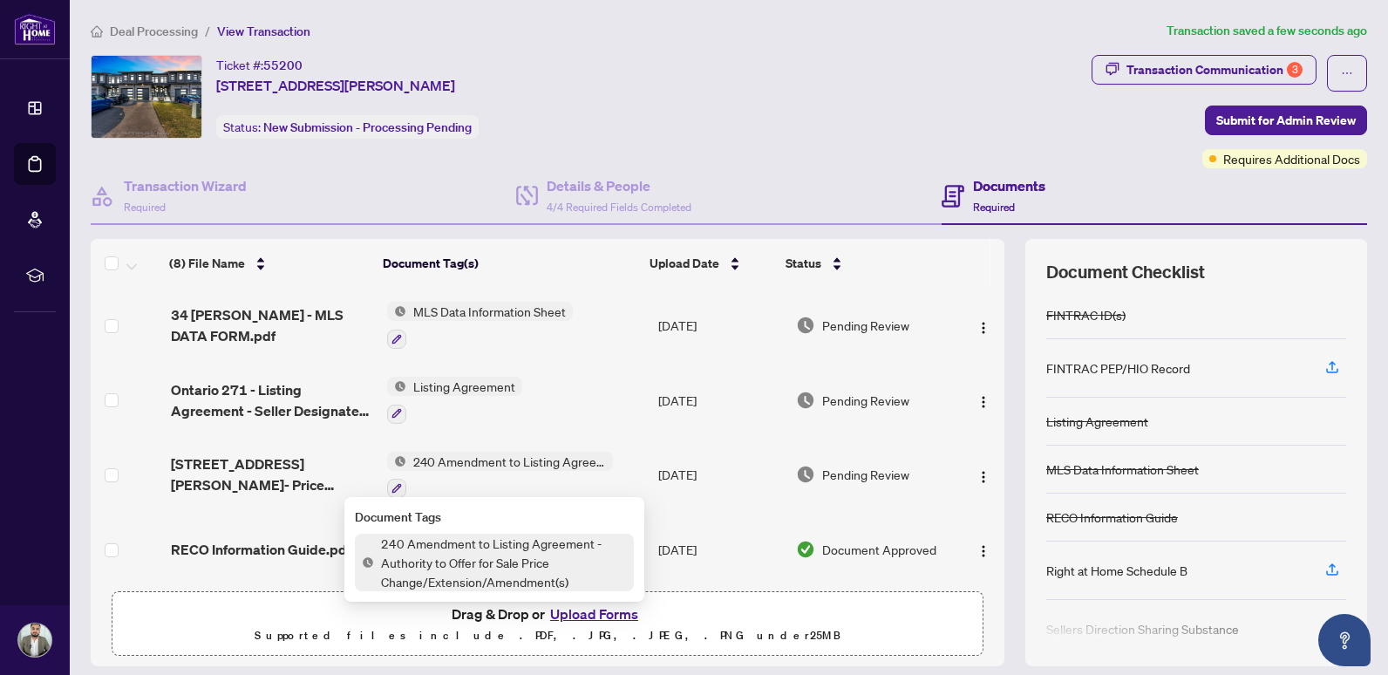
click at [204, 453] on span "[STREET_ADDRESS][PERSON_NAME]- Price Amendment [DATE].pdf" at bounding box center [272, 474] width 203 height 42
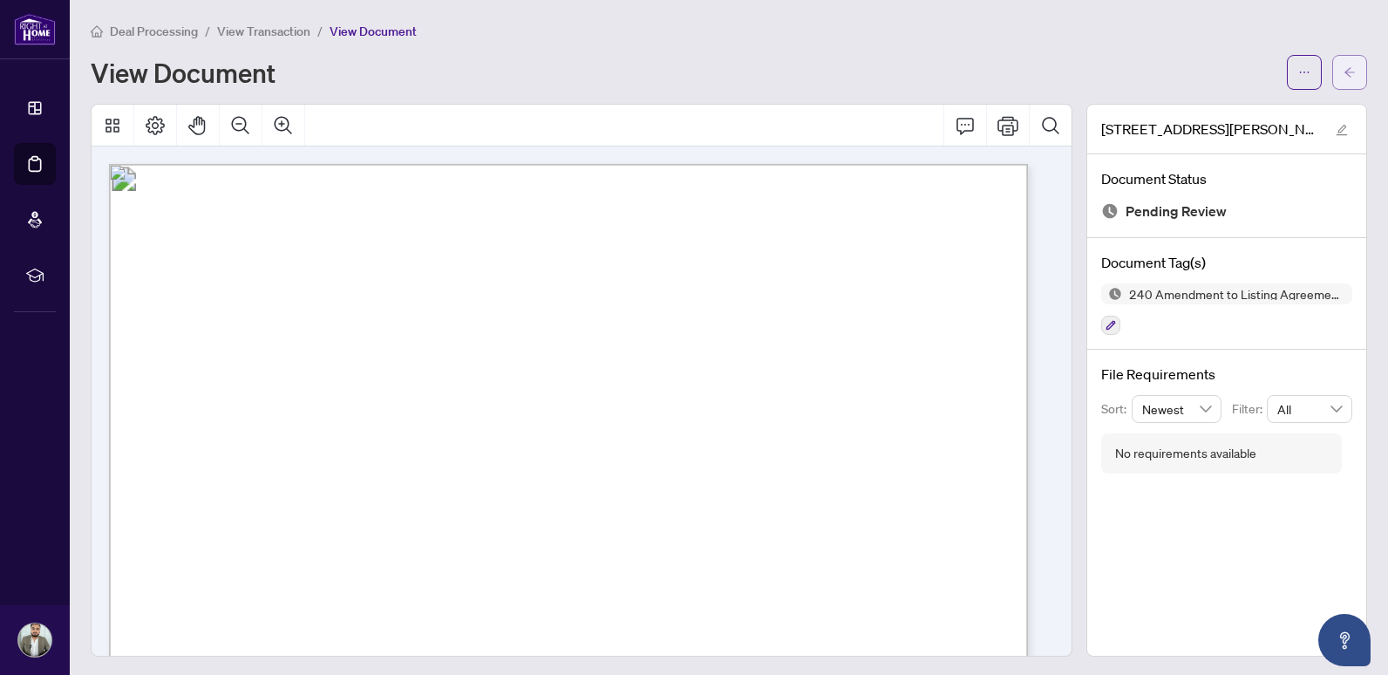
click at [1347, 81] on button "button" at bounding box center [1349, 72] width 35 height 35
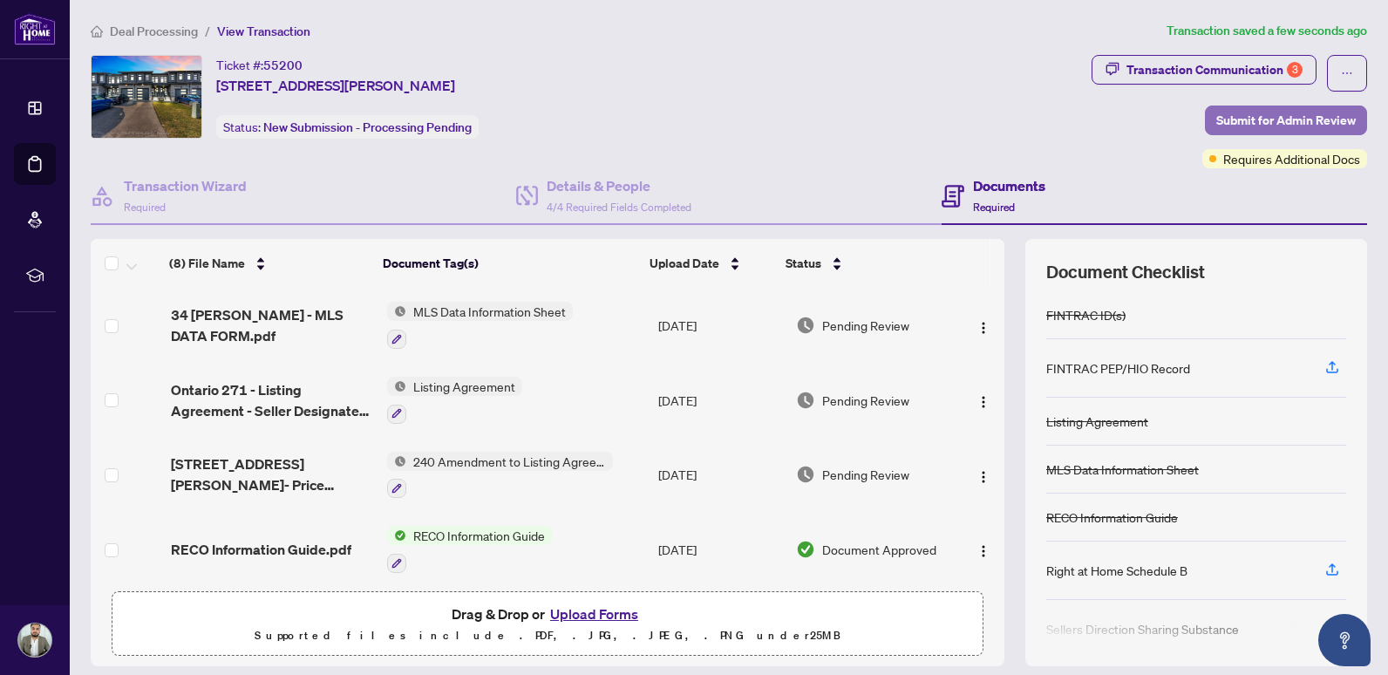
click at [1262, 122] on span "Submit for Admin Review" at bounding box center [1285, 120] width 139 height 28
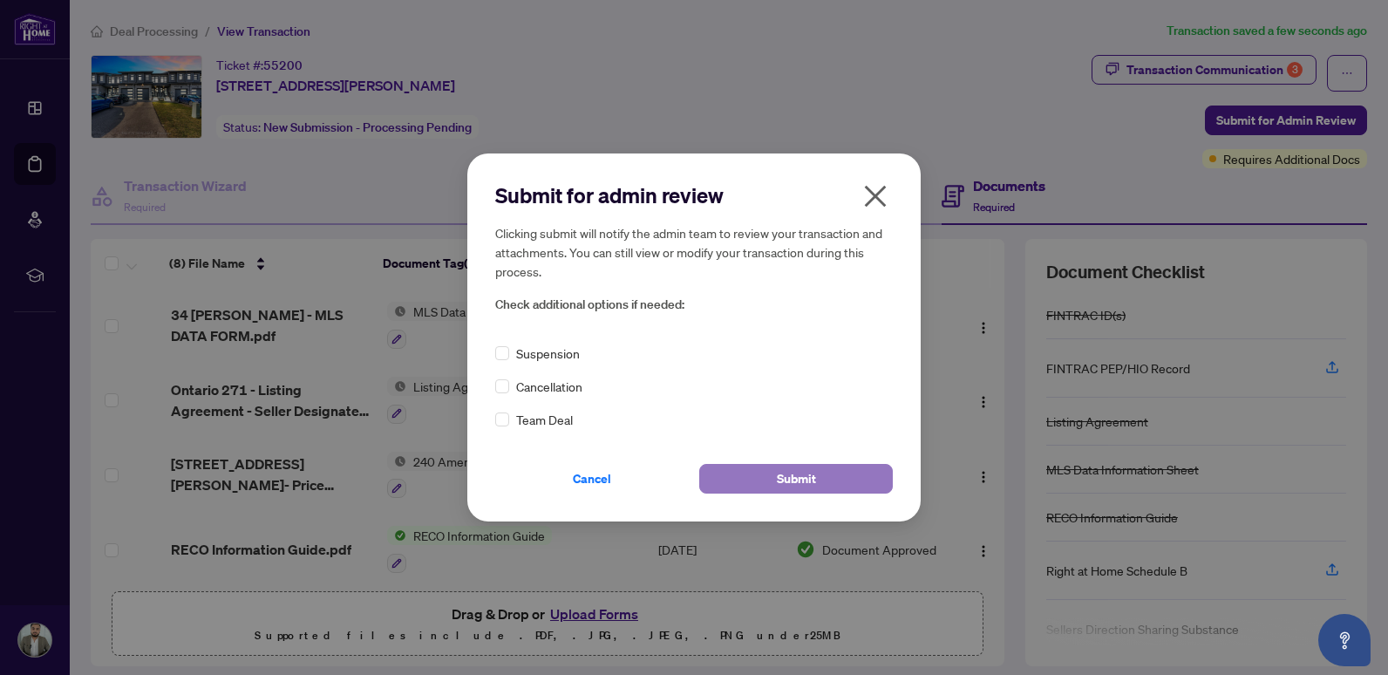
click at [831, 482] on button "Submit" at bounding box center [796, 479] width 194 height 30
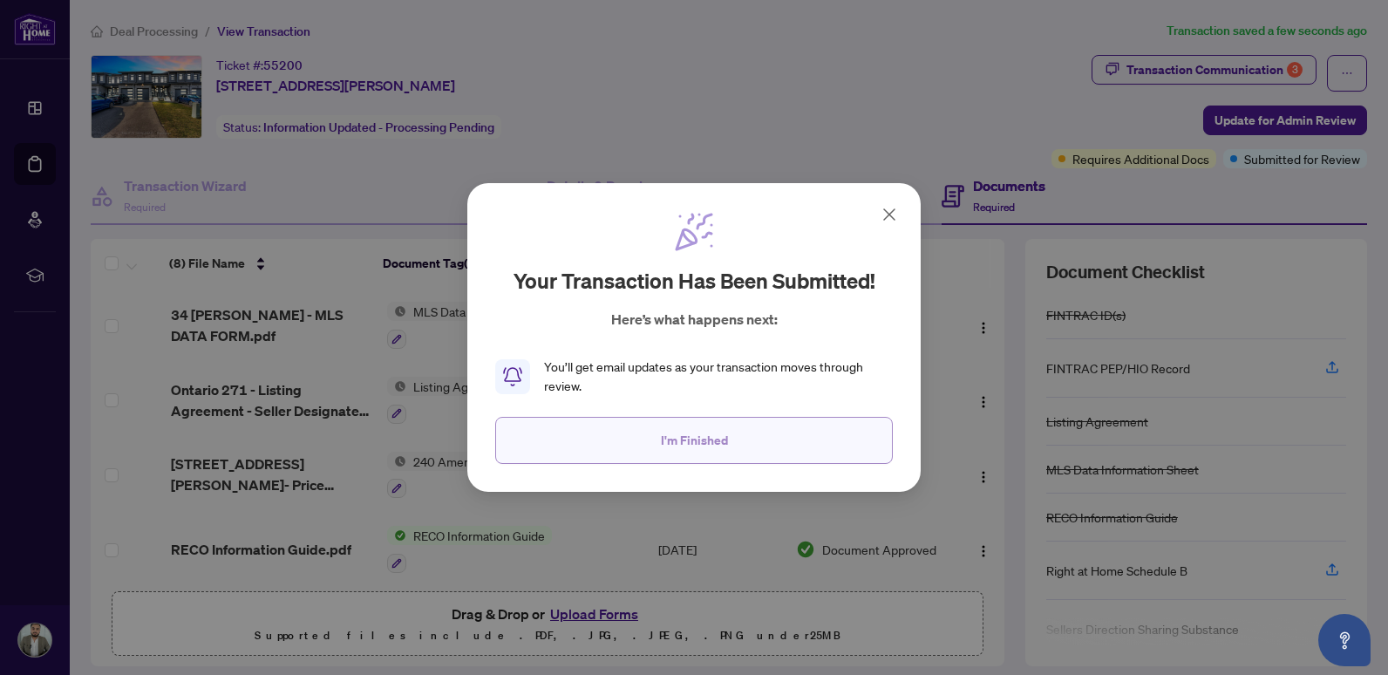
click at [656, 439] on button "I'm Finished" at bounding box center [694, 440] width 398 height 47
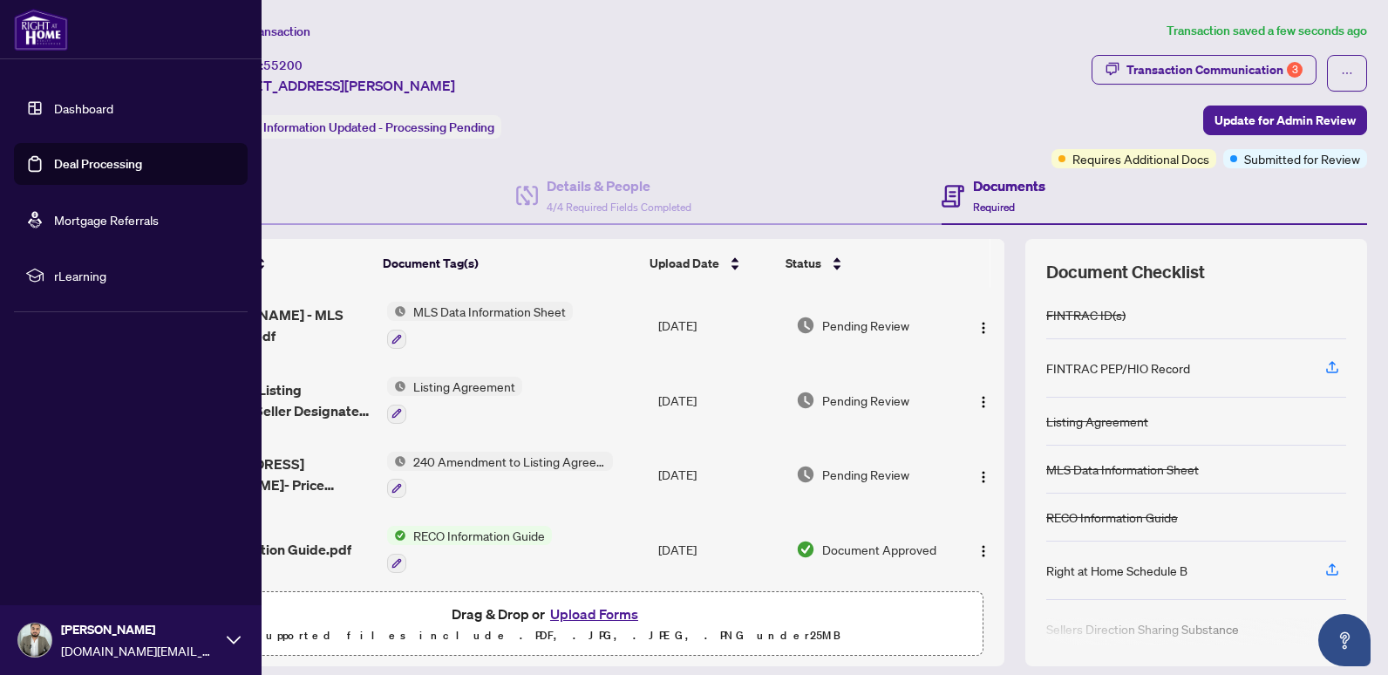
click at [54, 172] on link "Deal Processing" at bounding box center [98, 164] width 88 height 16
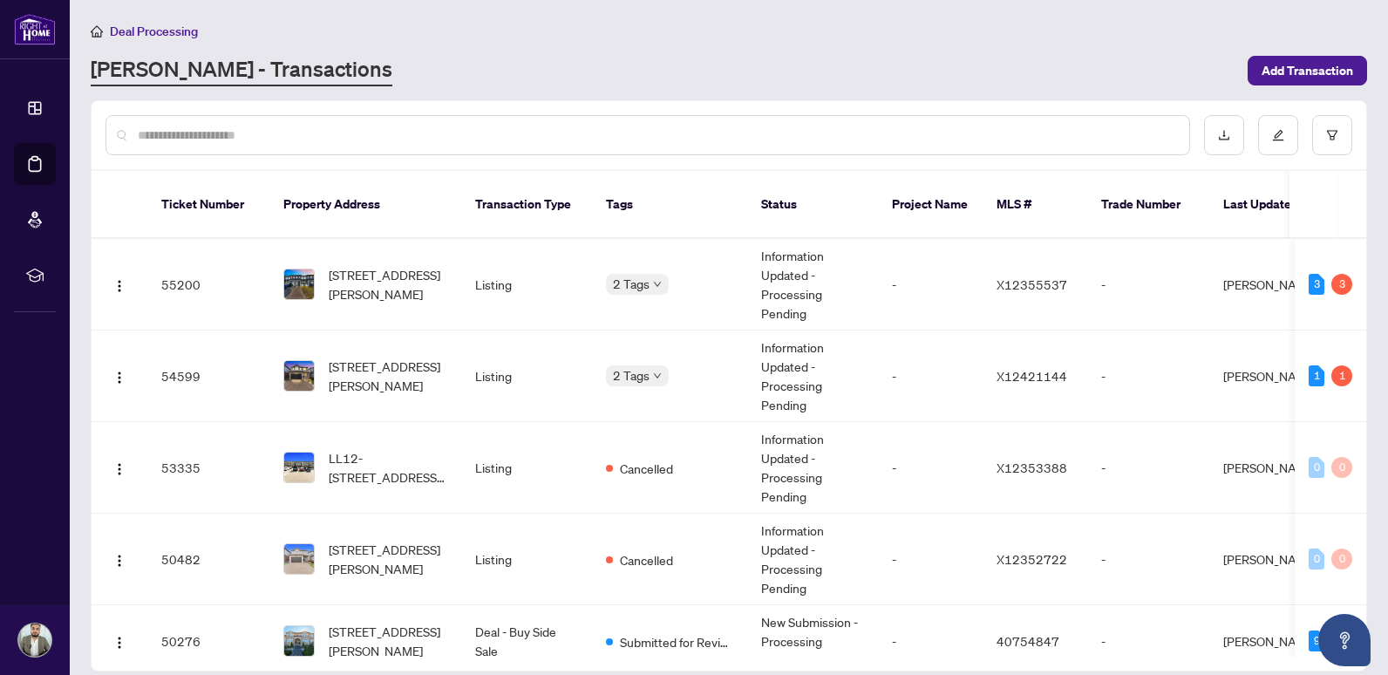
click at [496, 78] on div "[PERSON_NAME] - Transactions" at bounding box center [664, 70] width 1146 height 31
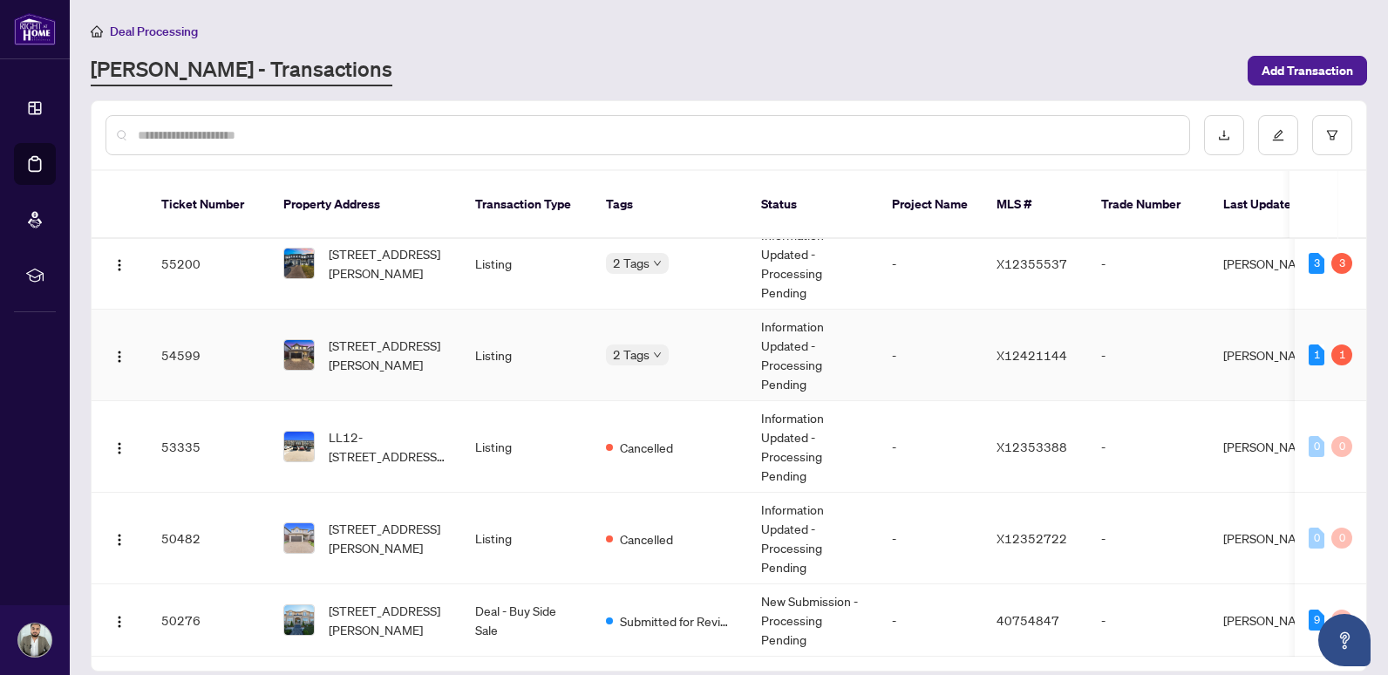
scroll to position [26, 0]
click at [452, 599] on td "[STREET_ADDRESS][PERSON_NAME]" at bounding box center [365, 620] width 192 height 72
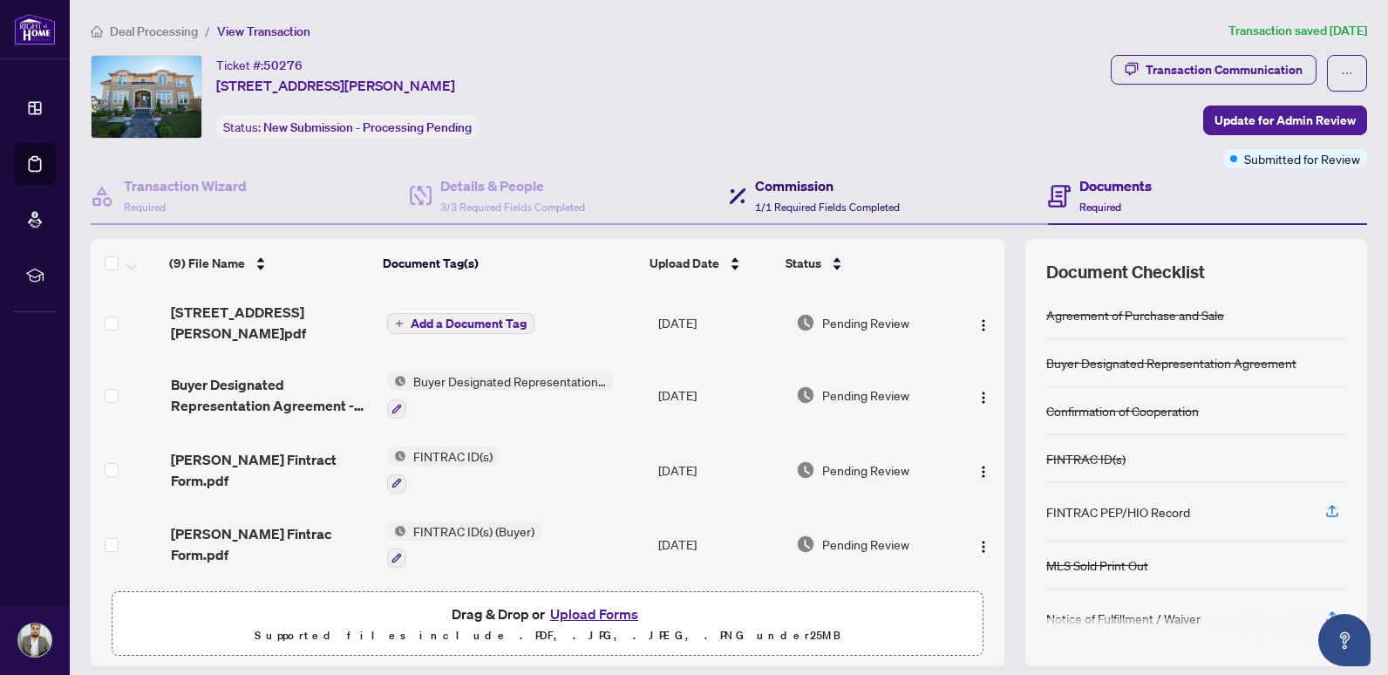
click at [793, 194] on h4 "Commission" at bounding box center [827, 185] width 145 height 21
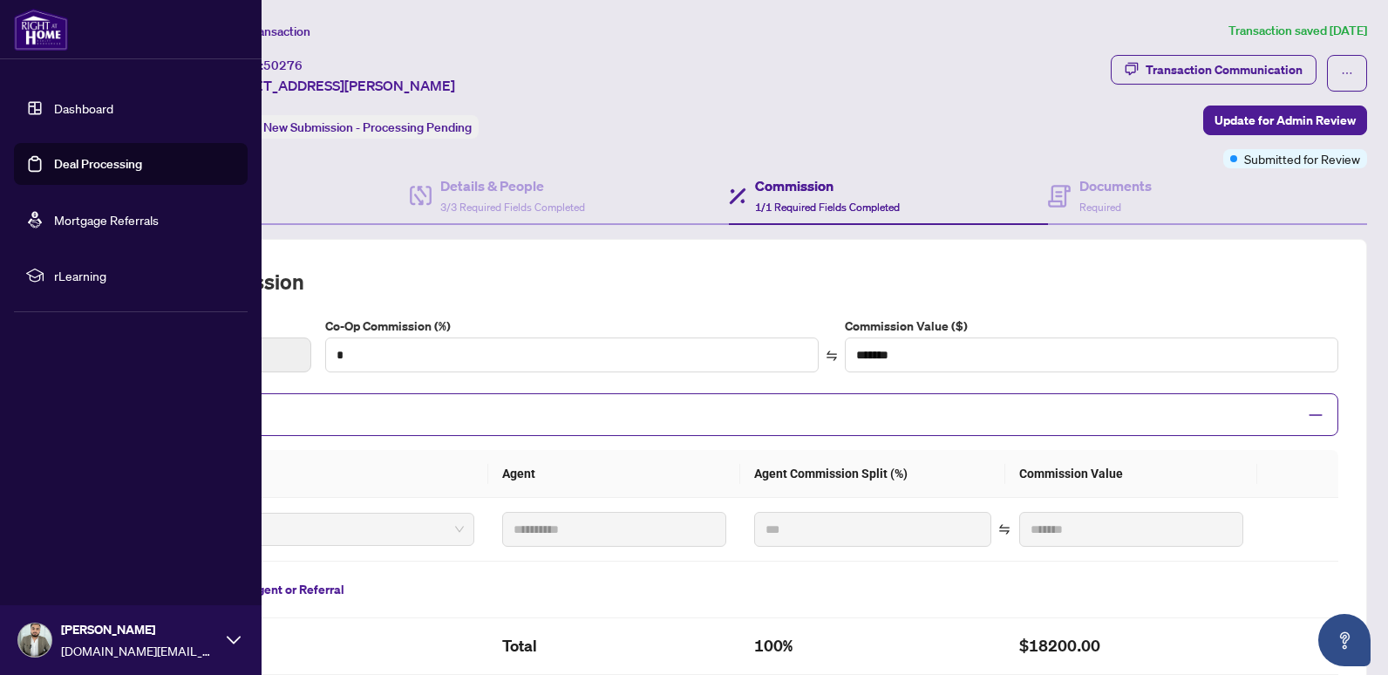
click at [54, 168] on link "Deal Processing" at bounding box center [98, 164] width 88 height 16
